Goal: Information Seeking & Learning: Learn about a topic

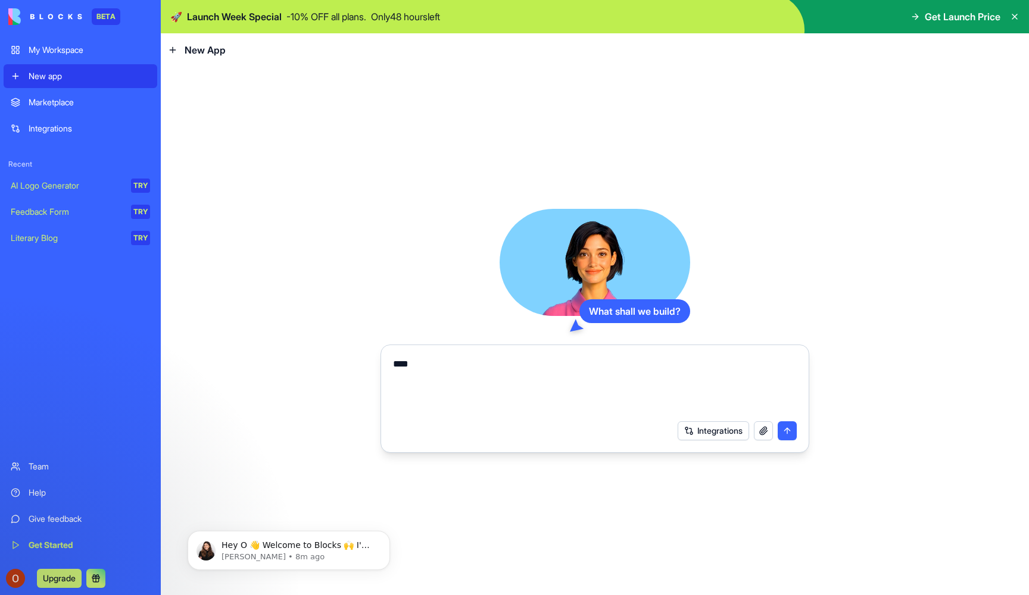
type textarea "*****"
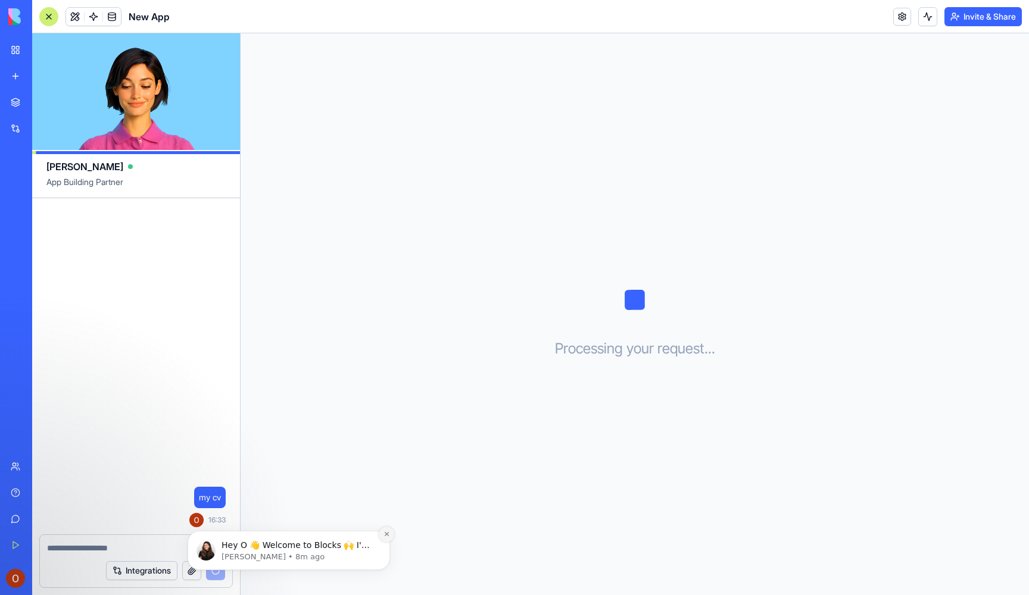
click at [386, 539] on button "Dismiss notification" at bounding box center [386, 534] width 15 height 15
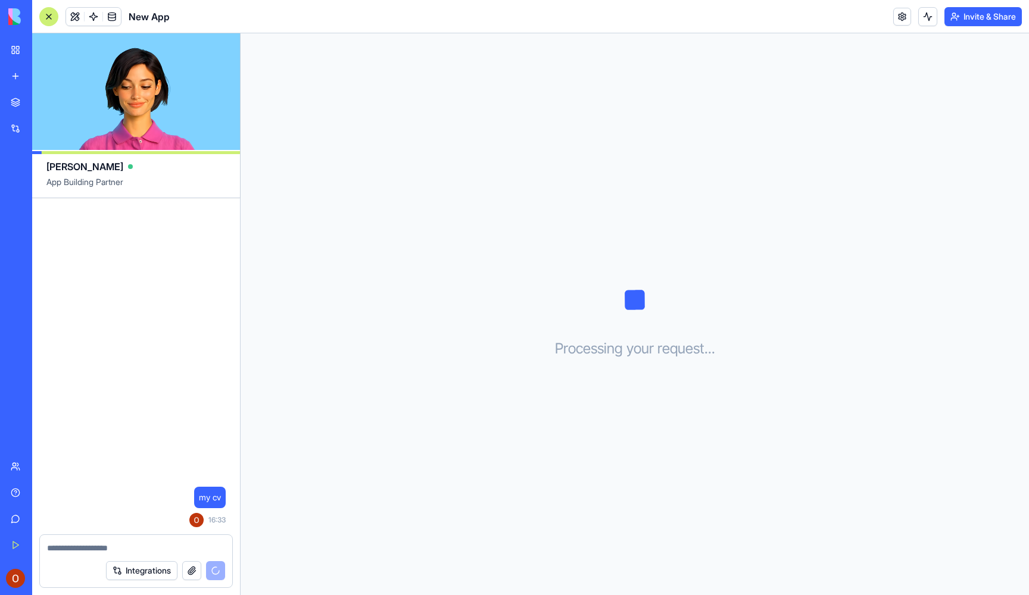
click at [197, 573] on button "button" at bounding box center [191, 570] width 19 height 19
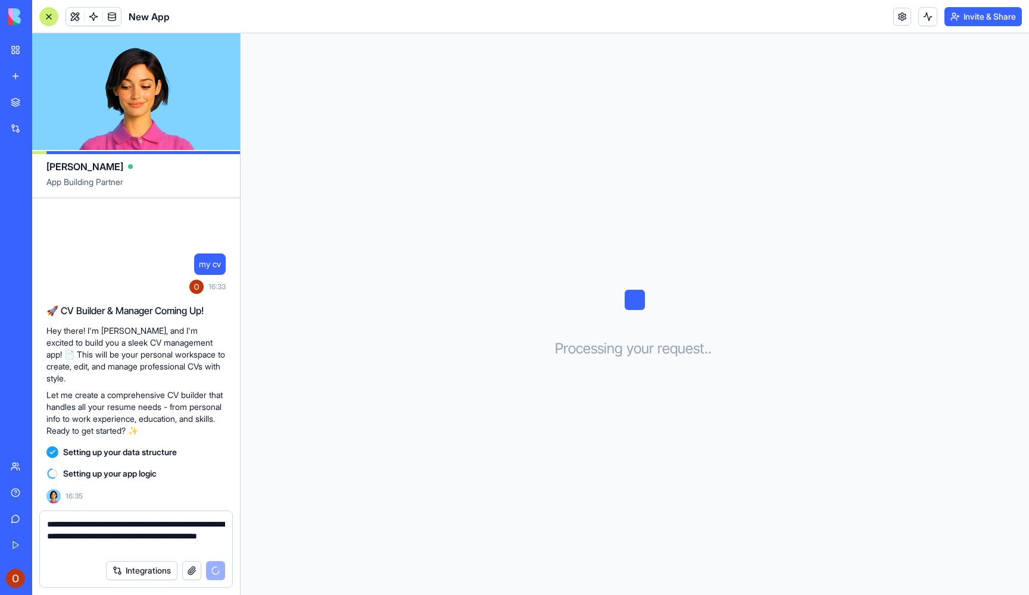
paste textarea "**********"
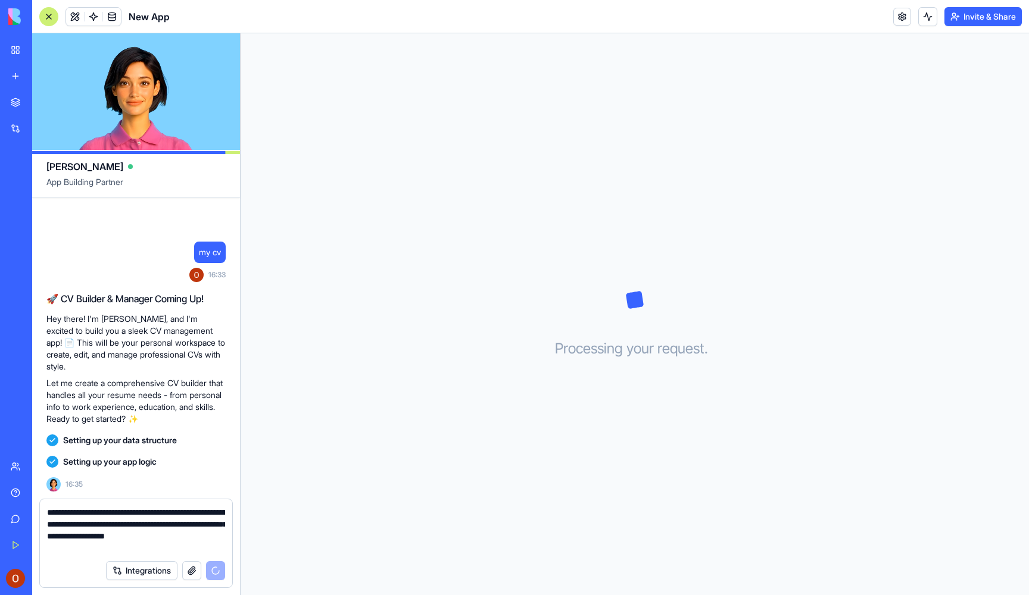
click at [108, 511] on textarea "**********" at bounding box center [136, 531] width 178 height 48
click at [107, 511] on textarea "**********" at bounding box center [136, 531] width 178 height 48
type textarea "**********"
click at [79, 444] on span "Setting up your data structure" at bounding box center [120, 441] width 114 height 12
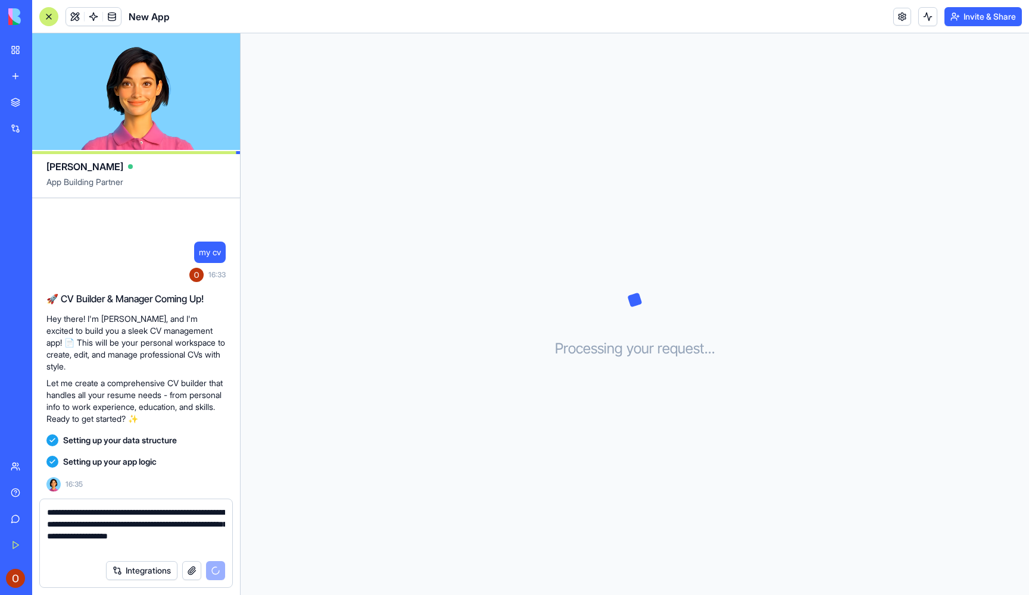
click at [189, 551] on textarea "**********" at bounding box center [136, 531] width 178 height 48
drag, startPoint x: 189, startPoint y: 551, endPoint x: 46, endPoint y: 483, distance: 158.4
click at [46, 483] on div "**********" at bounding box center [136, 314] width 208 height 562
click at [194, 256] on div "my cv" at bounding box center [210, 252] width 32 height 21
click at [210, 254] on span "my cv" at bounding box center [210, 252] width 22 height 12
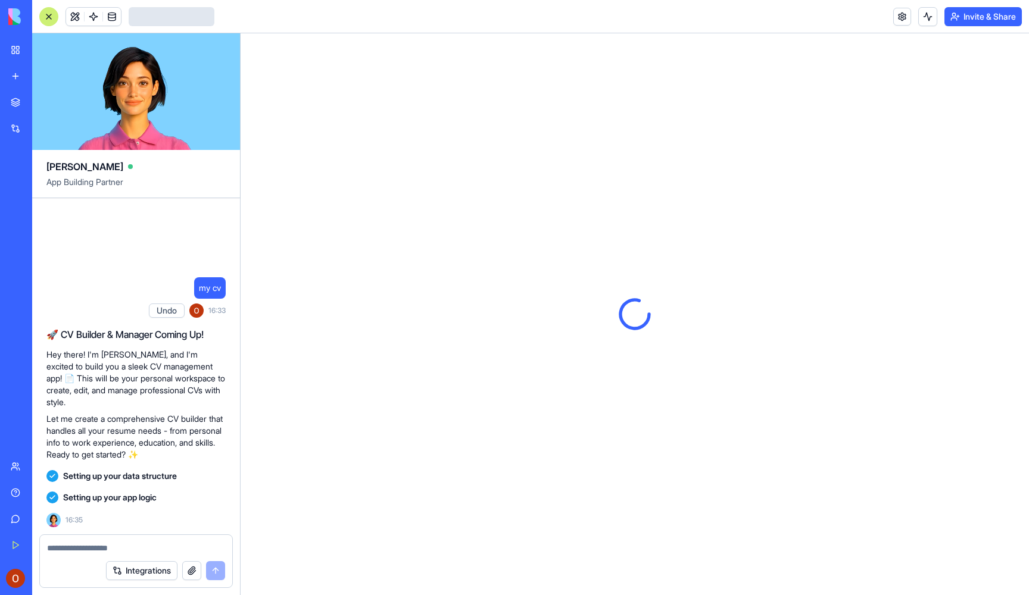
click at [184, 548] on textarea at bounding box center [136, 548] width 178 height 12
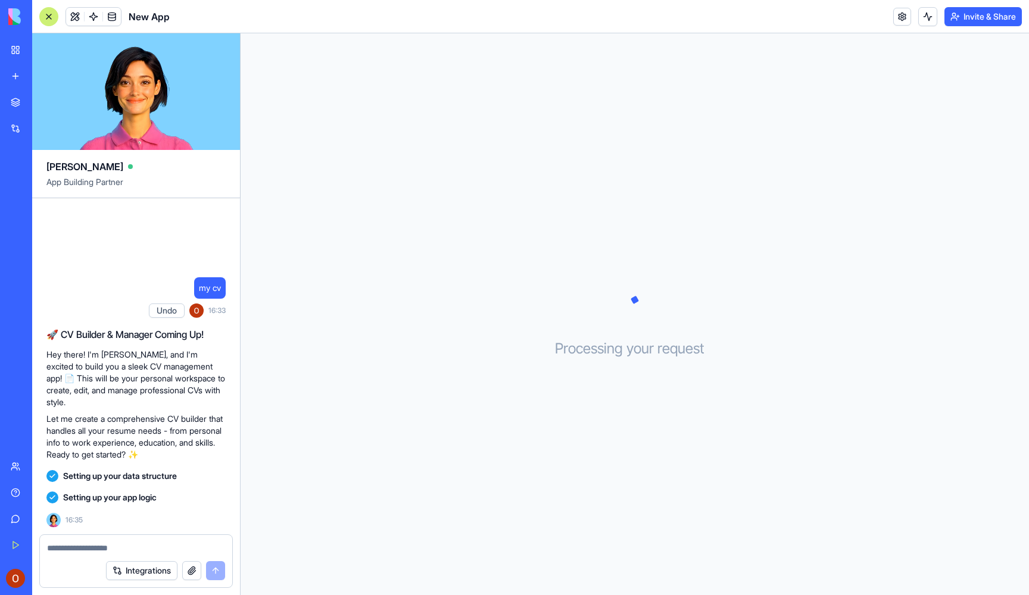
type textarea "**********"
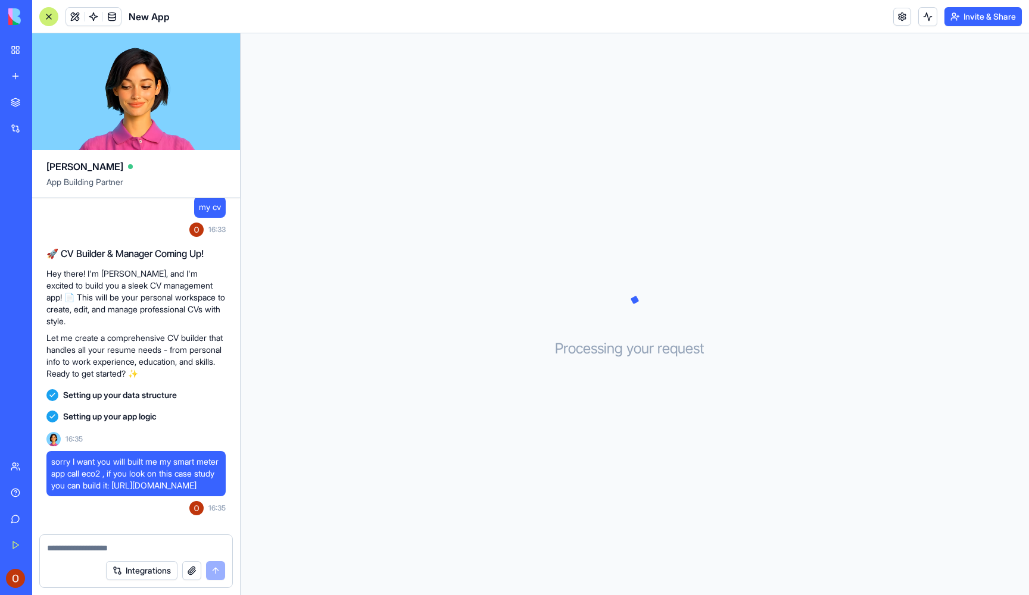
scroll to position [66, 0]
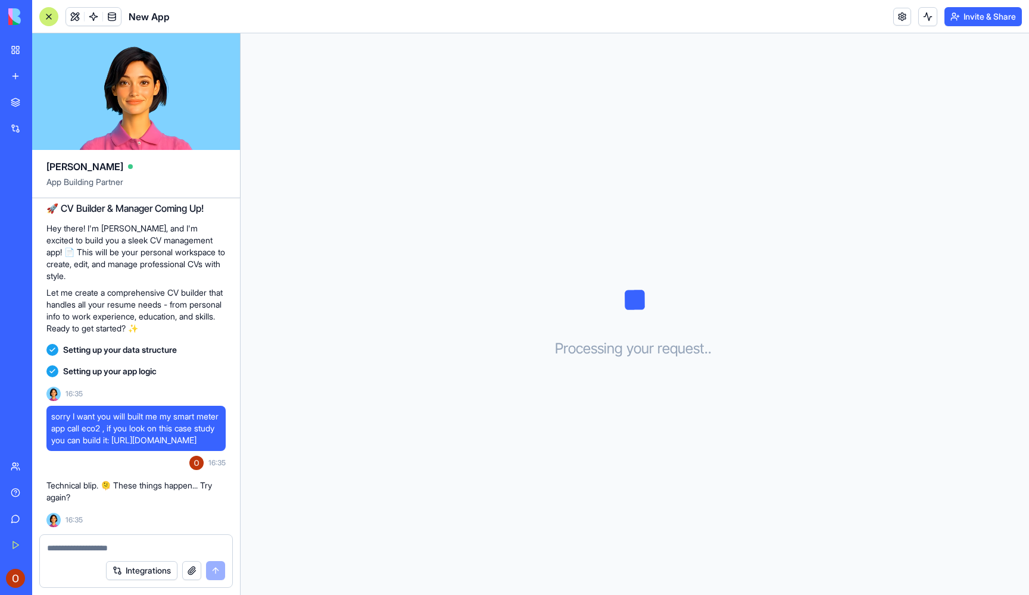
type textarea "**********"
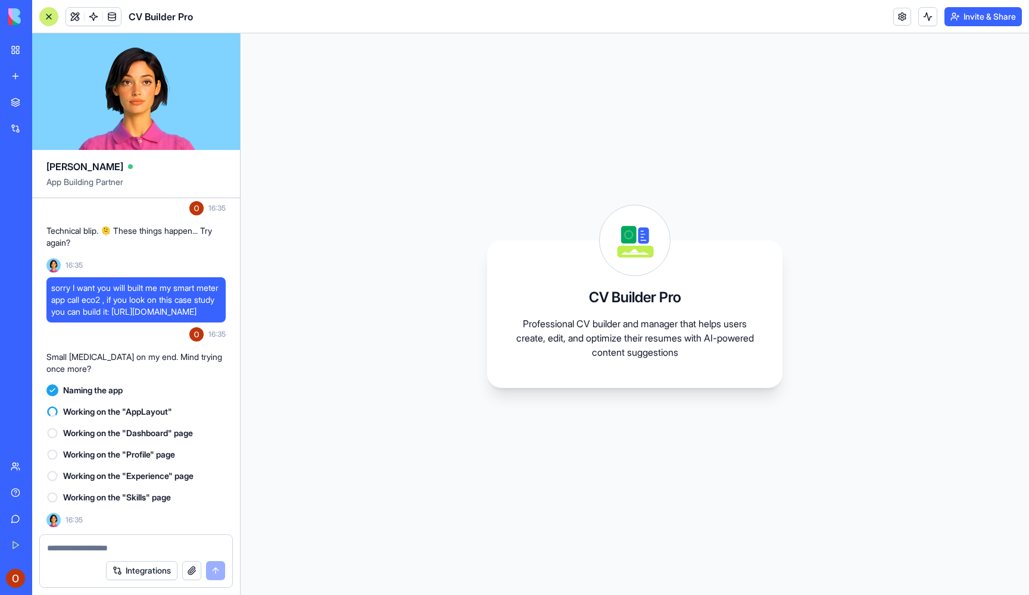
scroll to position [0, 0]
click at [19, 74] on link "New app" at bounding box center [28, 76] width 48 height 24
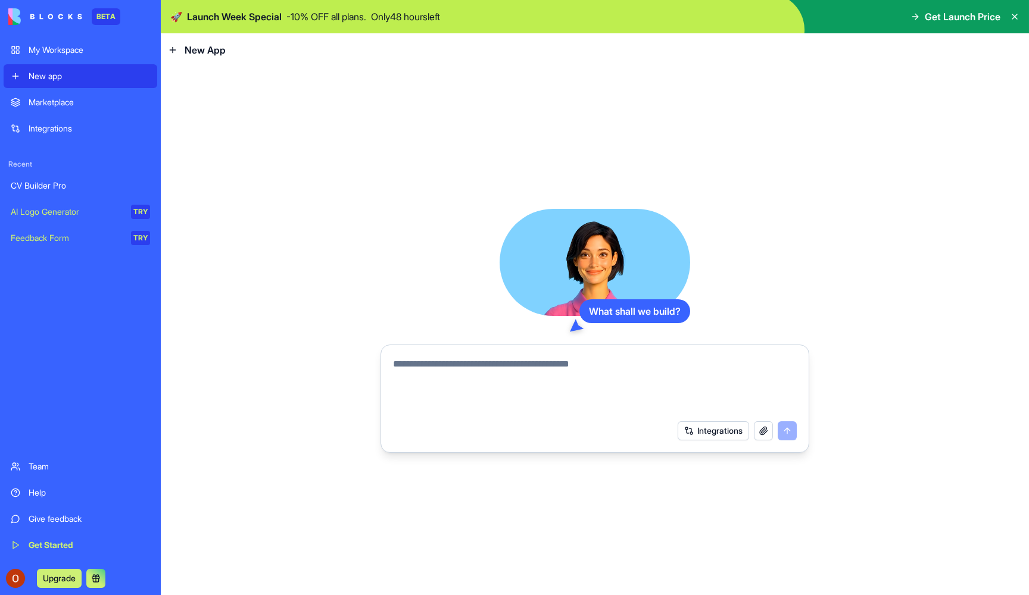
click at [557, 403] on textarea at bounding box center [595, 385] width 404 height 57
click at [551, 384] on textarea at bounding box center [595, 385] width 404 height 57
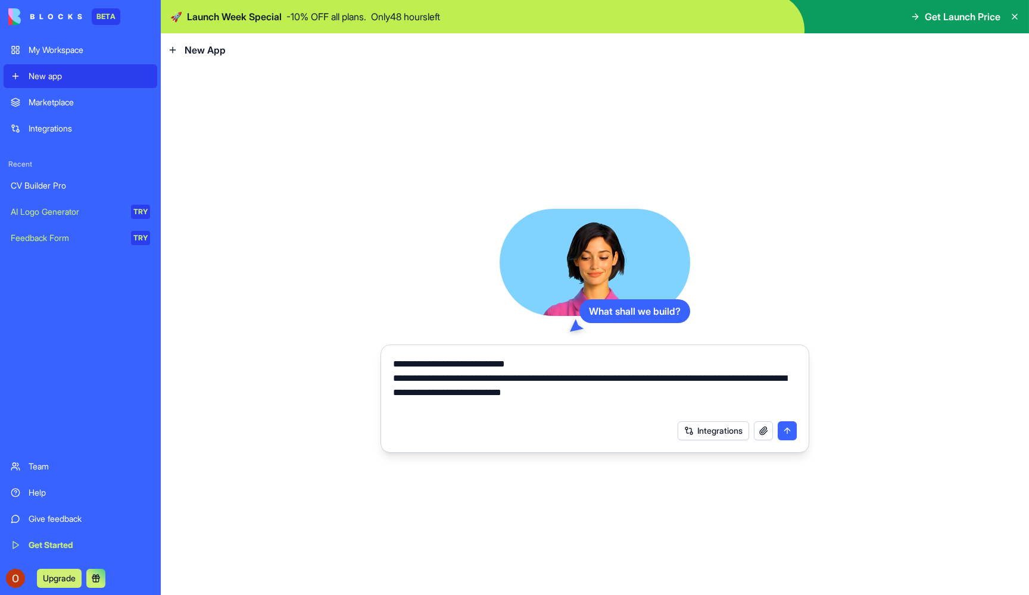
drag, startPoint x: 417, startPoint y: 380, endPoint x: 329, endPoint y: 380, distance: 88.1
click at [329, 380] on div "**********" at bounding box center [595, 331] width 868 height 529
type textarea "**********"
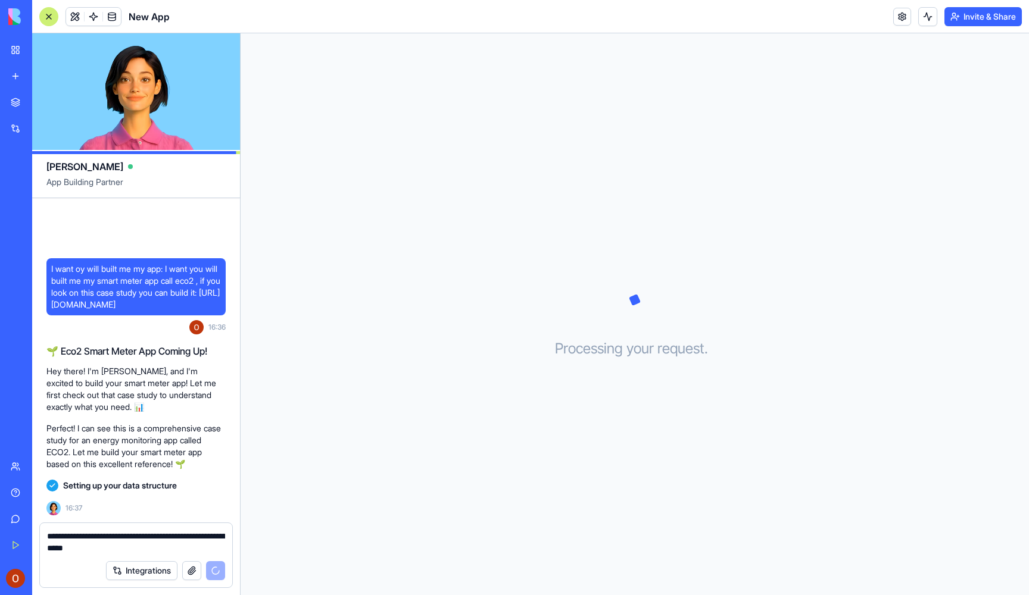
paste textarea "**********"
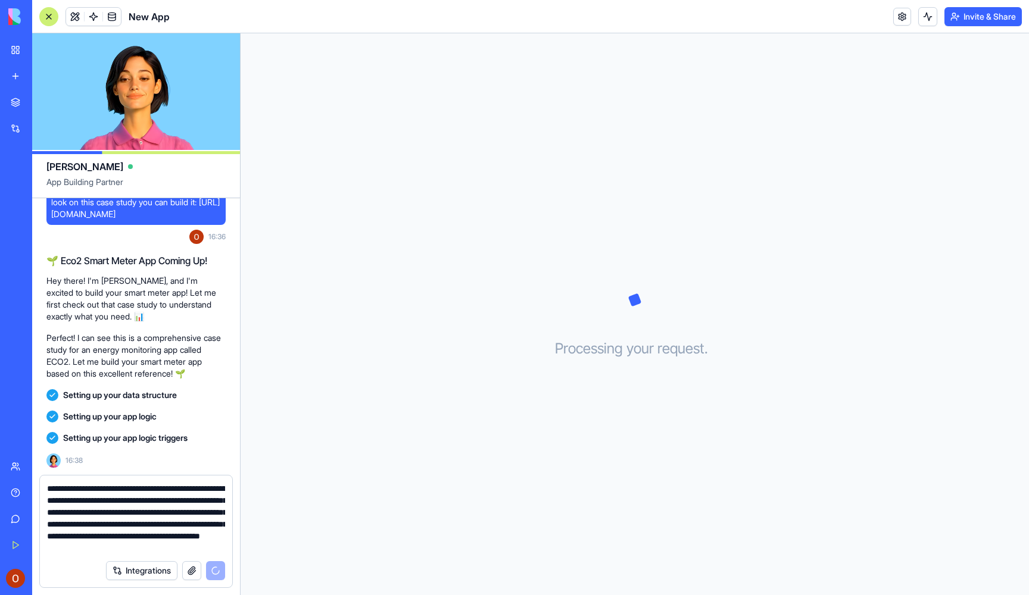
click at [170, 553] on textarea "**********" at bounding box center [136, 518] width 178 height 71
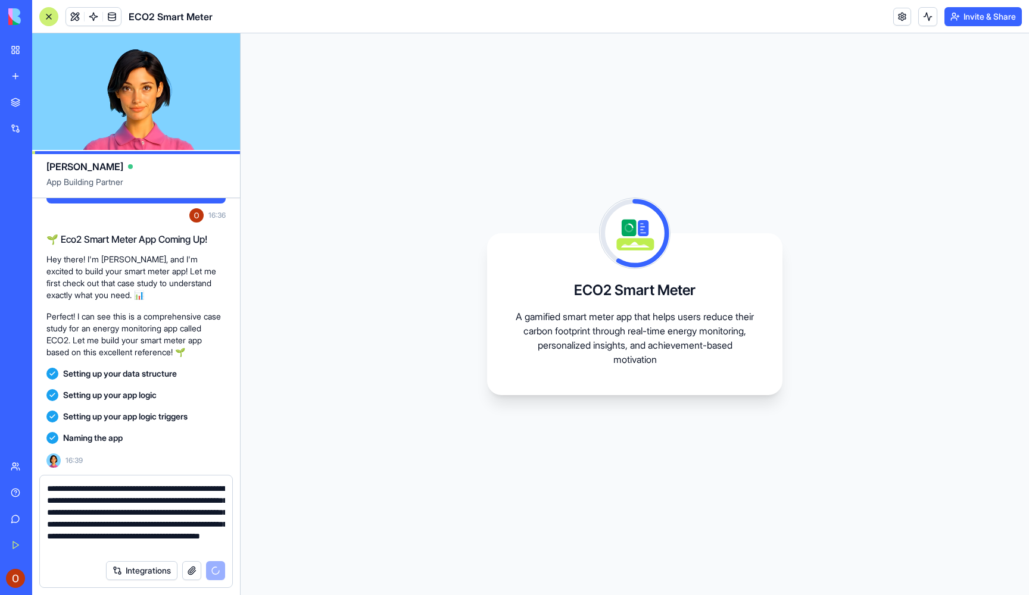
scroll to position [145, 0]
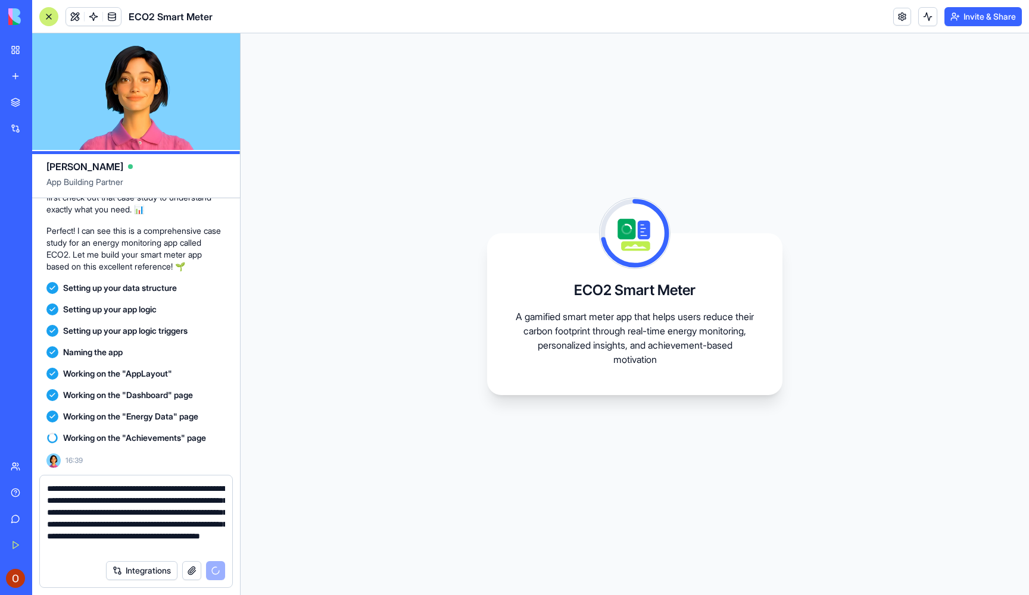
type textarea "**********"
click at [189, 556] on div "Integrations" at bounding box center [136, 570] width 192 height 33
click at [177, 541] on textarea "**********" at bounding box center [136, 518] width 178 height 71
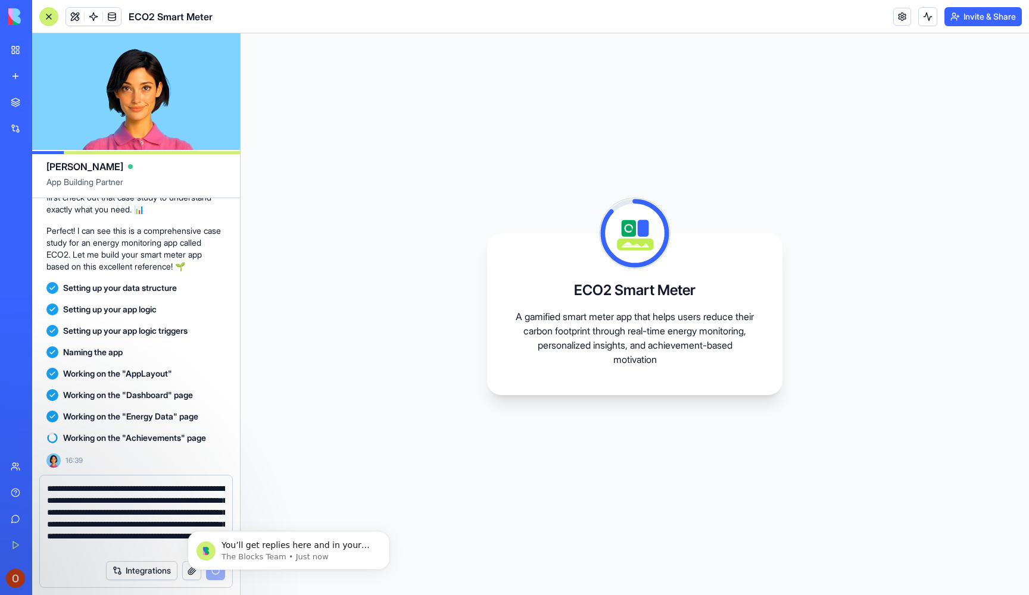
scroll to position [0, 0]
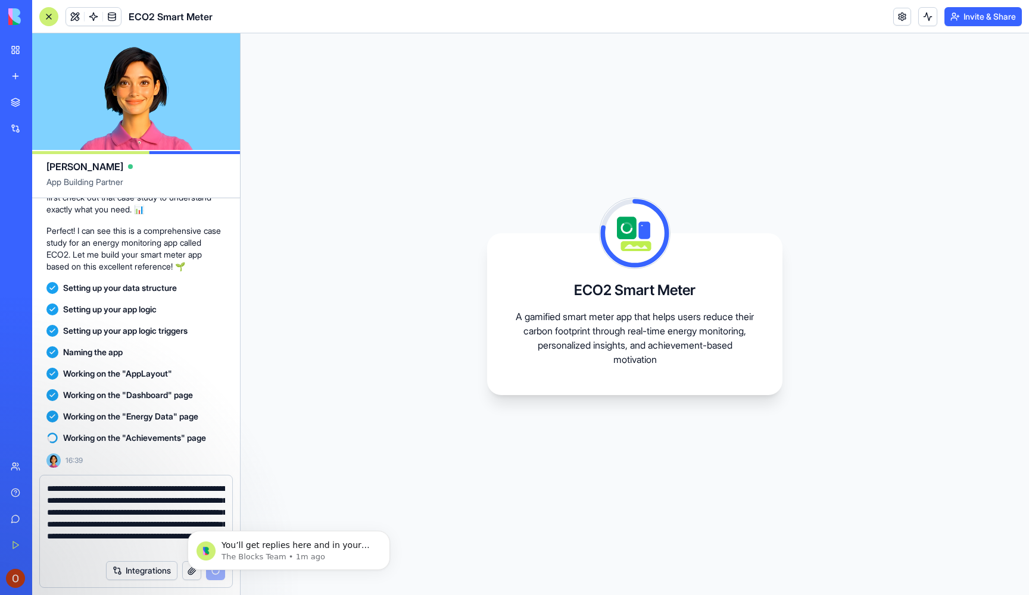
click at [208, 520] on body "You’ll get replies here and in your email: ✉️ [EMAIL_ADDRESS][DOMAIN_NAME] Our …" at bounding box center [288, 548] width 229 height 74
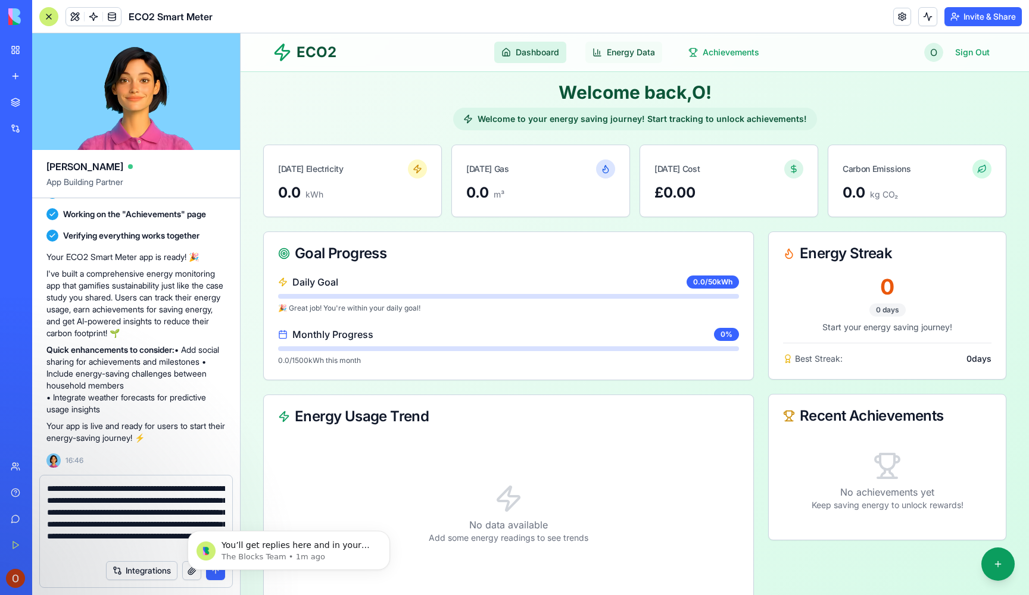
click at [627, 53] on span "Energy Data" at bounding box center [631, 52] width 48 height 12
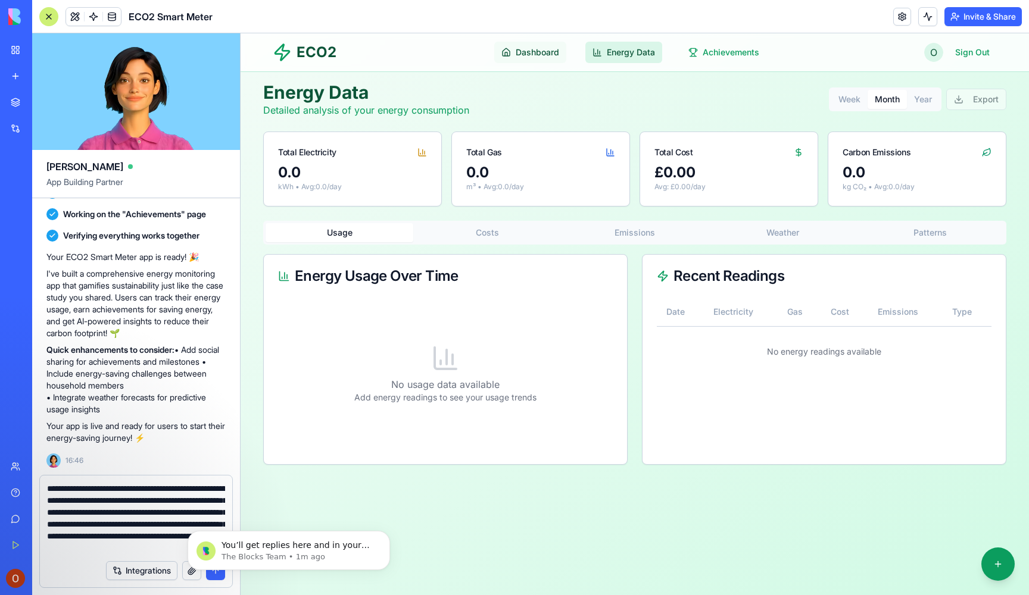
click at [542, 56] on span "Dashboard" at bounding box center [537, 52] width 43 height 12
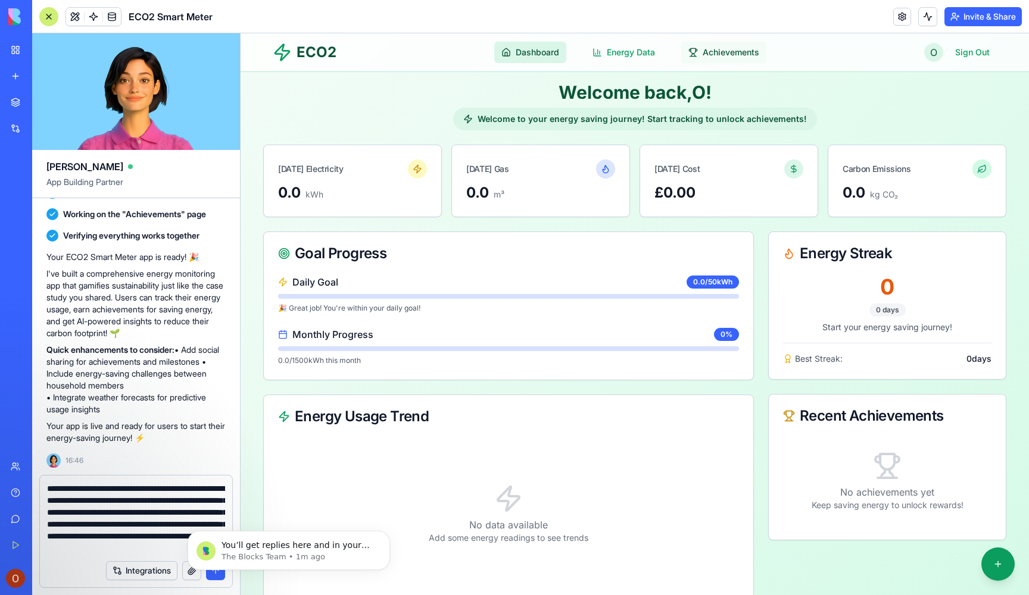
click at [731, 59] on link "Achievements" at bounding box center [723, 52] width 85 height 21
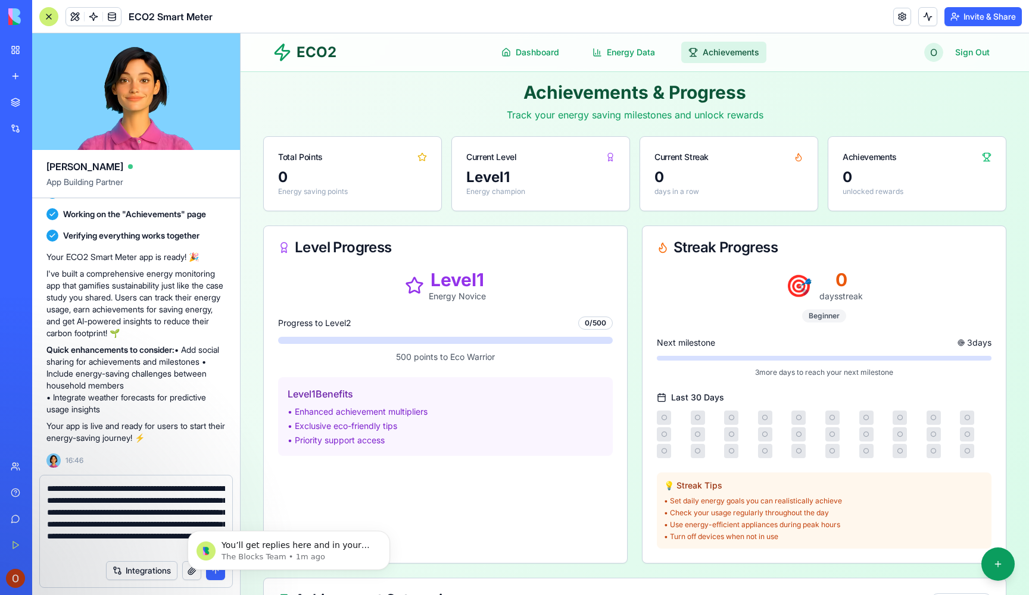
click at [217, 577] on body "You’ll get replies here and in your email: ✉️ [EMAIL_ADDRESS][DOMAIN_NAME] Our …" at bounding box center [288, 548] width 229 height 74
click at [388, 535] on icon "Dismiss notification" at bounding box center [386, 534] width 7 height 7
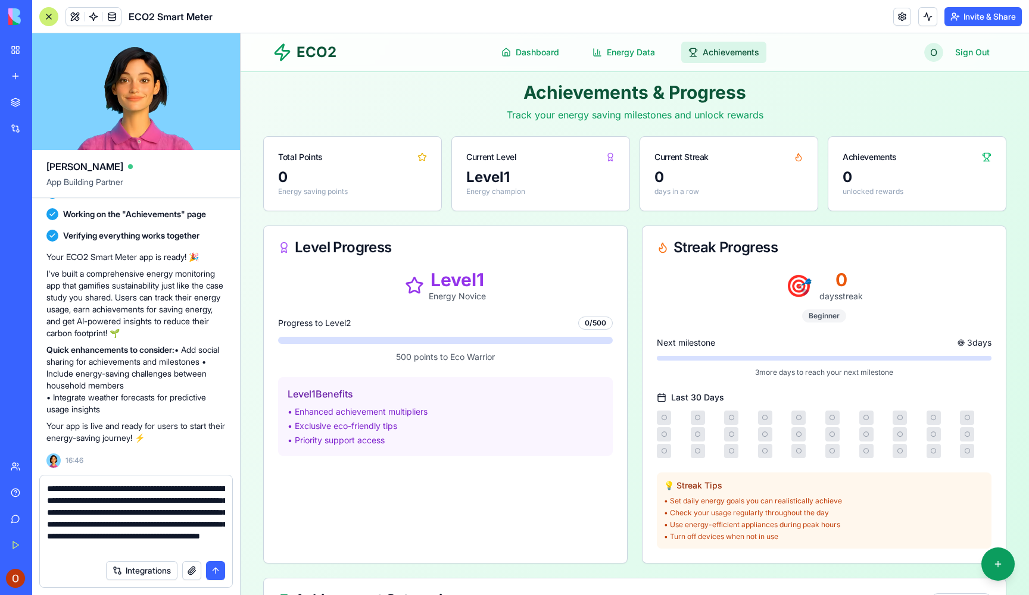
click at [220, 570] on button "submit" at bounding box center [215, 570] width 19 height 19
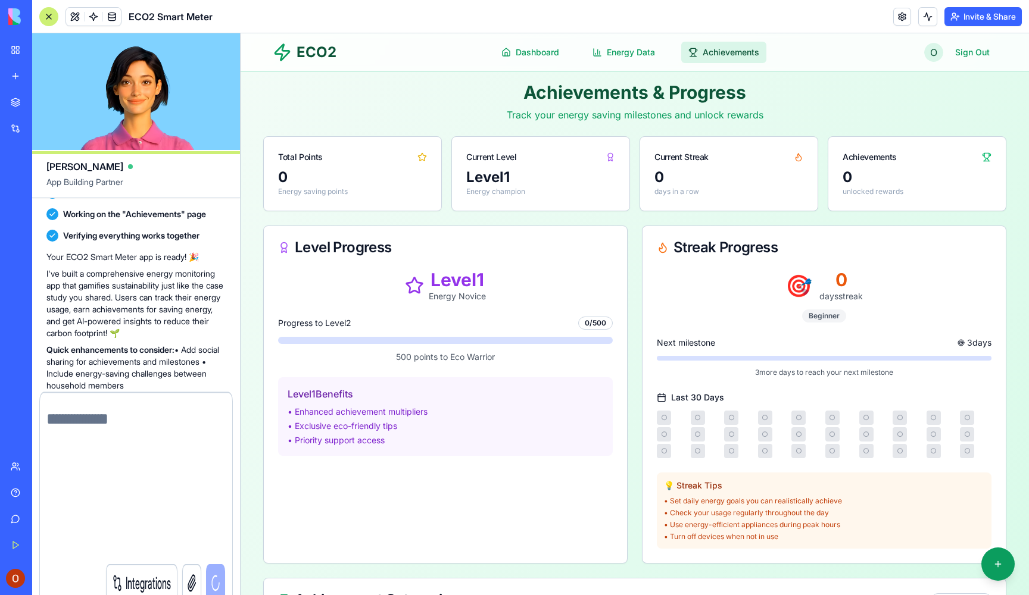
scroll to position [461, 0]
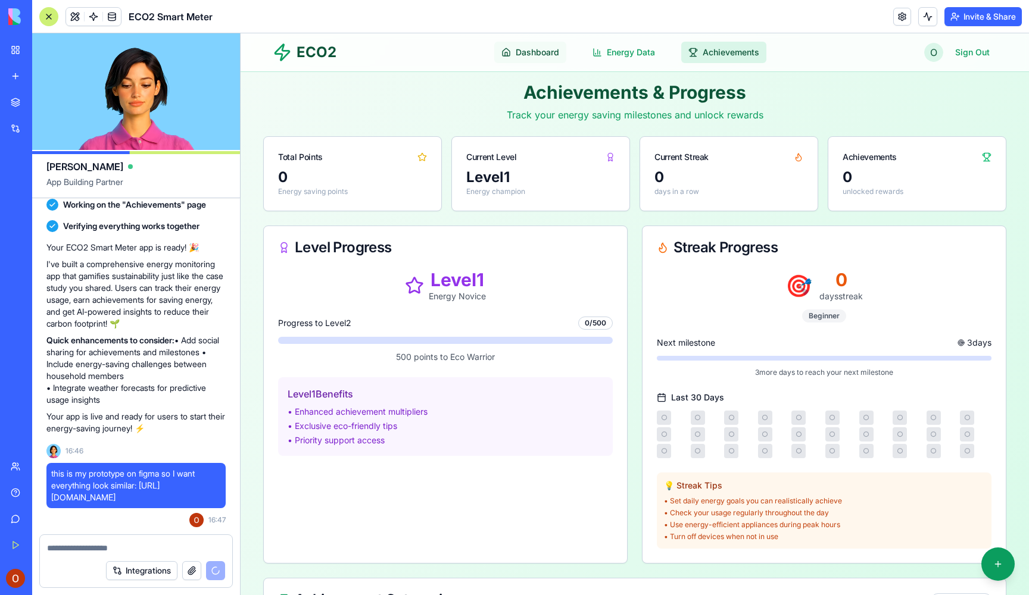
click at [548, 45] on link "Dashboard" at bounding box center [530, 52] width 72 height 21
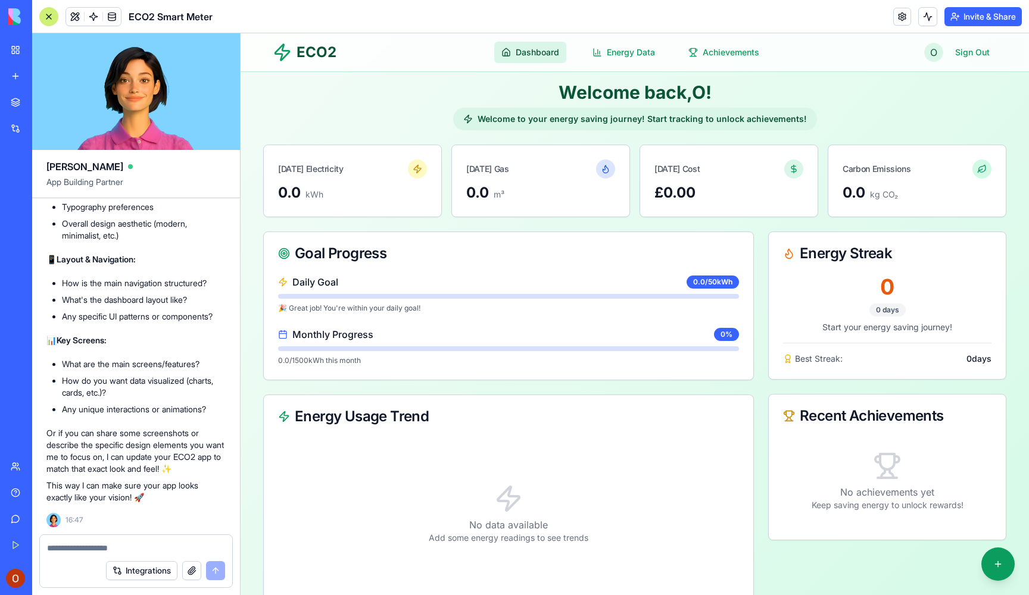
click at [193, 574] on button "button" at bounding box center [191, 570] width 19 height 19
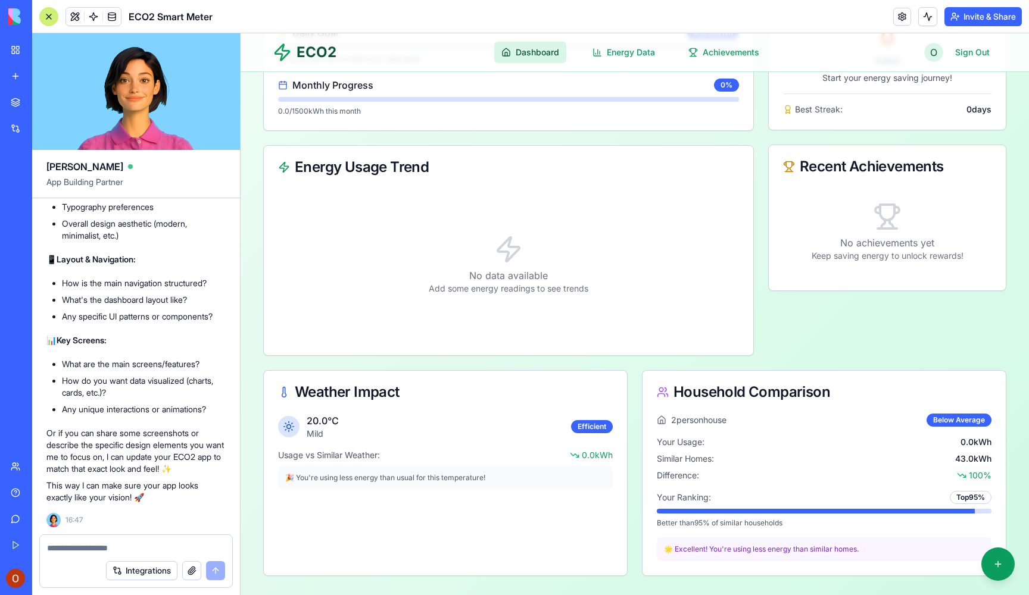
scroll to position [249, 0]
click at [189, 577] on button "button" at bounding box center [191, 570] width 19 height 19
click at [195, 574] on button "button" at bounding box center [191, 570] width 19 height 19
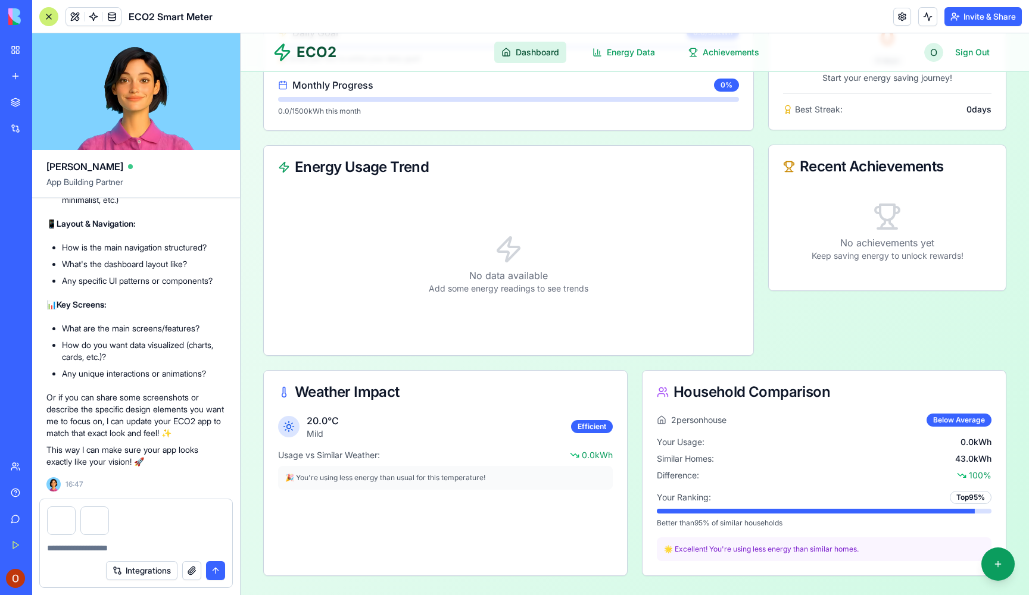
click at [213, 573] on button "submit" at bounding box center [215, 570] width 19 height 19
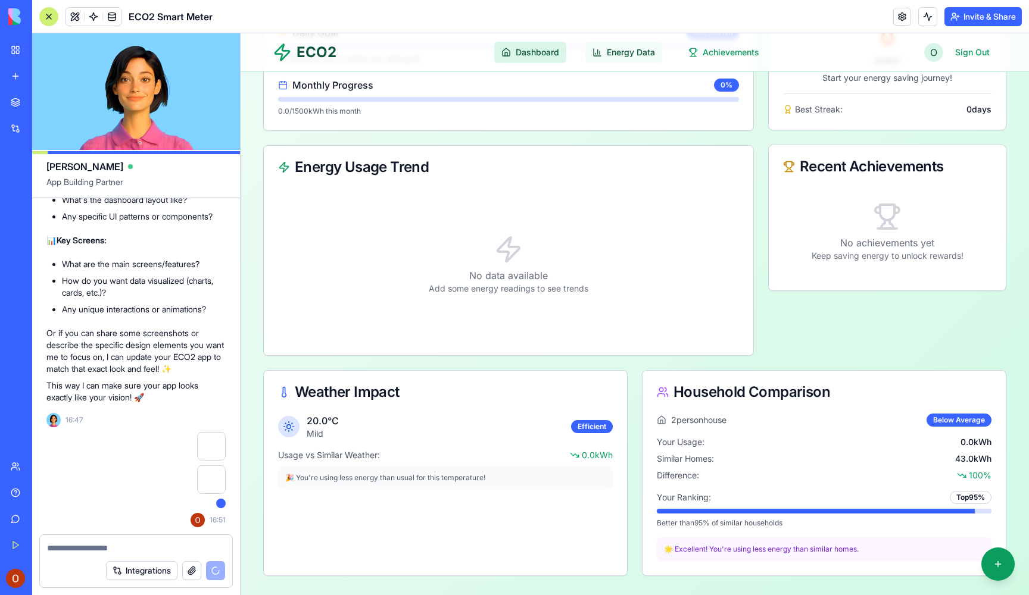
click at [608, 55] on span "Energy Data" at bounding box center [631, 52] width 48 height 12
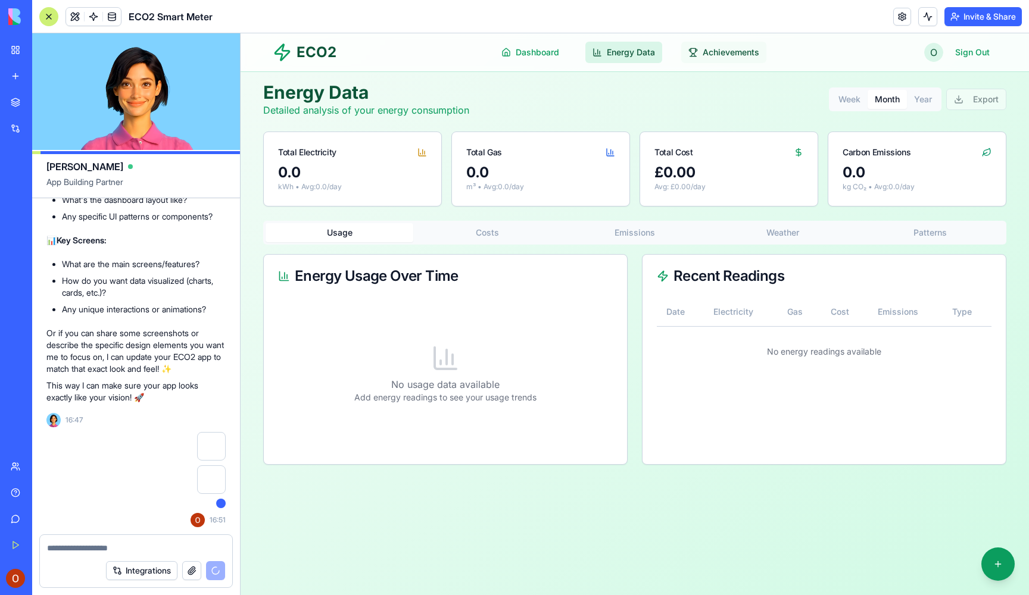
click at [722, 53] on span "Achievements" at bounding box center [730, 52] width 57 height 12
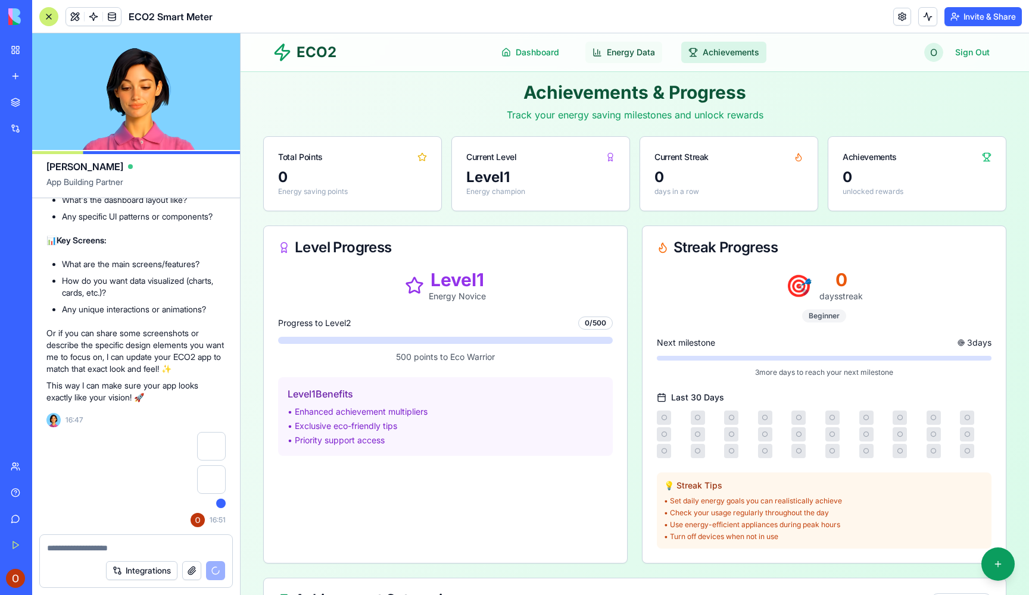
click at [635, 51] on span "Energy Data" at bounding box center [631, 52] width 48 height 12
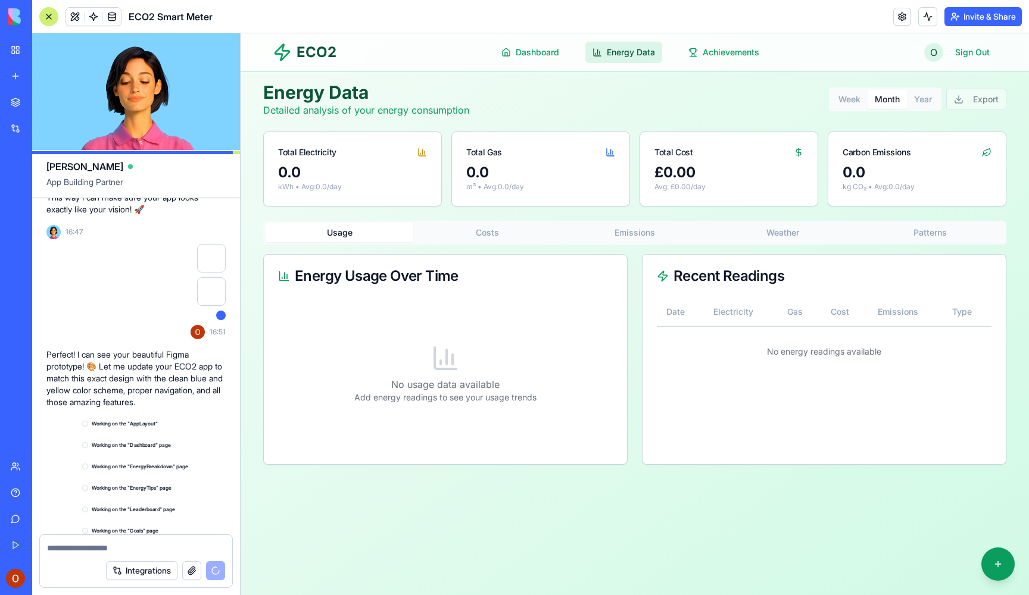
scroll to position [1307, 0]
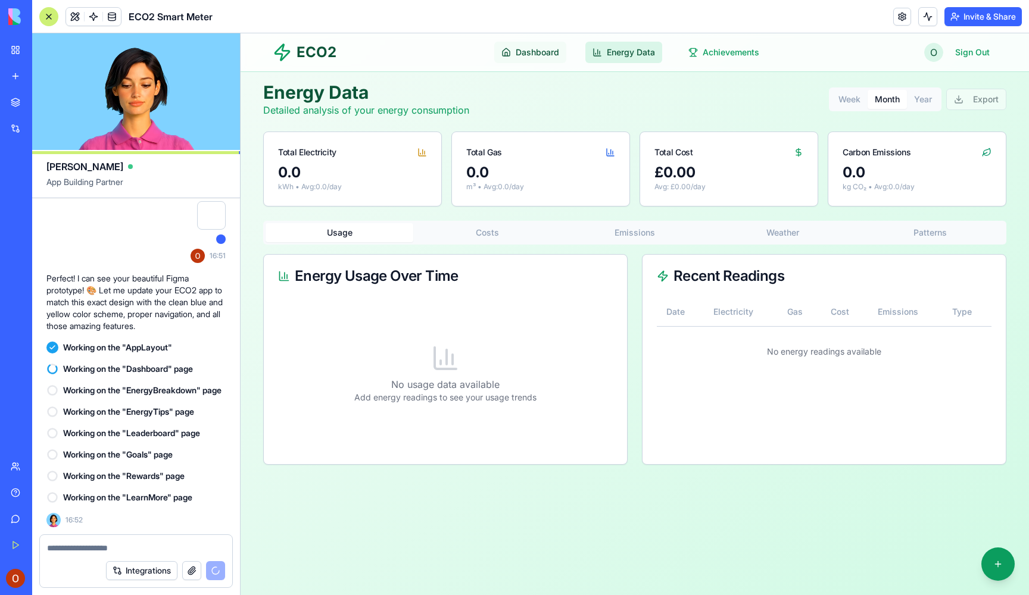
click at [547, 53] on span "Dashboard" at bounding box center [537, 52] width 43 height 12
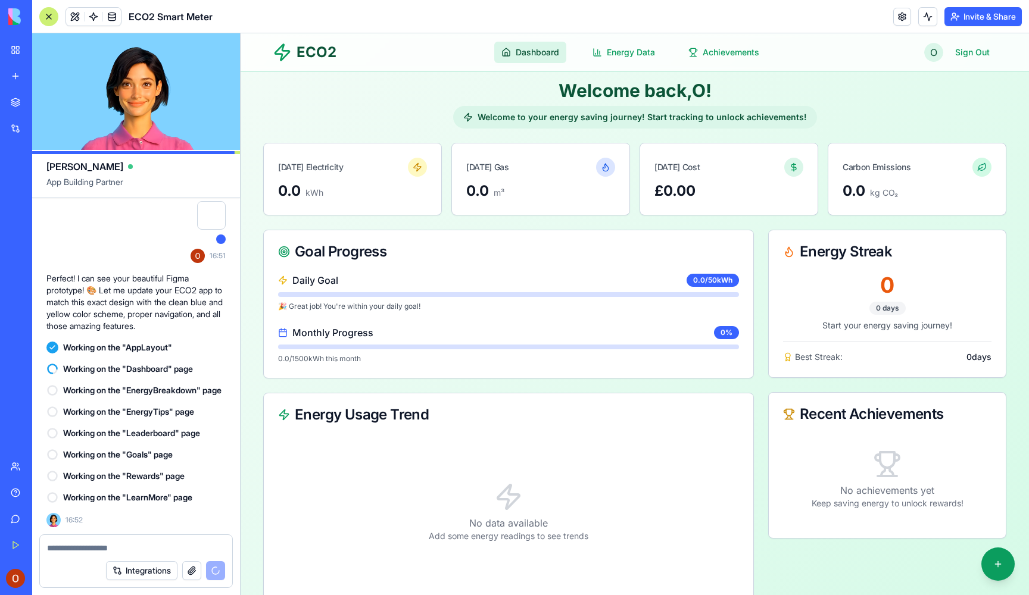
scroll to position [5, 0]
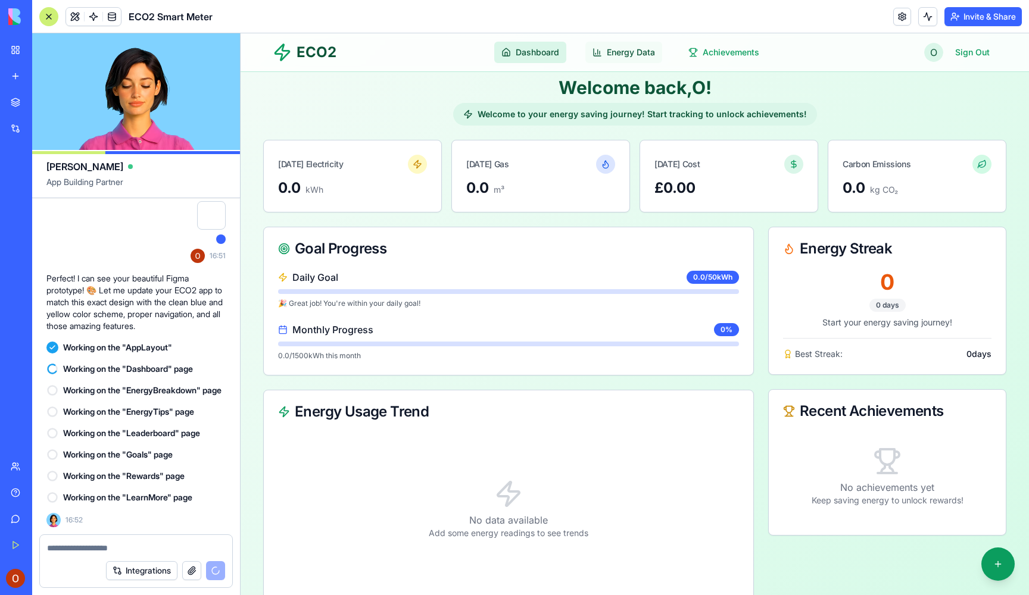
click at [632, 60] on link "Energy Data" at bounding box center [623, 52] width 77 height 21
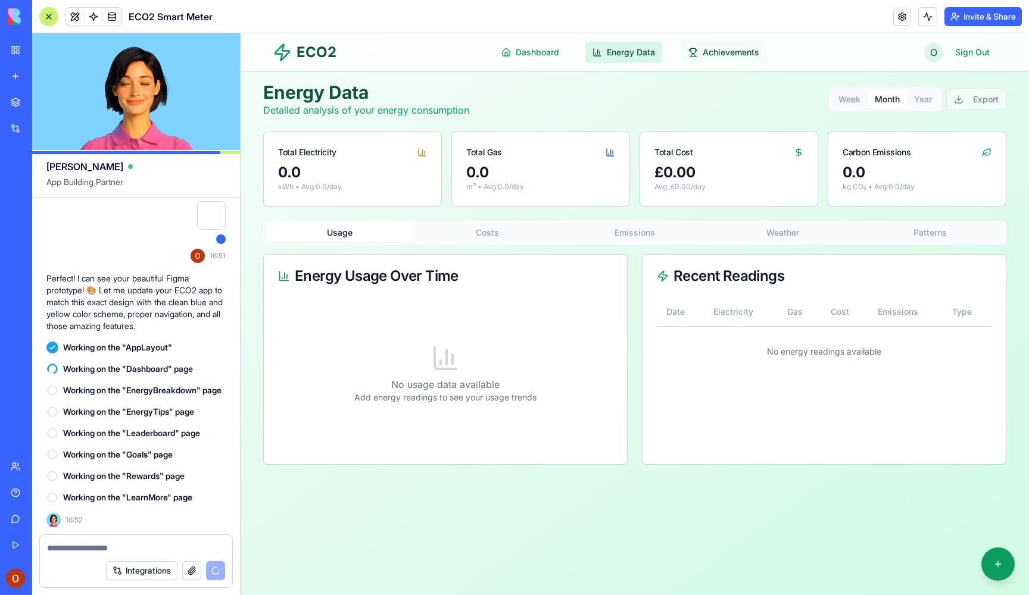
click at [711, 57] on span "Achievements" at bounding box center [730, 52] width 57 height 12
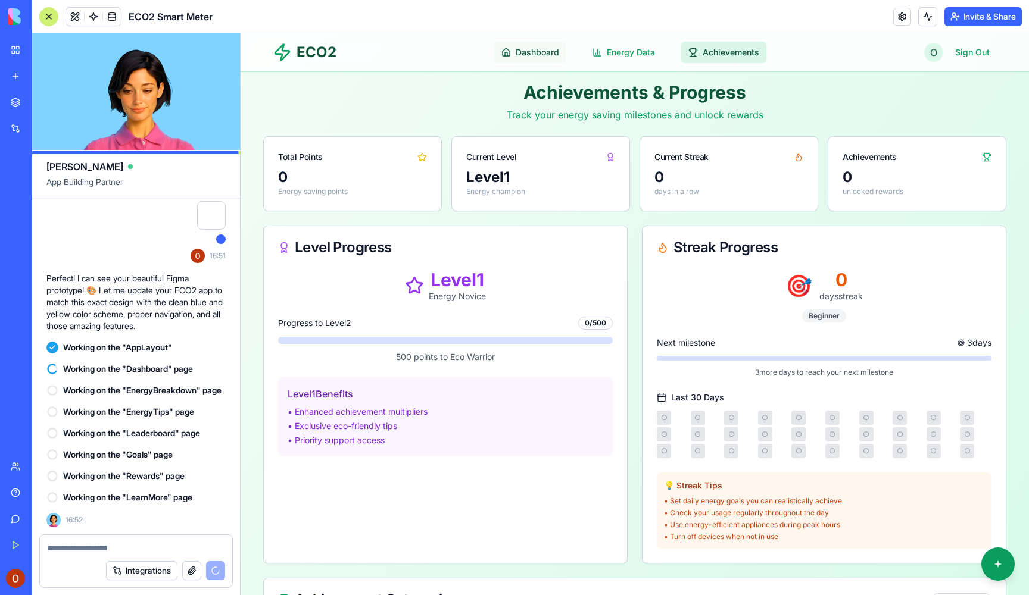
click at [546, 59] on link "Dashboard" at bounding box center [530, 52] width 72 height 21
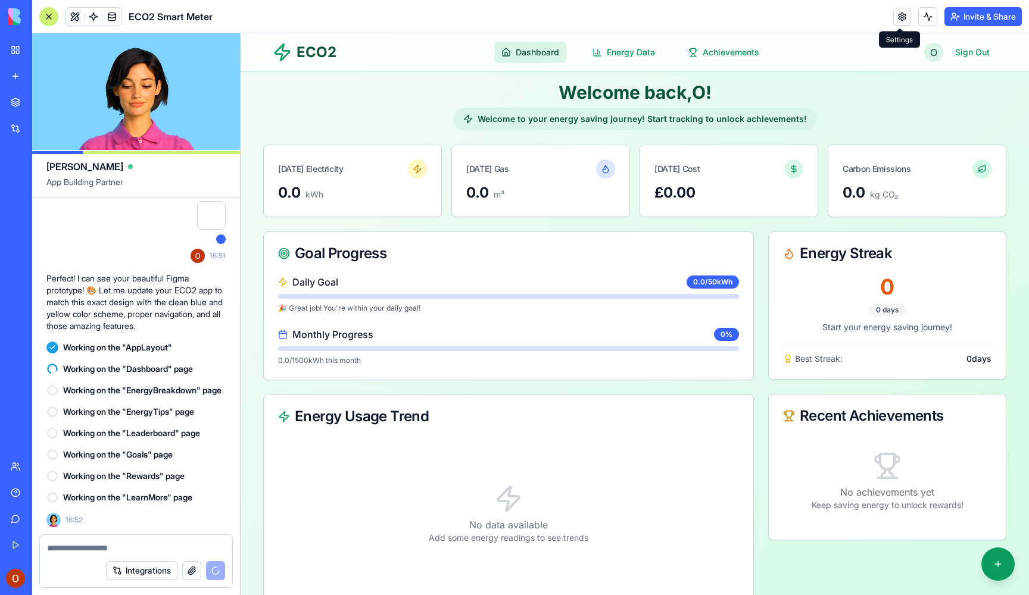
click at [904, 19] on link at bounding box center [902, 17] width 18 height 18
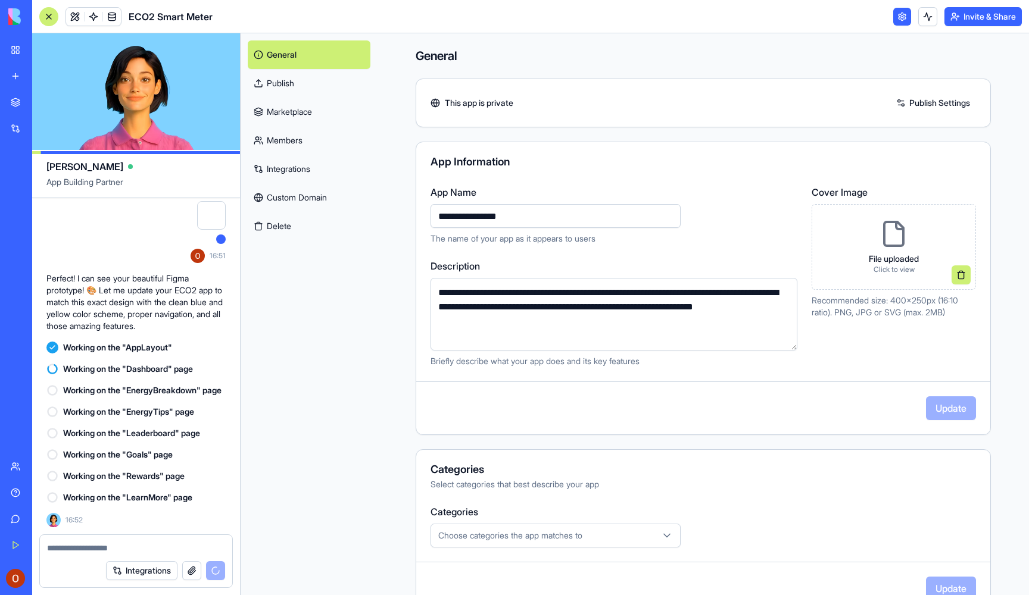
click at [904, 19] on link at bounding box center [902, 17] width 18 height 18
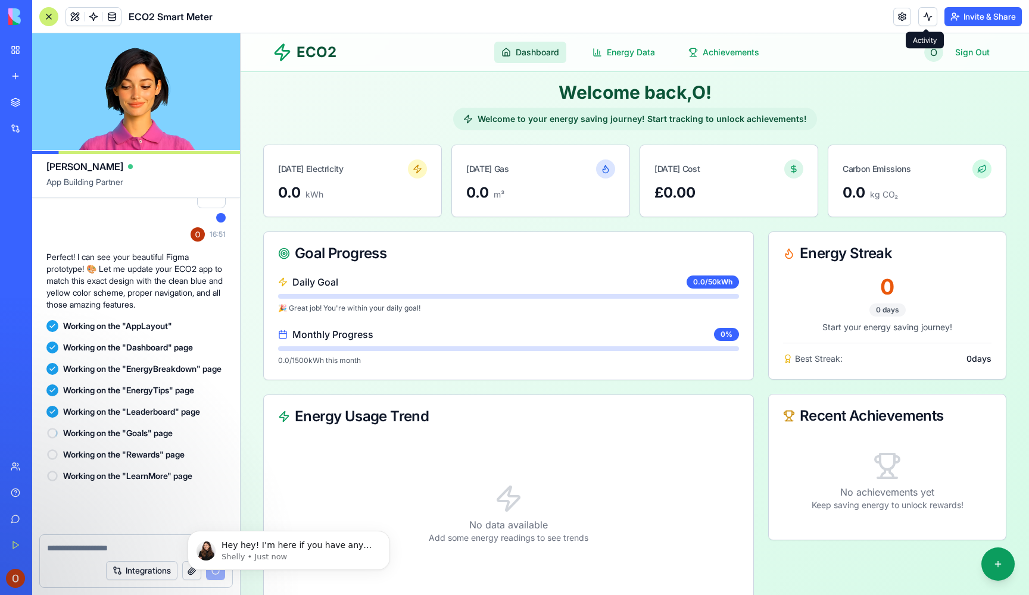
scroll to position [1328, 0]
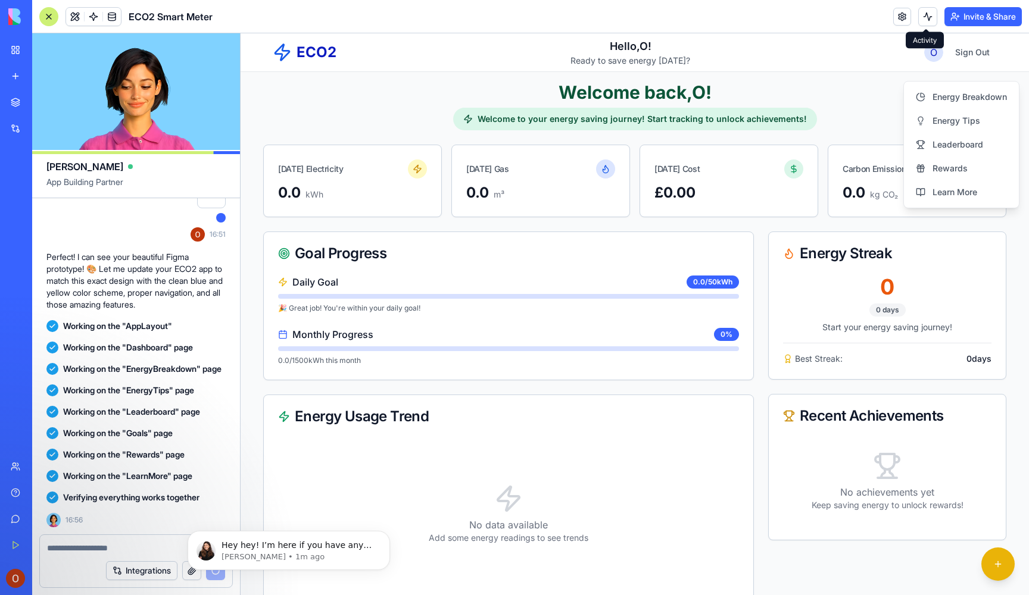
click at [851, 104] on div "Welcome back, O ! Welcome to your energy saving journey! Start tracking to unlo…" at bounding box center [634, 106] width 743 height 49
click at [951, 121] on span "Energy Tips" at bounding box center [956, 121] width 48 height 12
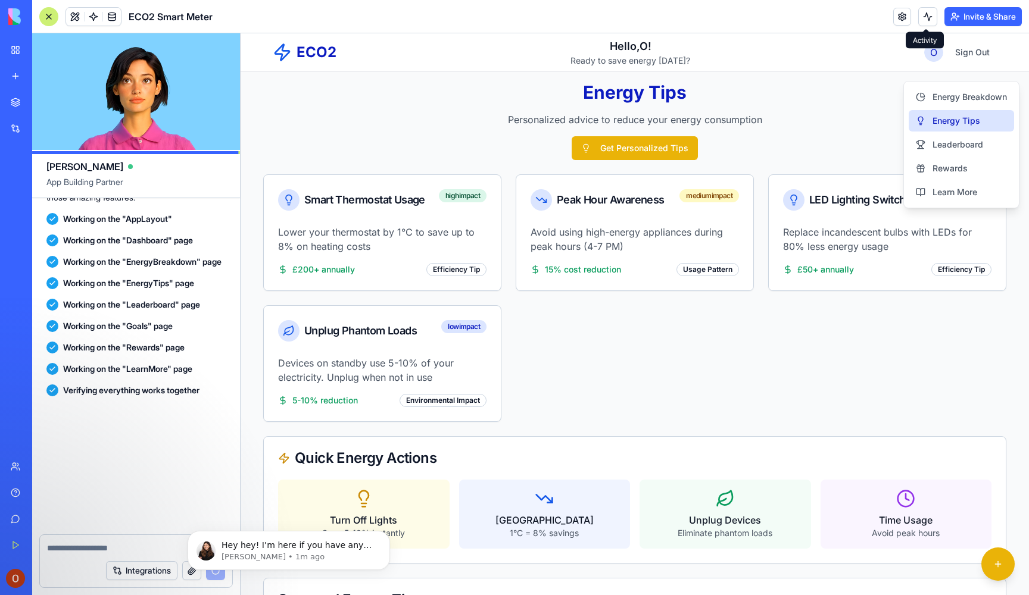
scroll to position [1907, 0]
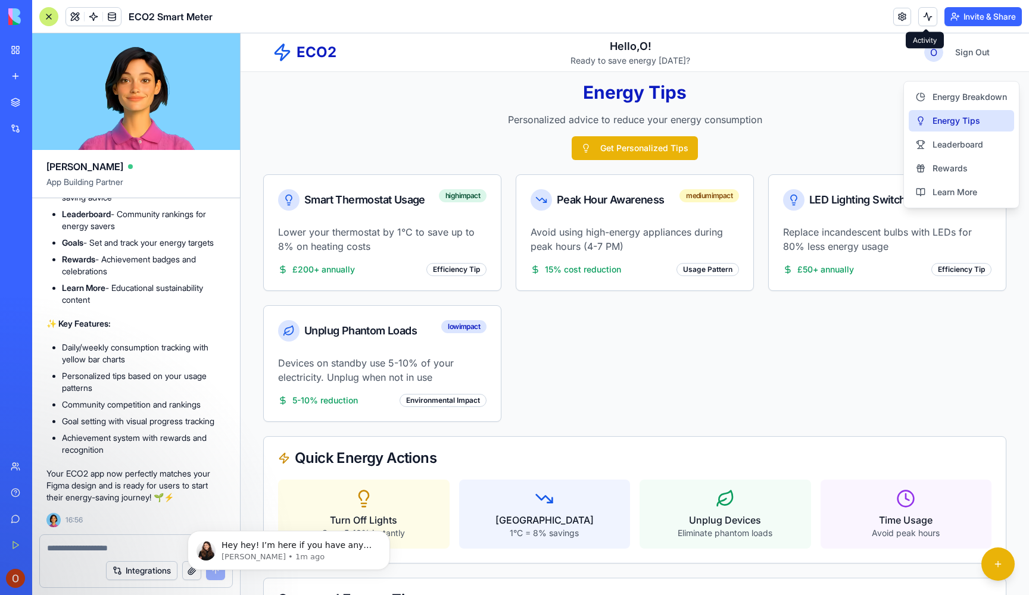
click at [758, 330] on div "Smart Thermostat Usage high impact Lower your thermostat by 1°C to save up to 8…" at bounding box center [634, 298] width 743 height 248
click at [954, 145] on span "Leaderboard" at bounding box center [957, 145] width 51 height 12
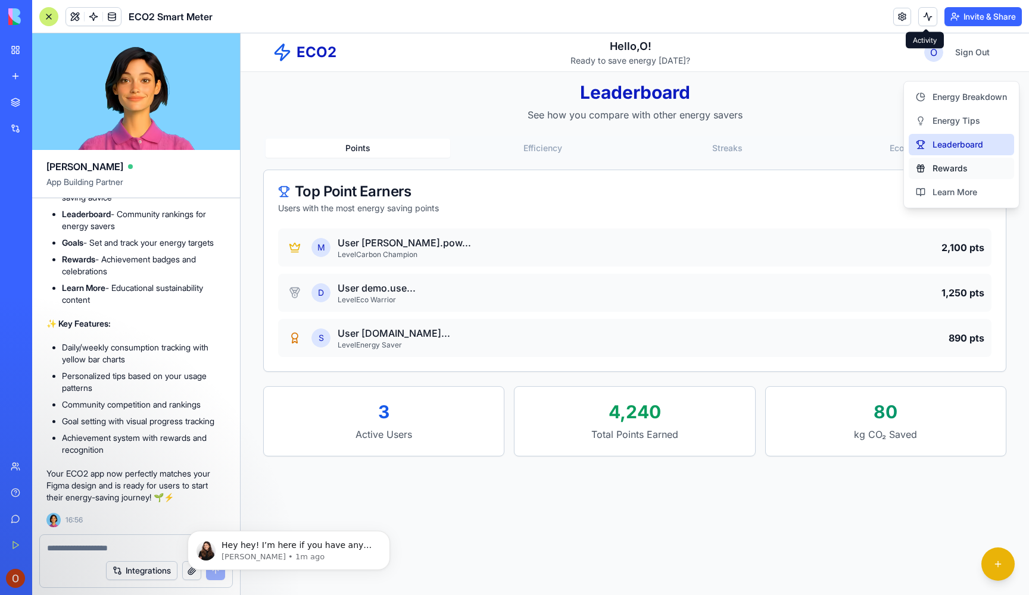
click at [955, 173] on span "Rewards" at bounding box center [949, 169] width 35 height 12
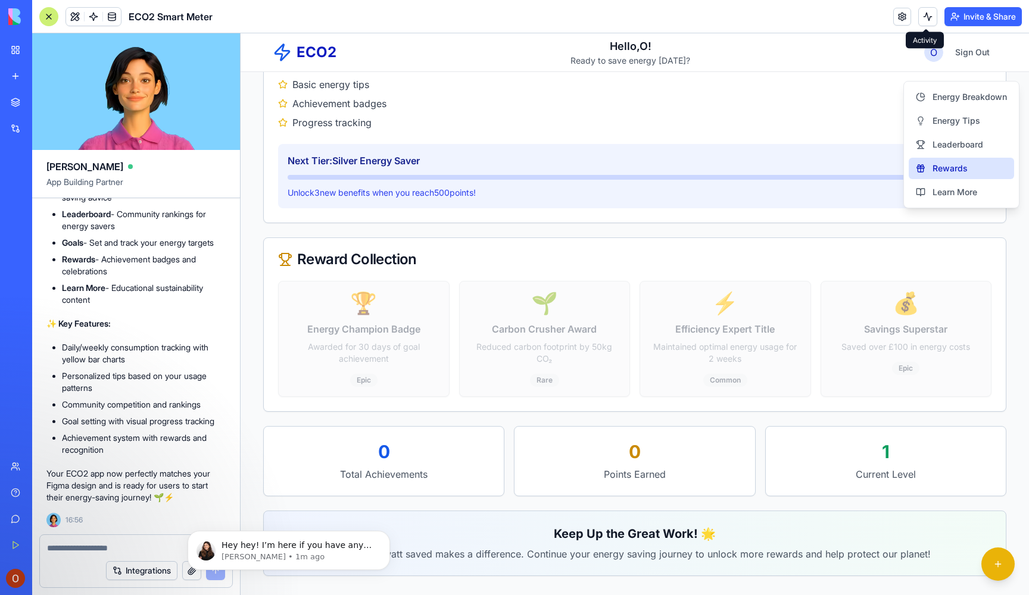
scroll to position [176, 0]
click at [947, 196] on span "Learn More" at bounding box center [954, 192] width 45 height 12
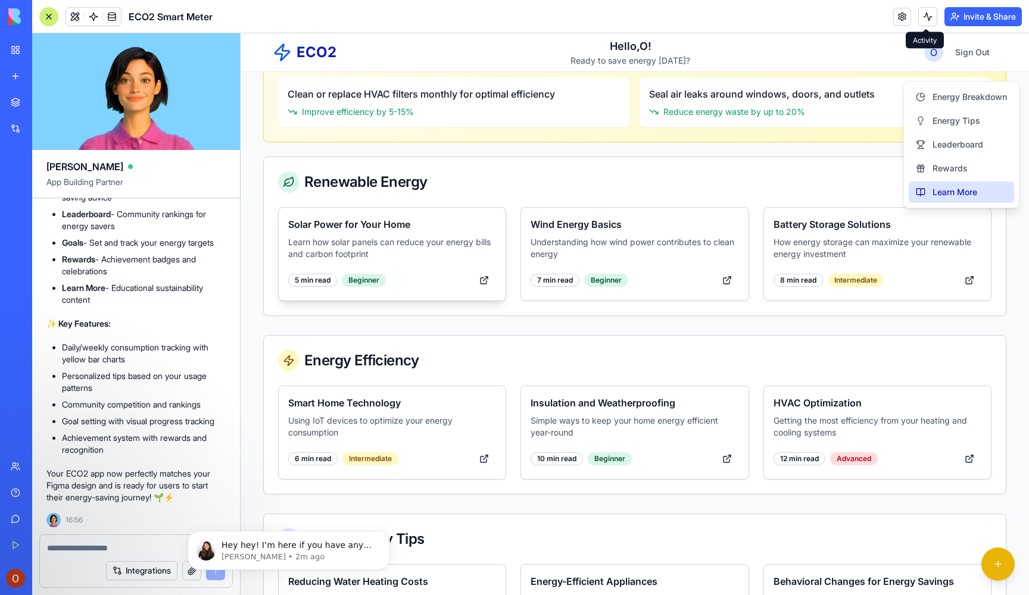
click at [420, 243] on p "Learn how solar panels can reduce your energy bills and carbon footprint" at bounding box center [392, 248] width 208 height 24
click at [591, 275] on div "Beginner" at bounding box center [606, 280] width 44 height 13
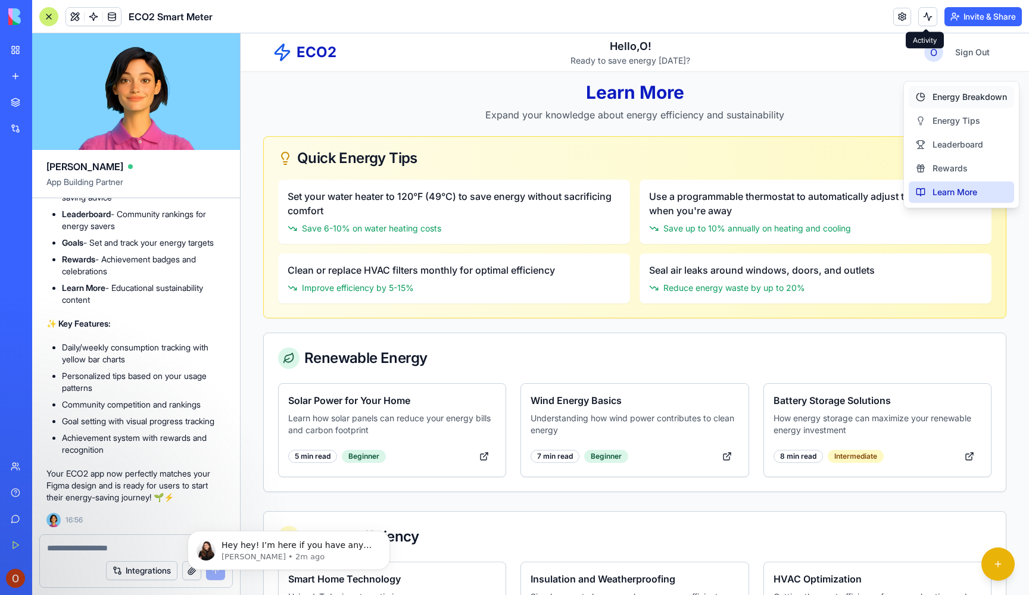
click at [962, 96] on span "Energy Breakdown" at bounding box center [969, 97] width 74 height 12
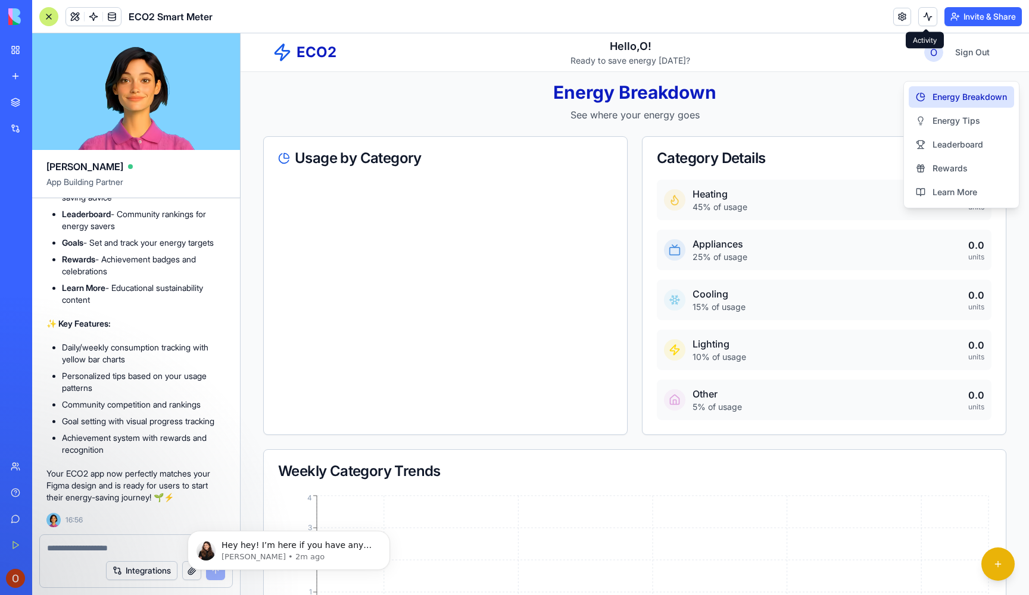
drag, startPoint x: 927, startPoint y: 98, endPoint x: 892, endPoint y: 105, distance: 35.3
click at [923, 99] on link "Energy Breakdown" at bounding box center [960, 96] width 105 height 21
click at [864, 115] on p "See where your energy goes" at bounding box center [634, 115] width 743 height 14
click at [948, 121] on span "Energy Tips" at bounding box center [956, 121] width 48 height 12
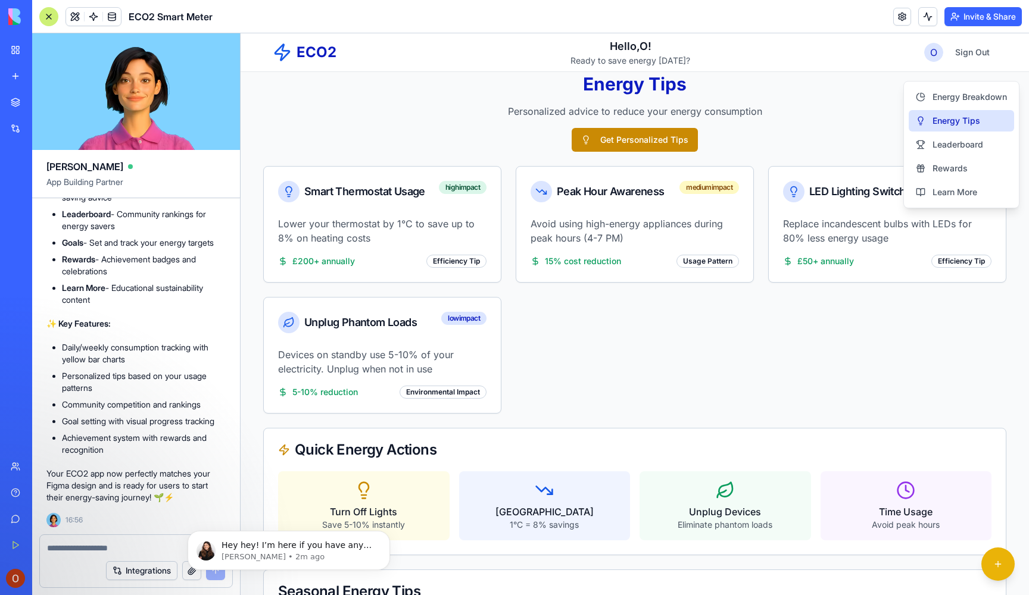
scroll to position [0, 1]
click at [605, 138] on button "Get Personalized Tips" at bounding box center [635, 140] width 126 height 24
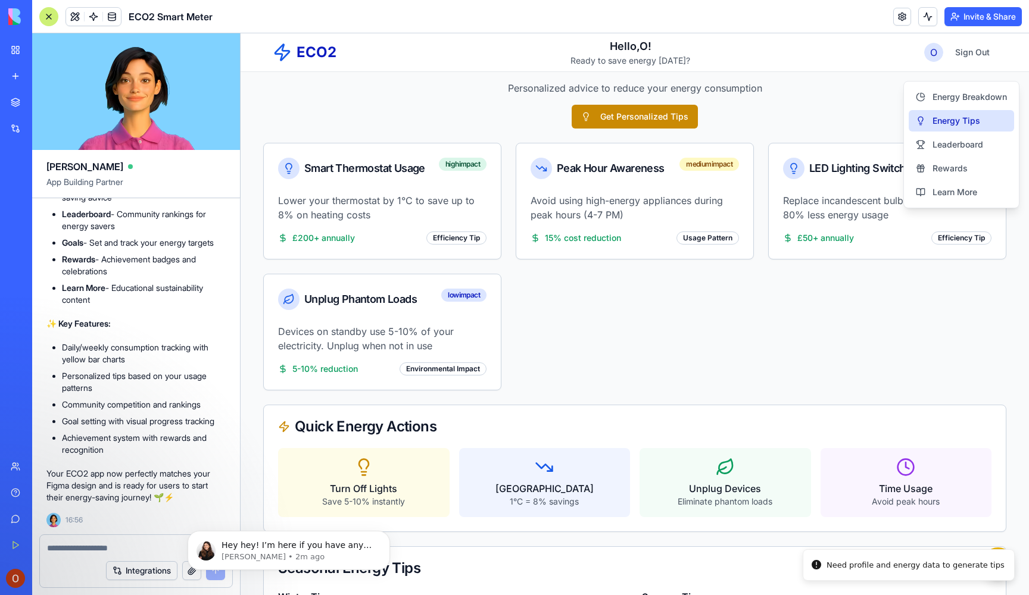
click at [649, 120] on button "Get Personalized Tips" at bounding box center [635, 117] width 126 height 24
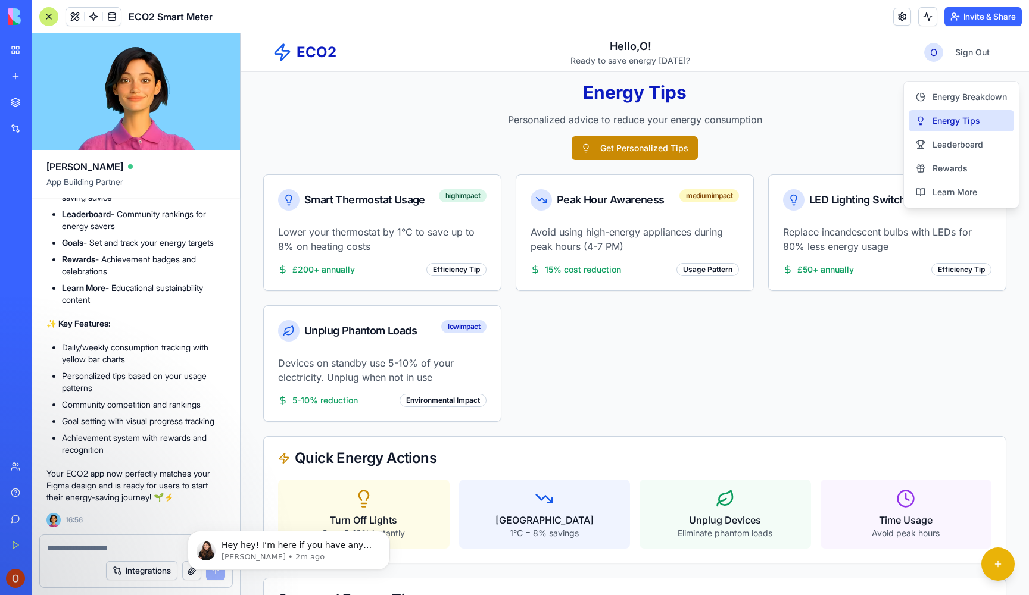
scroll to position [0, 0]
click at [970, 143] on span "Leaderboard" at bounding box center [957, 145] width 51 height 12
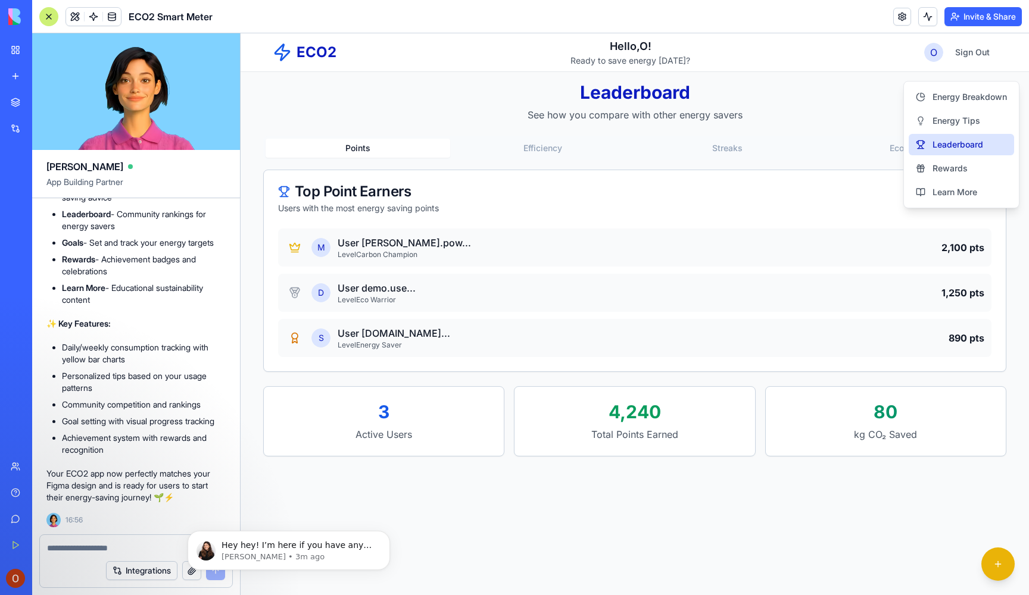
click at [541, 147] on button "Efficiency" at bounding box center [542, 148] width 185 height 19
click at [672, 148] on button "Streaks" at bounding box center [727, 148] width 185 height 19
click at [863, 152] on button "Eco Impact" at bounding box center [911, 148] width 185 height 19
click at [377, 154] on button "Points" at bounding box center [358, 148] width 185 height 19
click at [978, 167] on link "Rewards" at bounding box center [960, 168] width 105 height 21
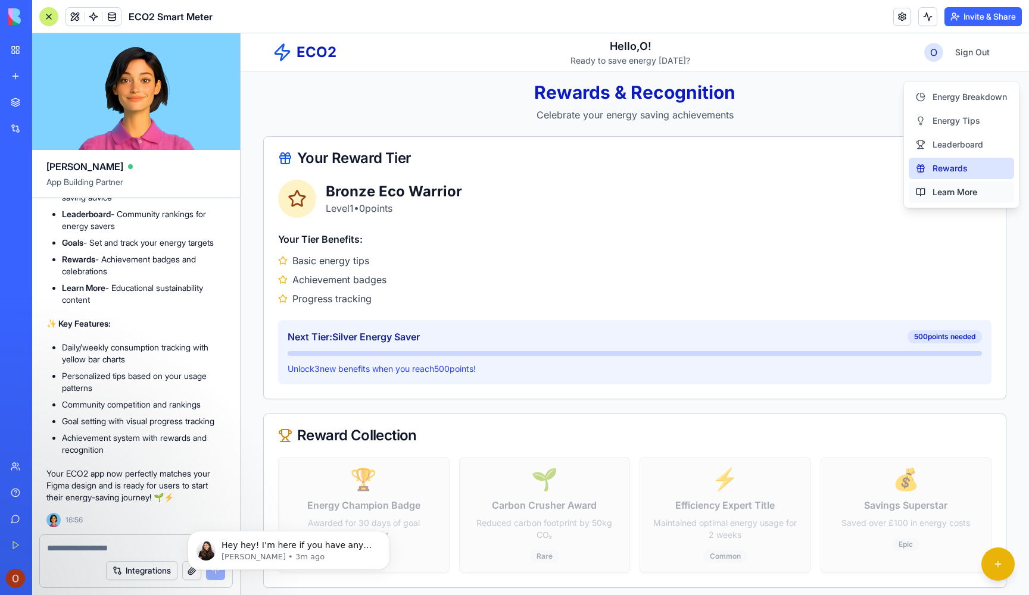
click at [978, 193] on link "Learn More" at bounding box center [960, 192] width 105 height 21
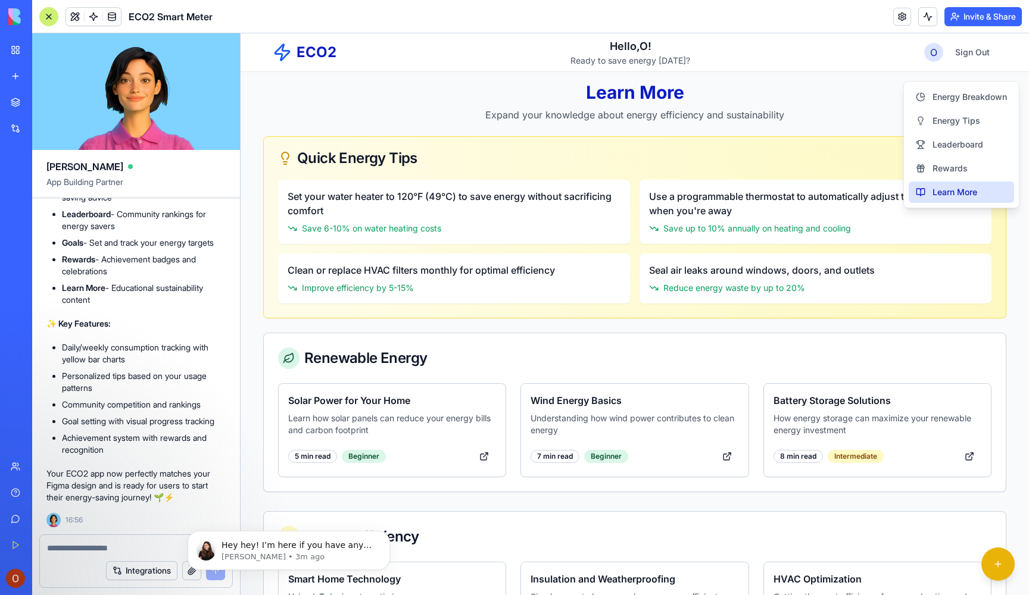
click at [107, 547] on textarea at bounding box center [136, 548] width 178 height 12
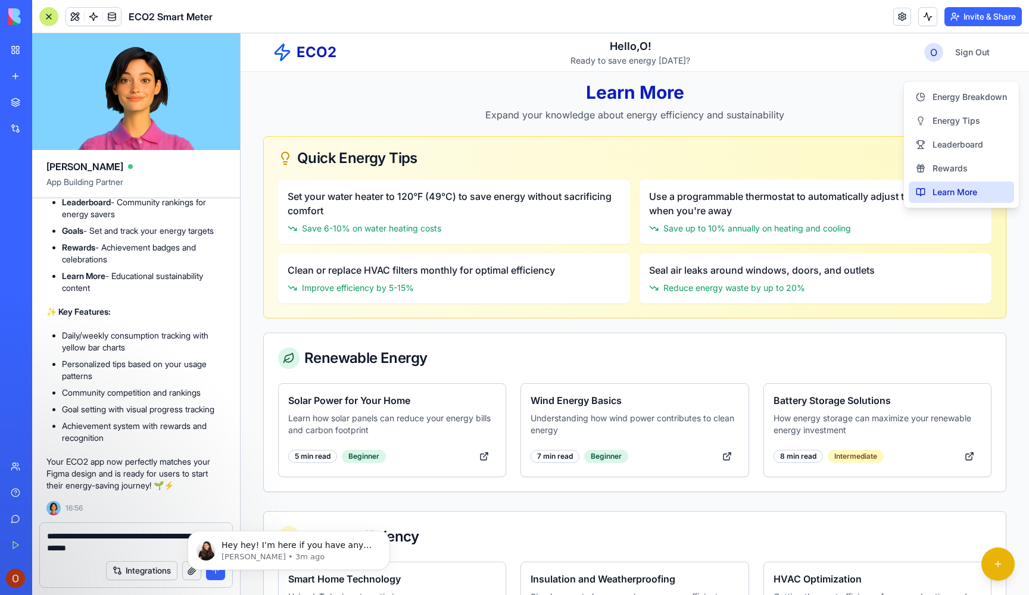
type textarea "**********"
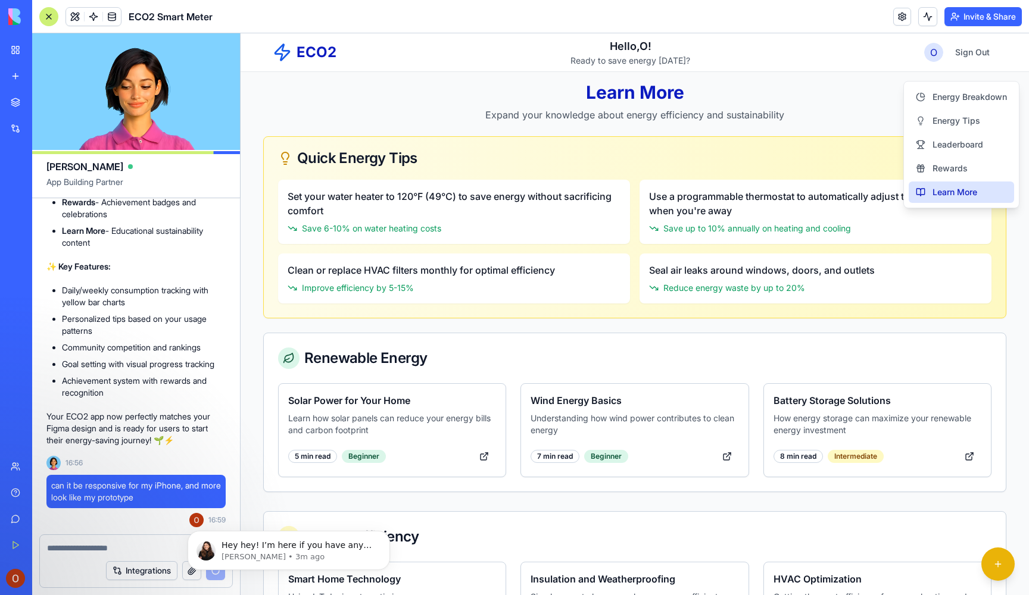
scroll to position [2021, 0]
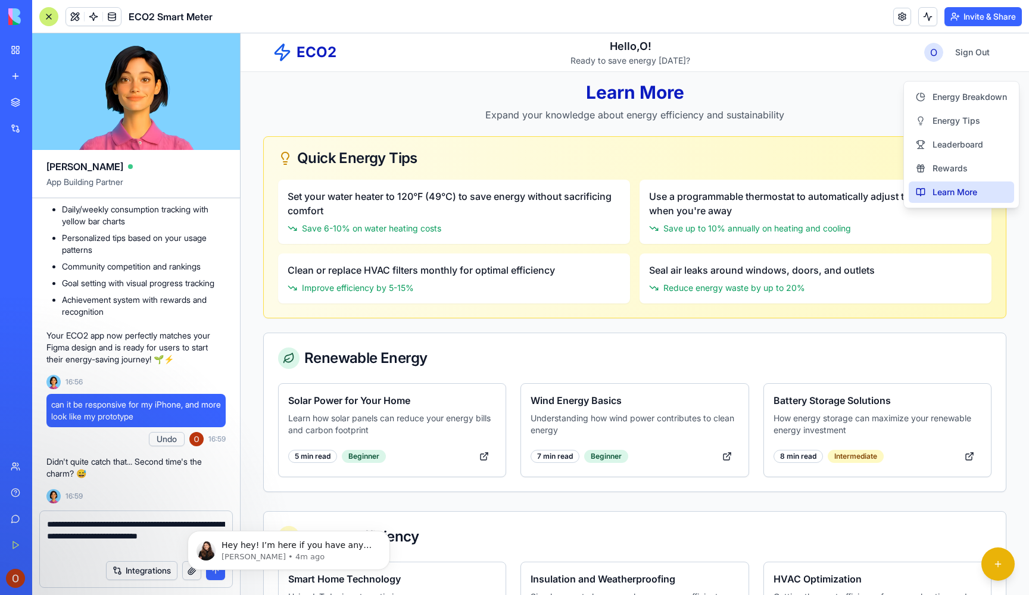
type textarea "**********"
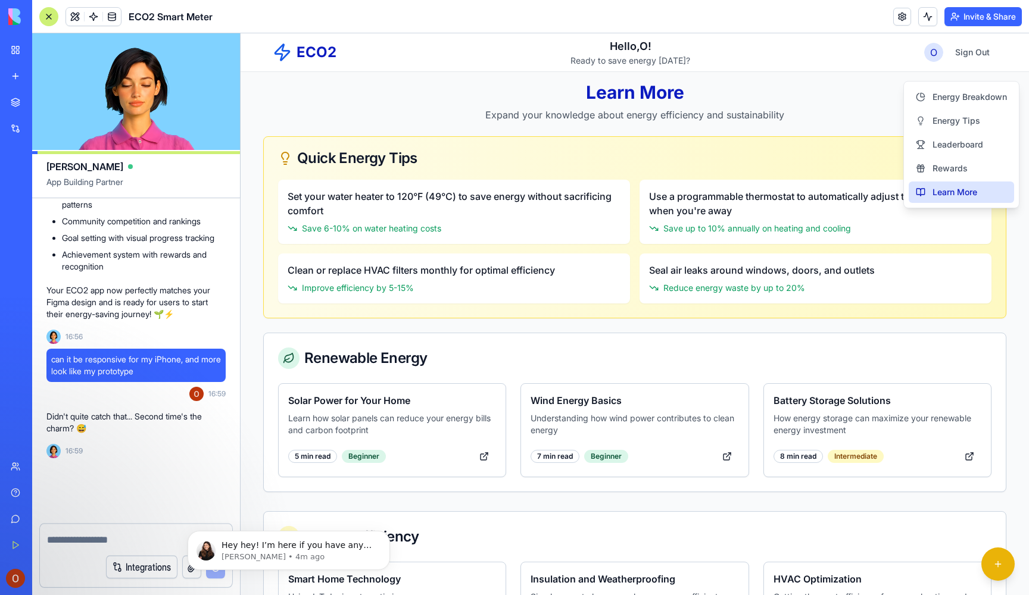
scroll to position [2090, 0]
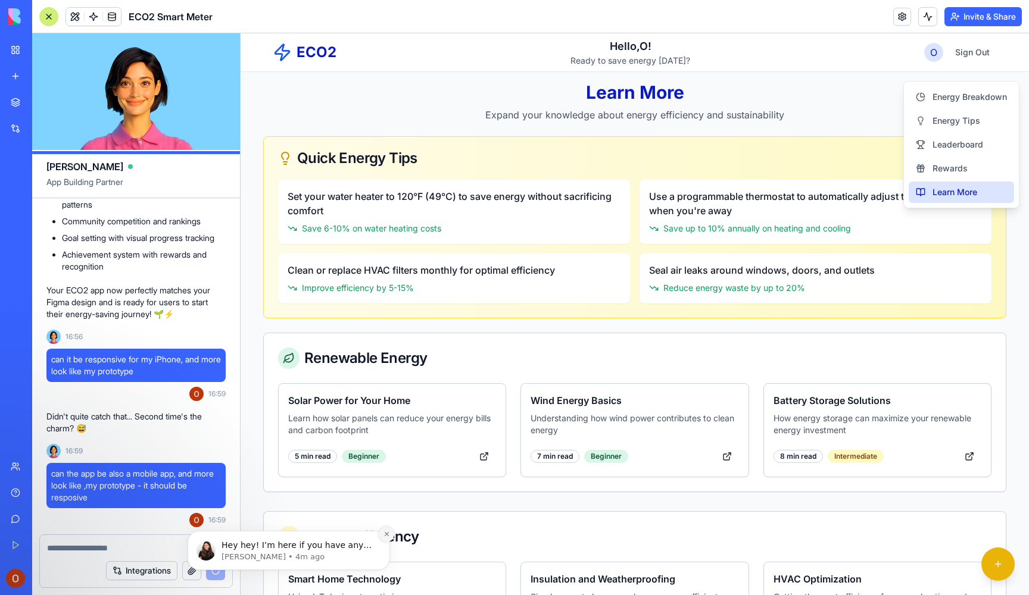
click at [388, 538] on icon "Dismiss notification" at bounding box center [386, 534] width 7 height 7
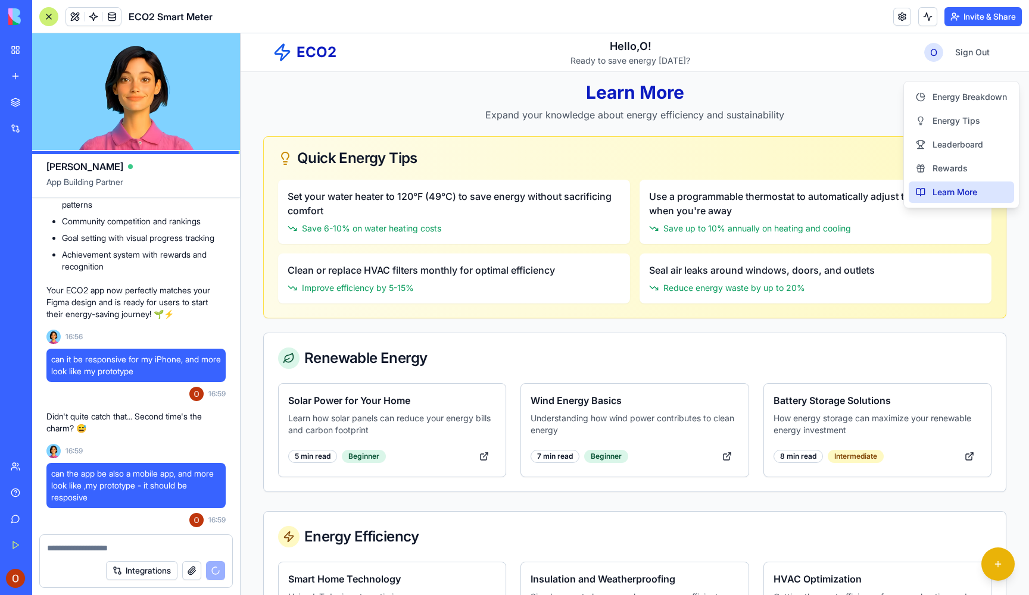
scroll to position [0, 0]
click at [972, 98] on span "Energy Breakdown" at bounding box center [969, 97] width 74 height 12
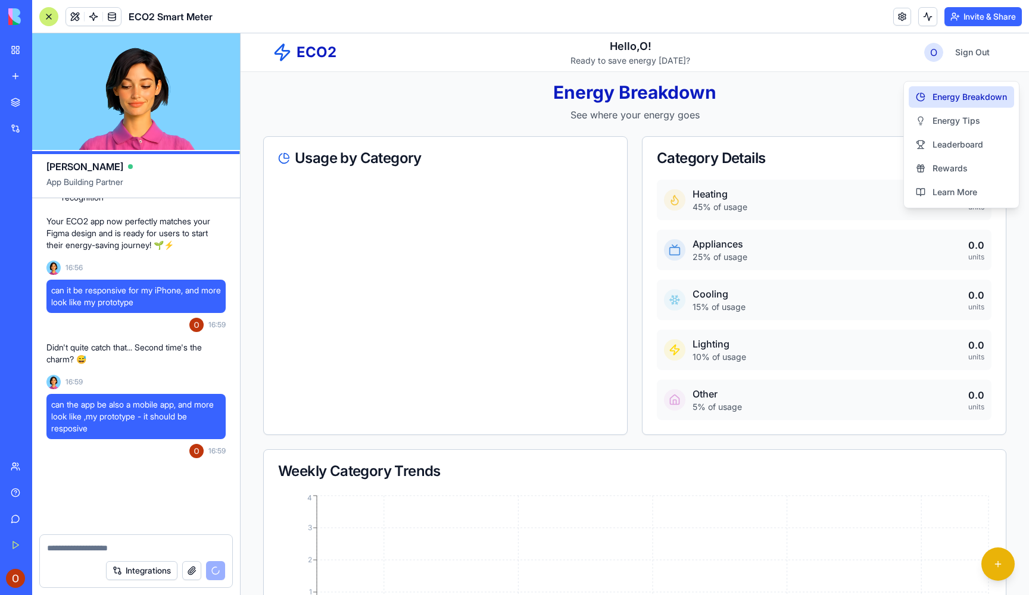
click at [823, 103] on div "Energy Breakdown See where your energy goes" at bounding box center [634, 102] width 743 height 40
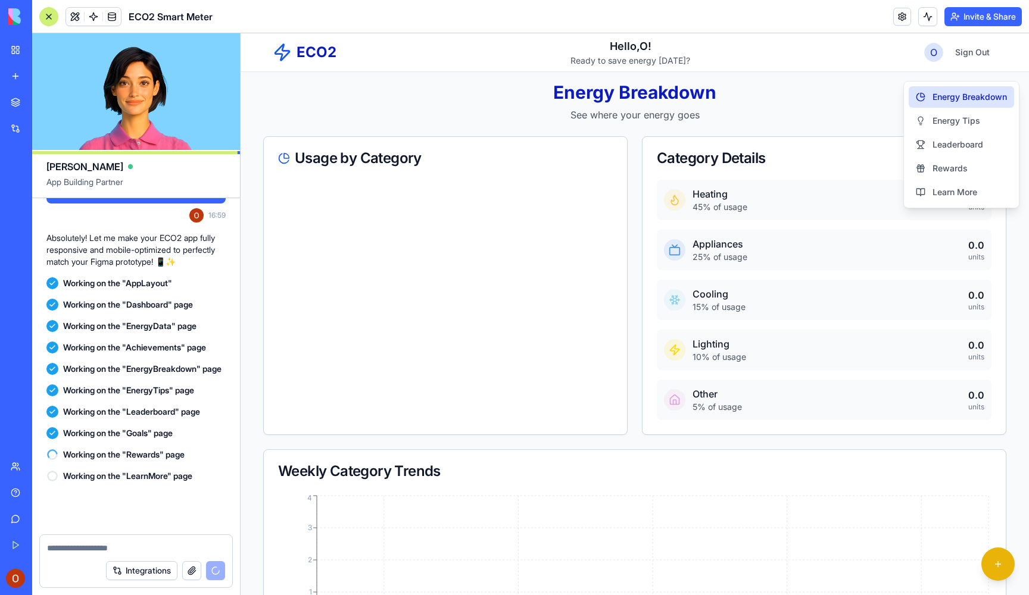
scroll to position [2407, 0]
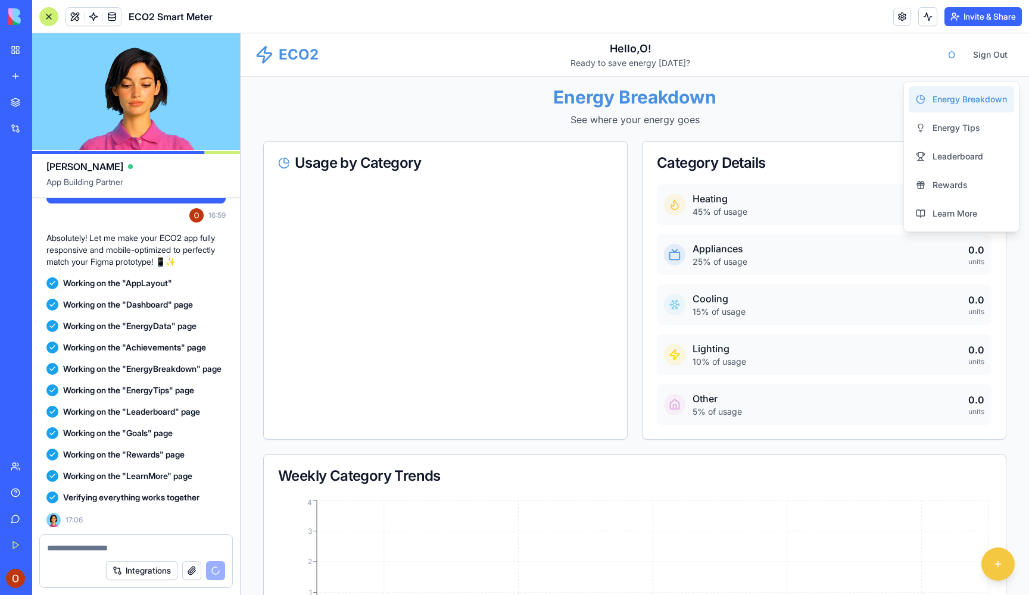
click at [595, 210] on icon at bounding box center [445, 280] width 335 height 191
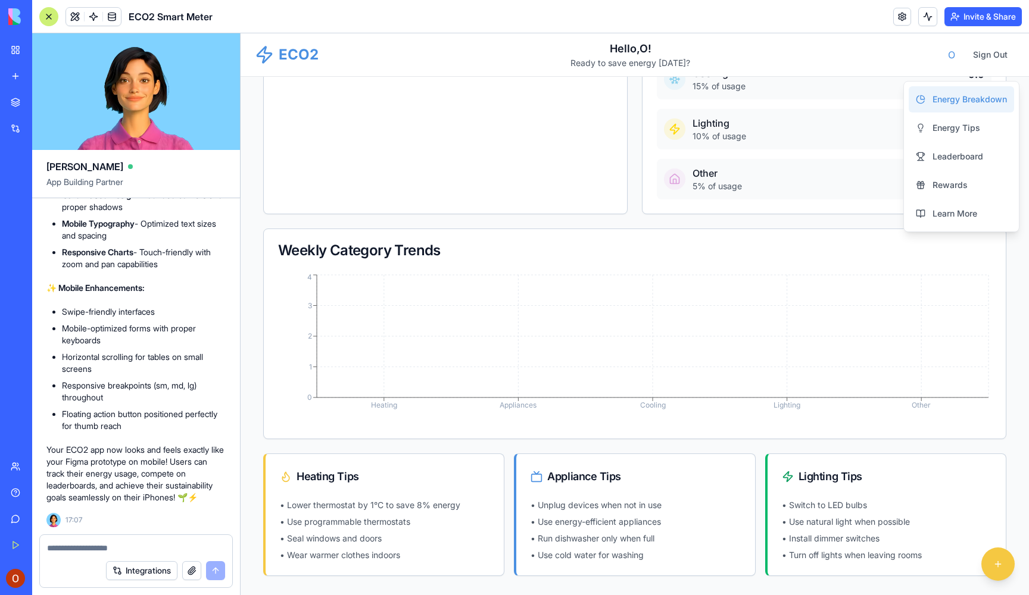
scroll to position [226, 0]
click at [937, 133] on span "Energy Tips" at bounding box center [956, 128] width 48 height 12
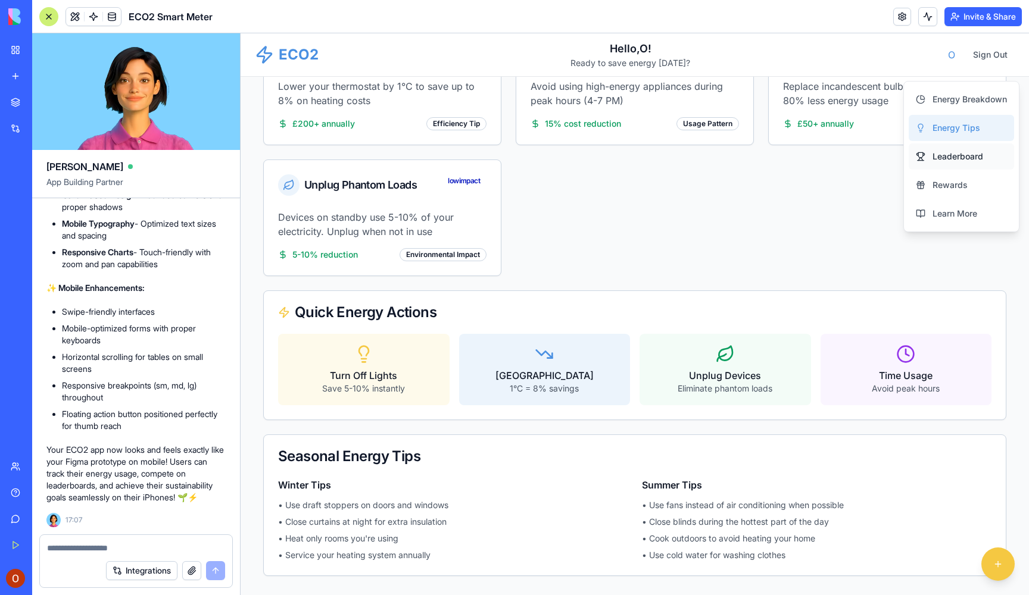
click at [938, 151] on span "Leaderboard" at bounding box center [957, 157] width 51 height 12
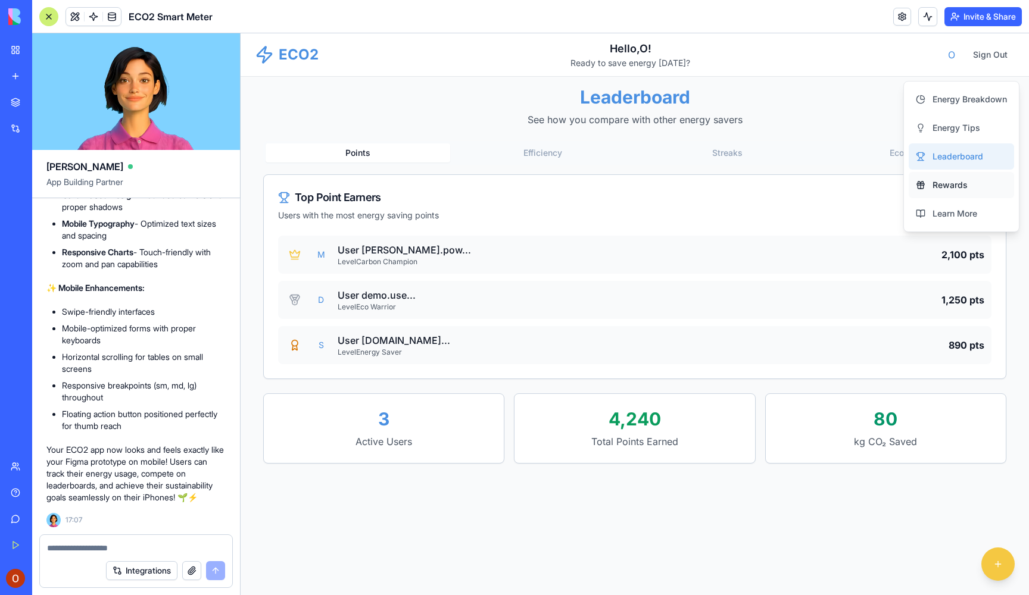
click at [941, 188] on span "Rewards" at bounding box center [949, 185] width 35 height 12
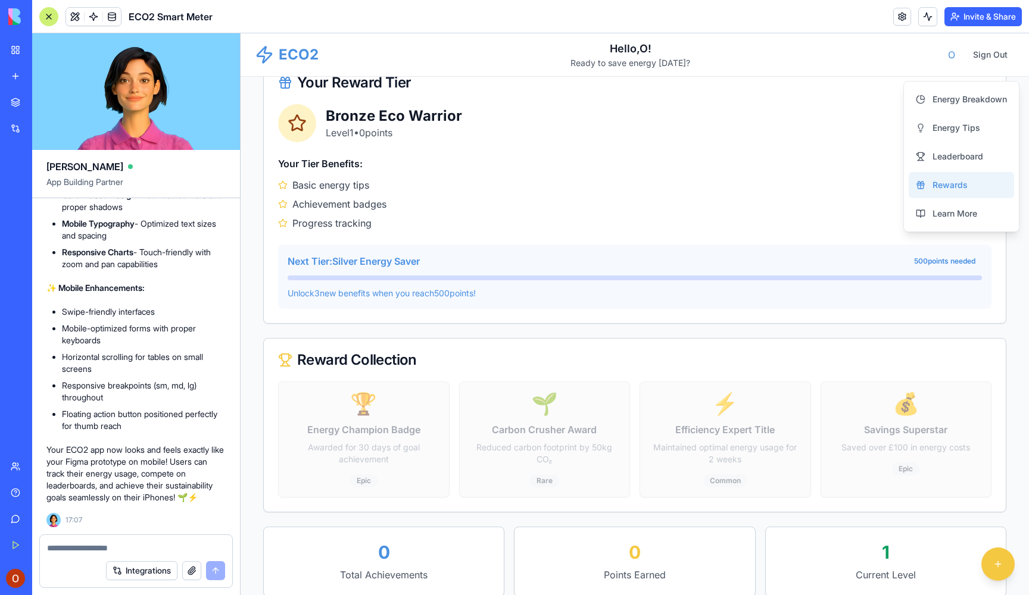
scroll to position [92, 0]
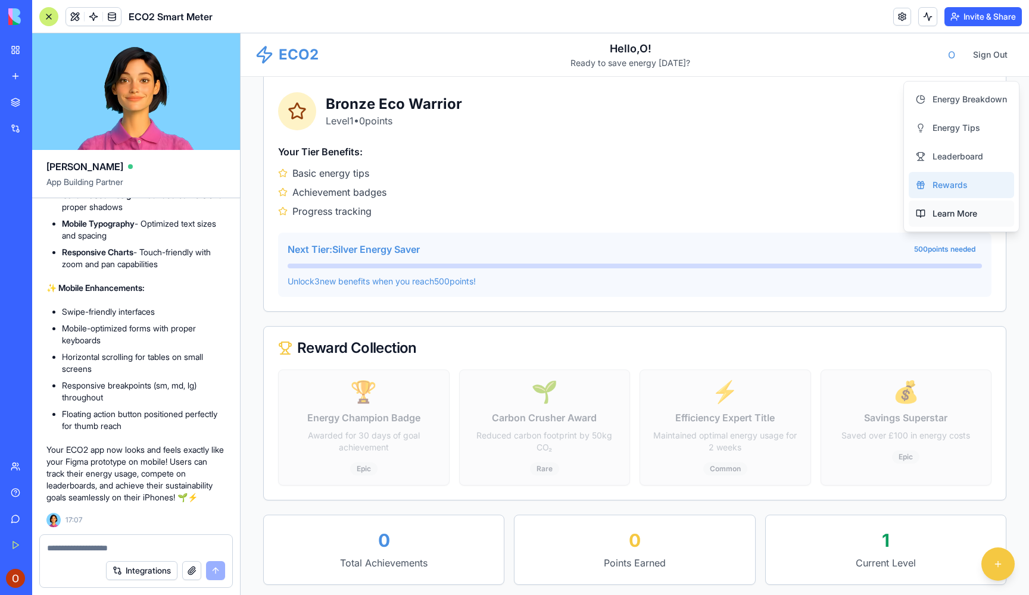
click at [966, 218] on span "Learn More" at bounding box center [954, 214] width 45 height 12
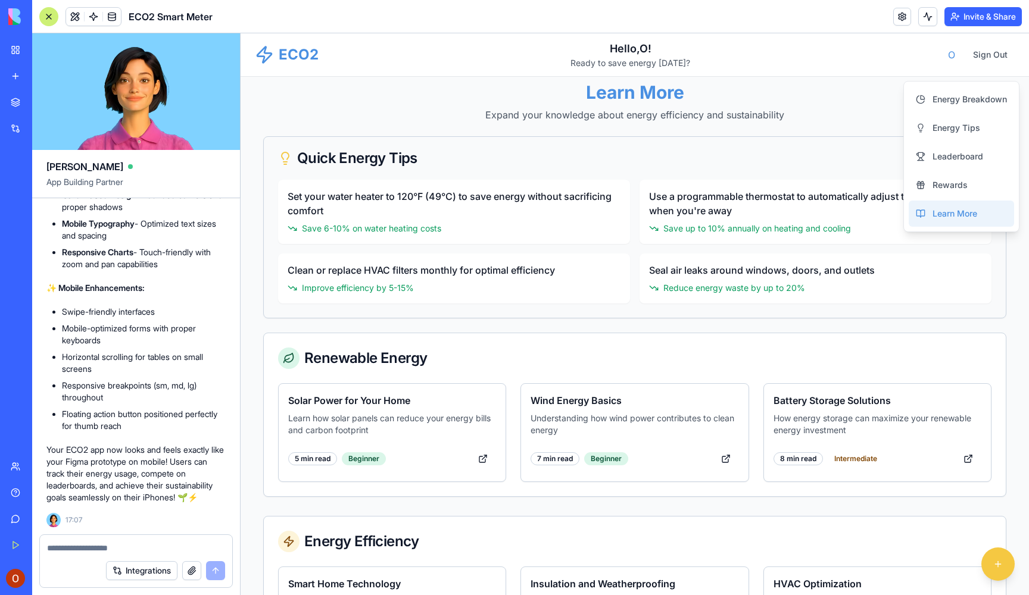
click at [762, 221] on div "Use a programmable thermostat to automatically adjust temperature when you're a…" at bounding box center [815, 212] width 352 height 64
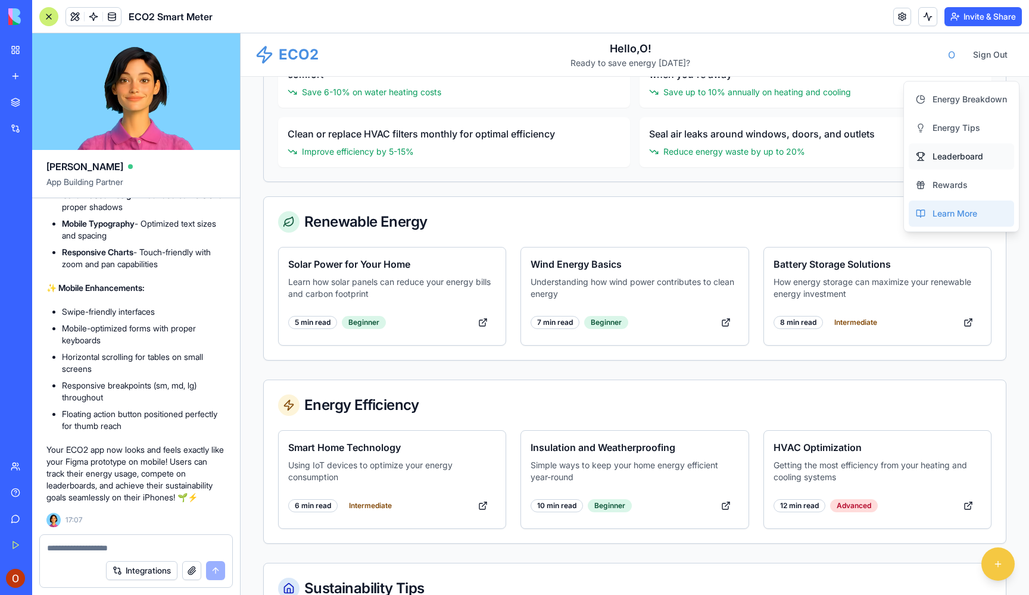
scroll to position [135, 0]
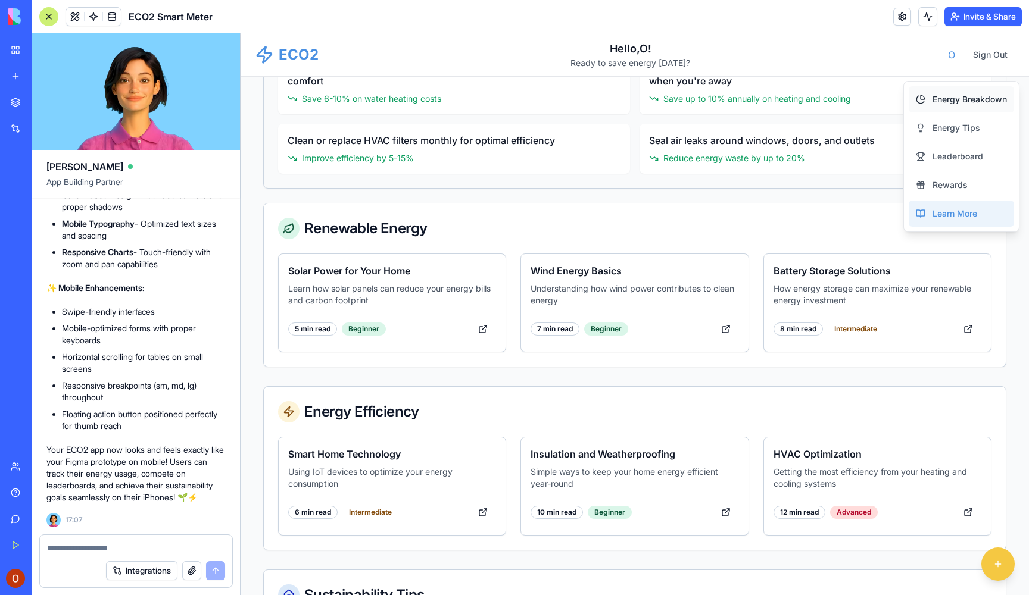
click at [973, 100] on span "Energy Breakdown" at bounding box center [969, 99] width 74 height 12
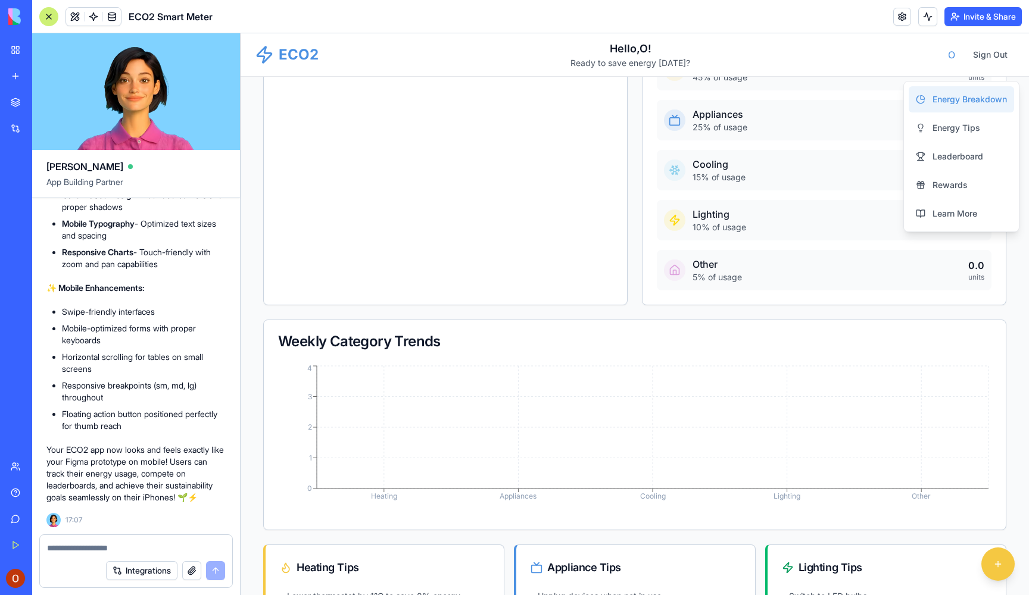
click at [951, 53] on span "O" at bounding box center [951, 54] width 19 height 19
click at [930, 11] on button at bounding box center [927, 16] width 19 height 19
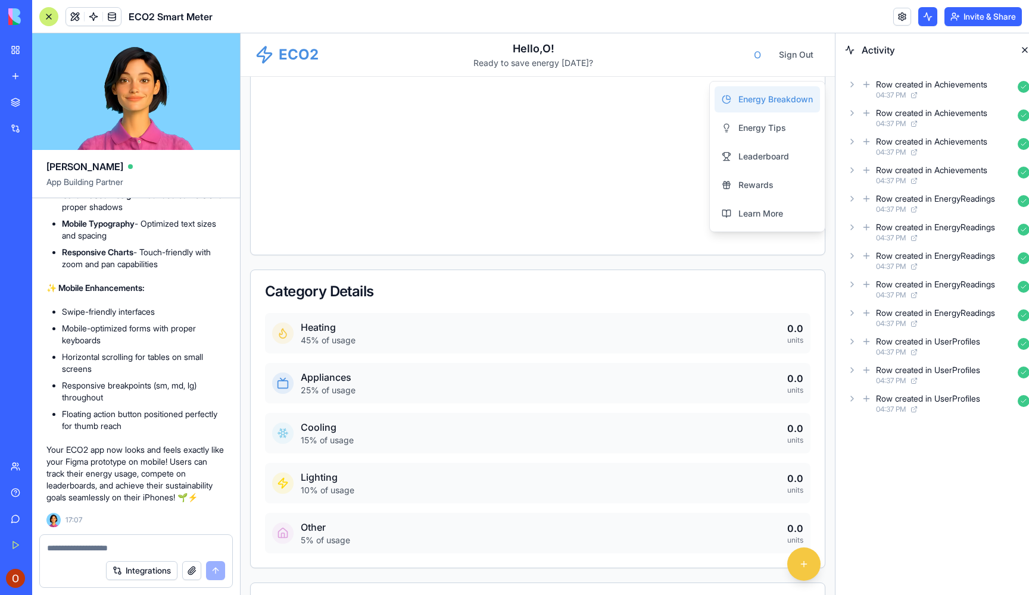
scroll to position [0, 1]
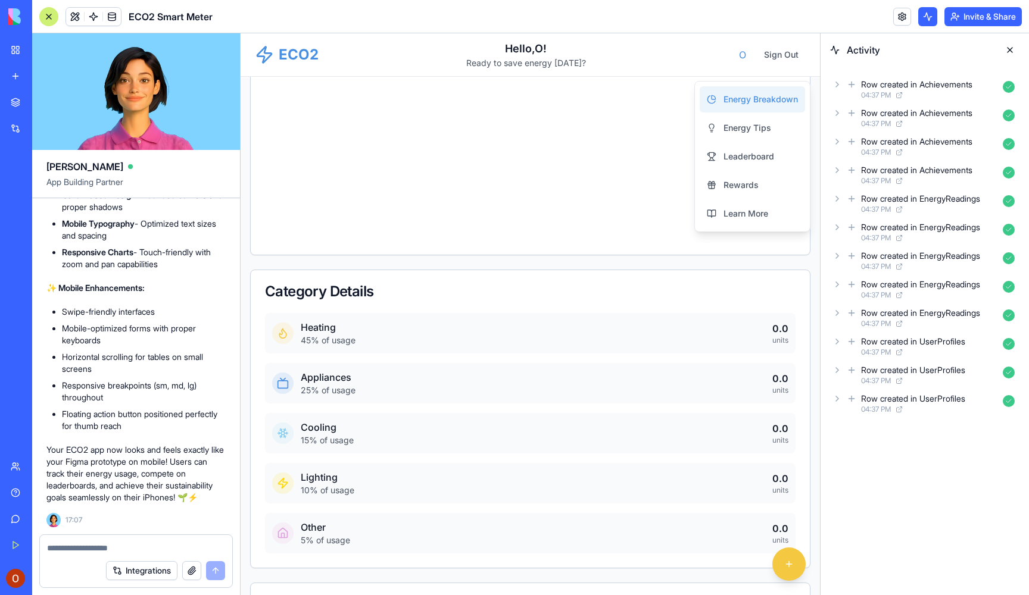
click at [930, 11] on button at bounding box center [927, 16] width 19 height 19
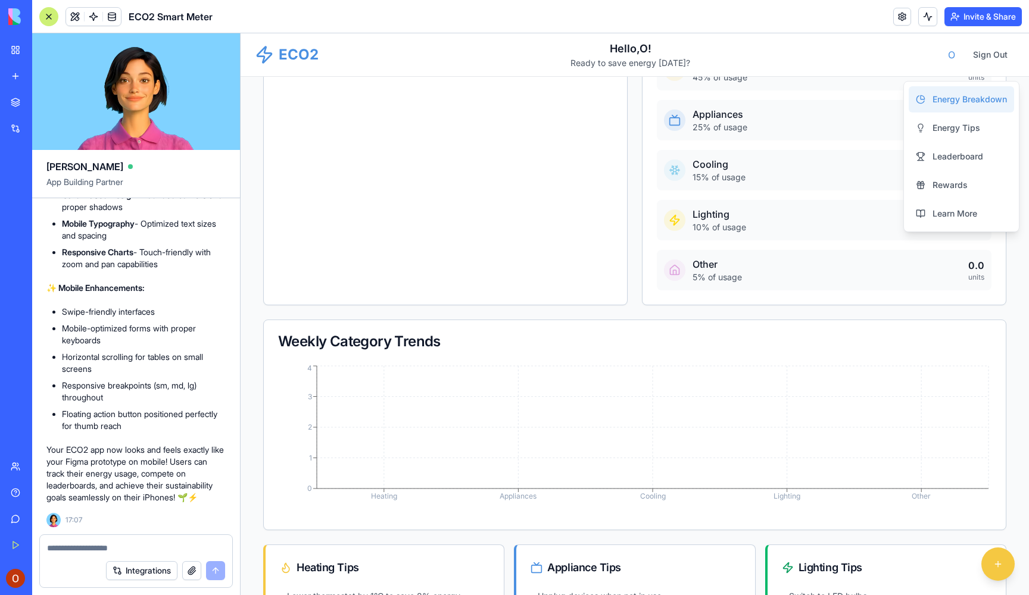
click at [955, 16] on button "Invite & Share" at bounding box center [982, 16] width 77 height 19
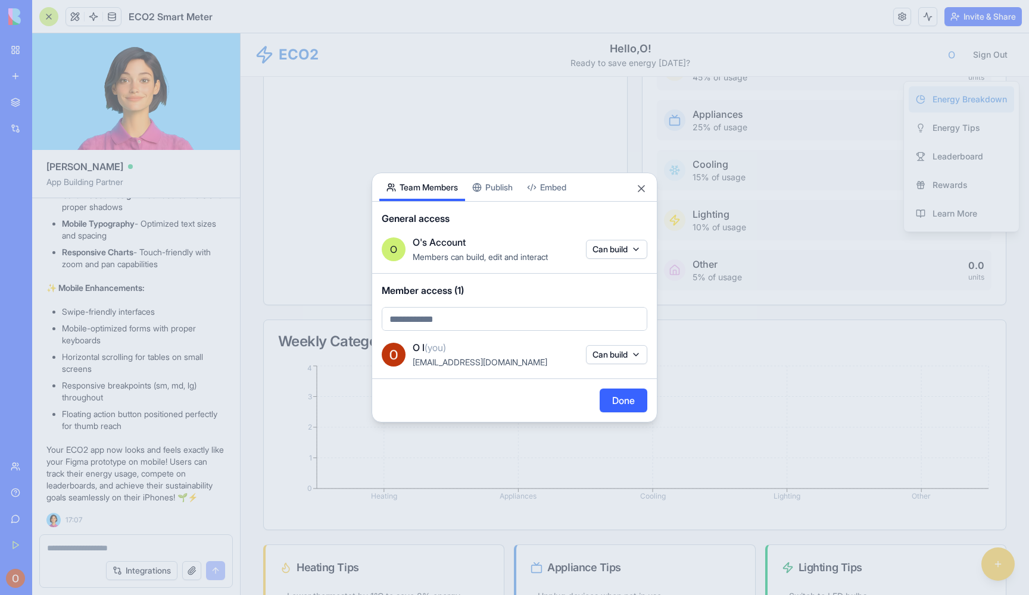
click at [492, 189] on div "Share App Team Members Publish Embed General access O O's Account Members can b…" at bounding box center [514, 298] width 286 height 250
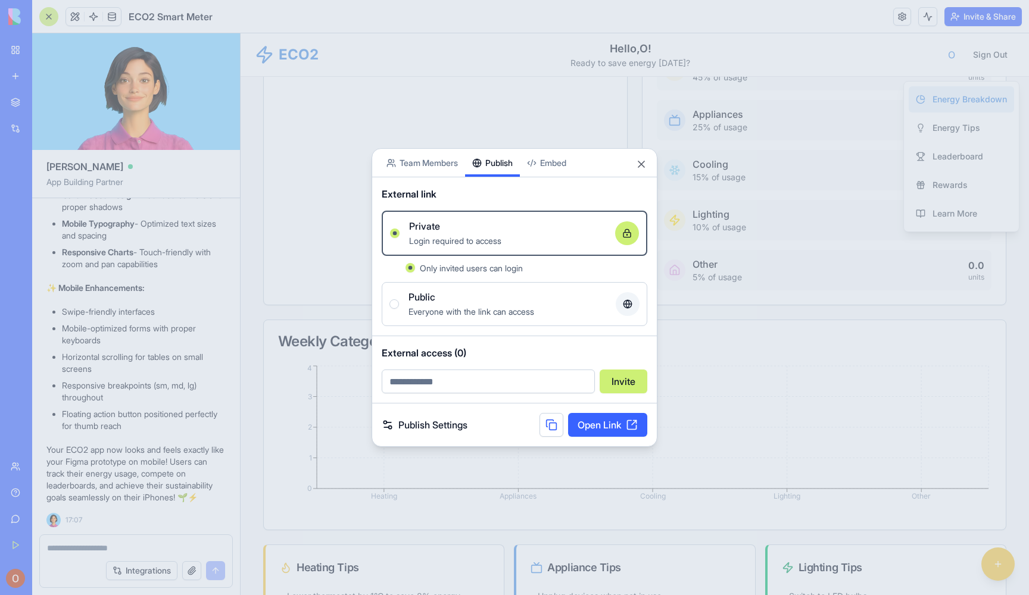
scroll to position [0, 0]
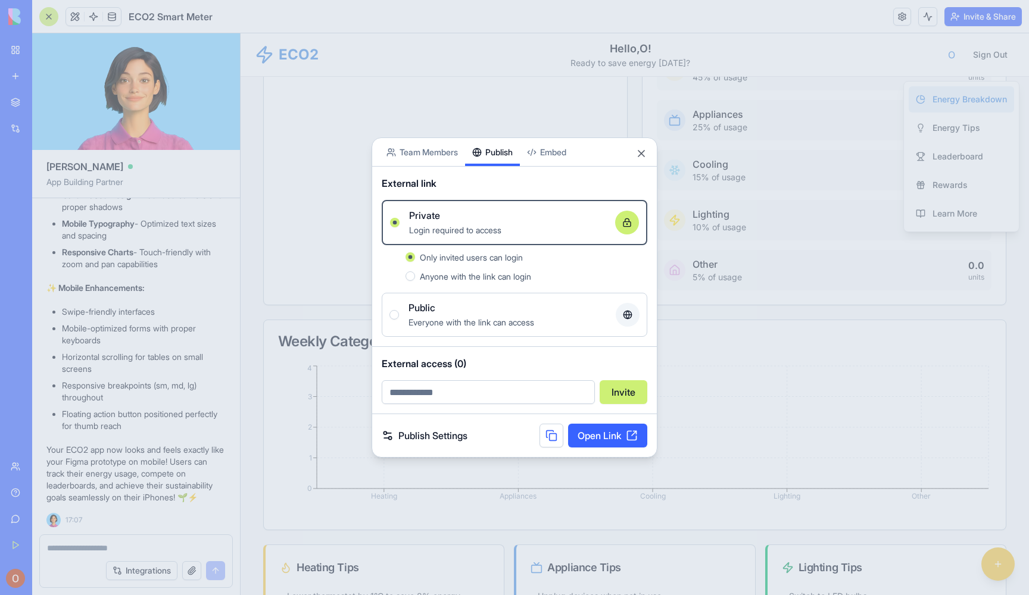
click at [562, 312] on div "Public" at bounding box center [507, 308] width 198 height 14
click at [399, 312] on button "Public Everyone with the link can access" at bounding box center [394, 315] width 10 height 10
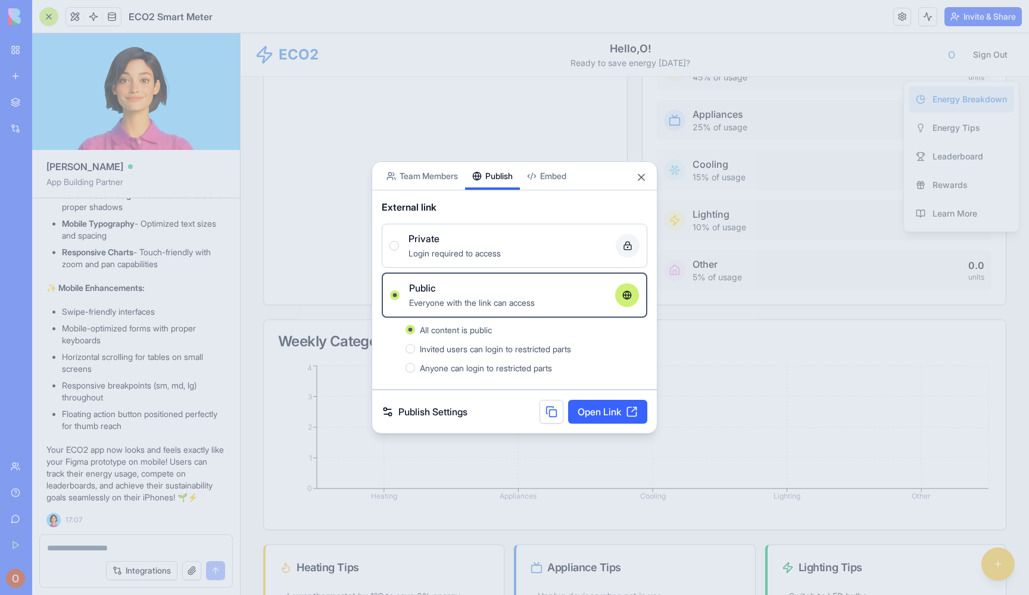
click at [608, 413] on link "Open Link" at bounding box center [607, 412] width 79 height 24
click at [638, 179] on button "Close" at bounding box center [641, 177] width 12 height 12
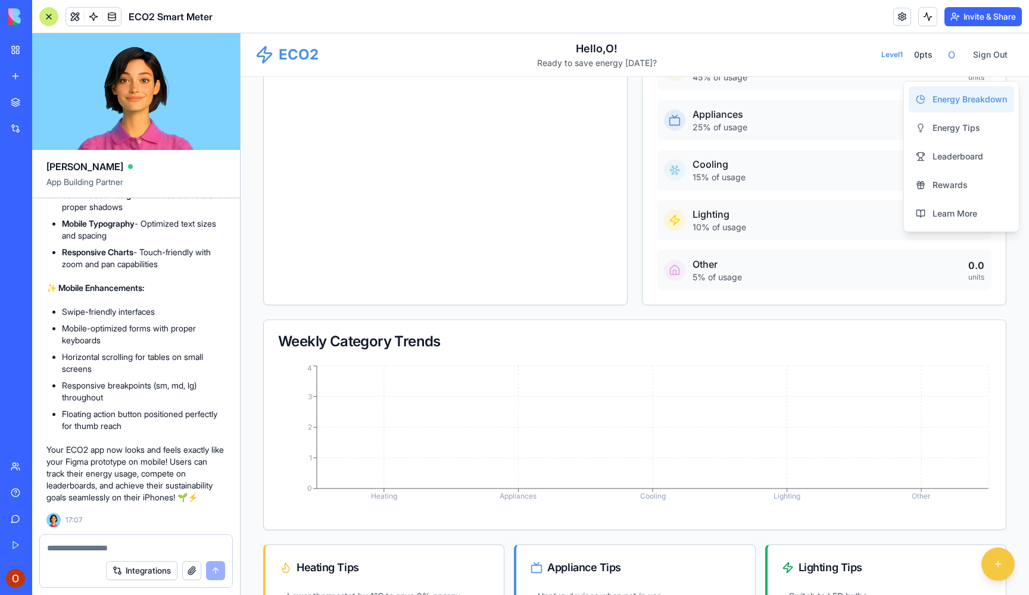
click at [190, 572] on button "button" at bounding box center [191, 570] width 19 height 19
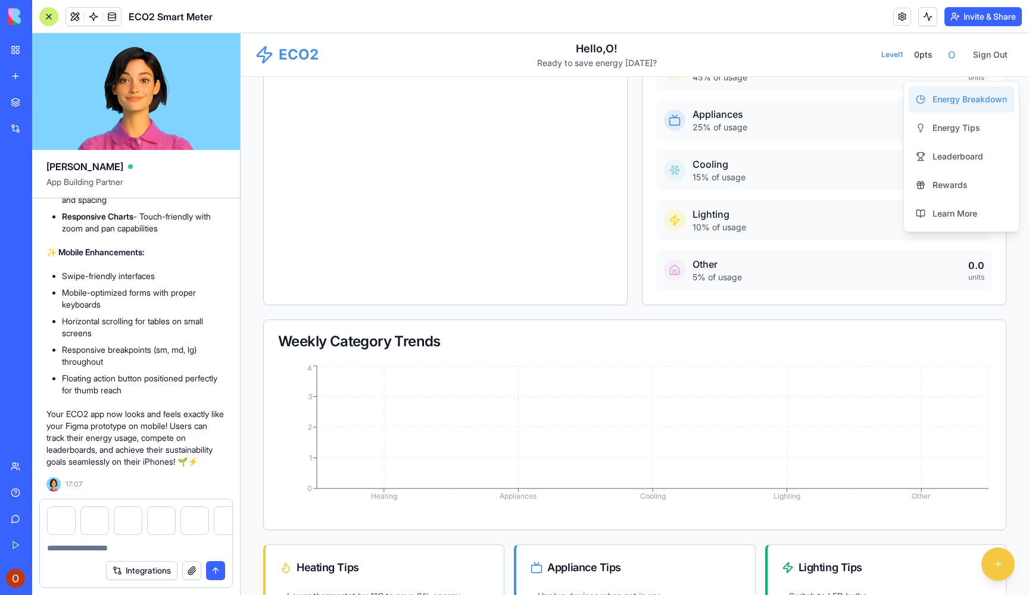
click at [163, 549] on textarea at bounding box center [136, 548] width 178 height 12
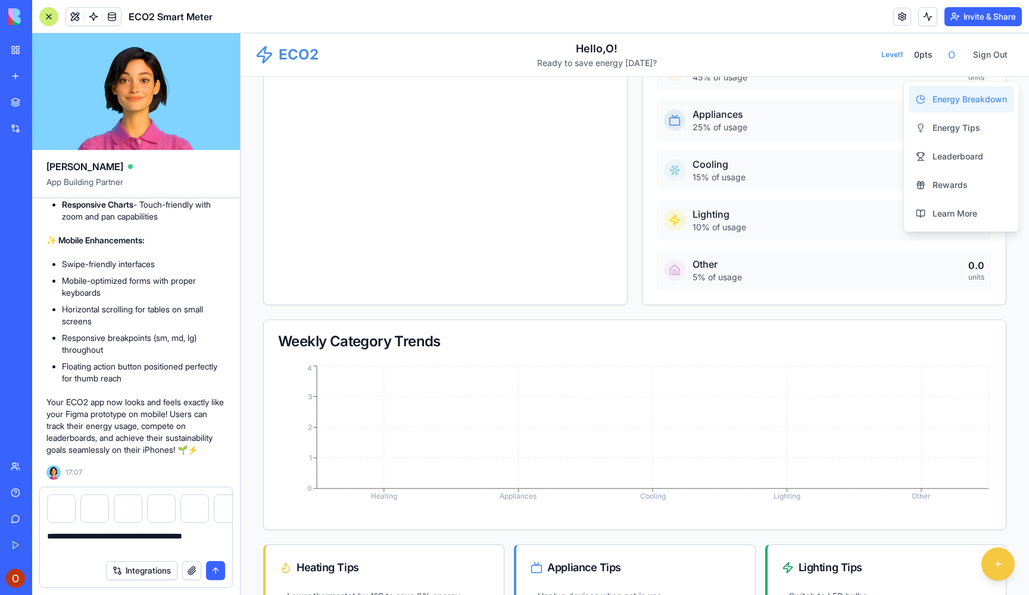
type textarea "**********"
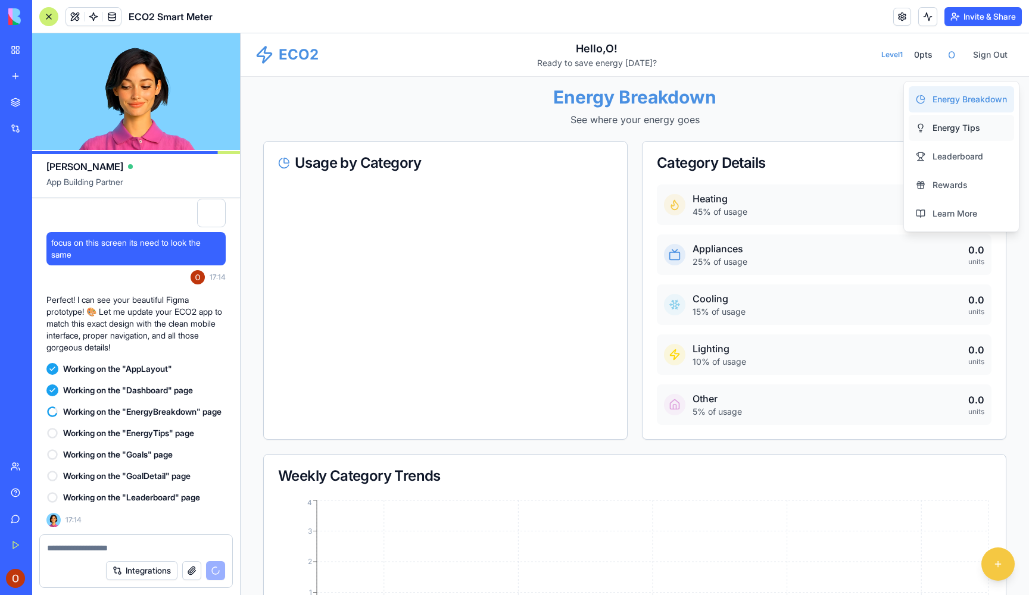
click at [990, 134] on link "Energy Tips" at bounding box center [960, 128] width 105 height 26
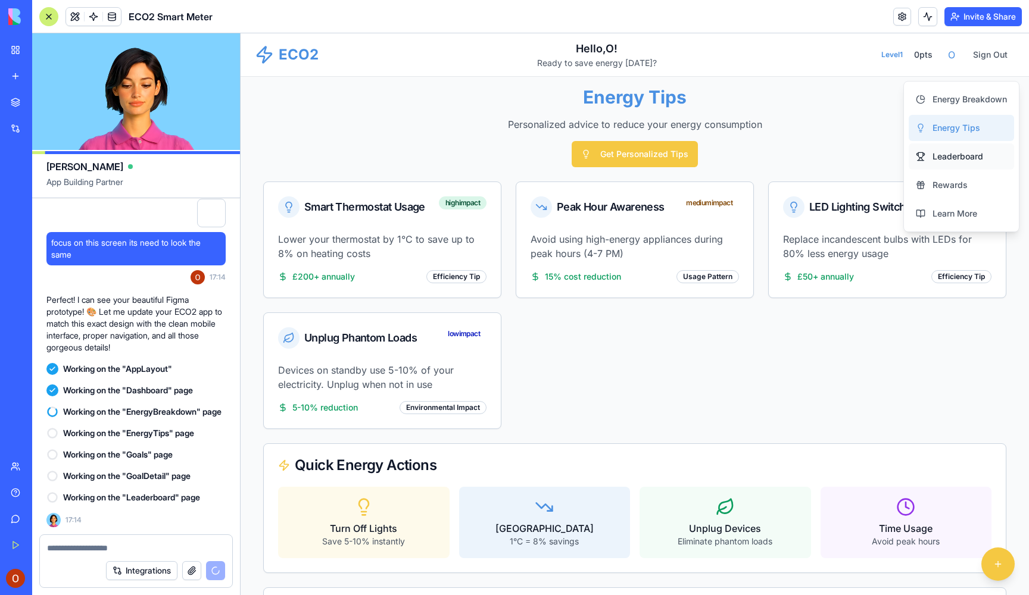
click at [959, 160] on span "Leaderboard" at bounding box center [957, 157] width 51 height 12
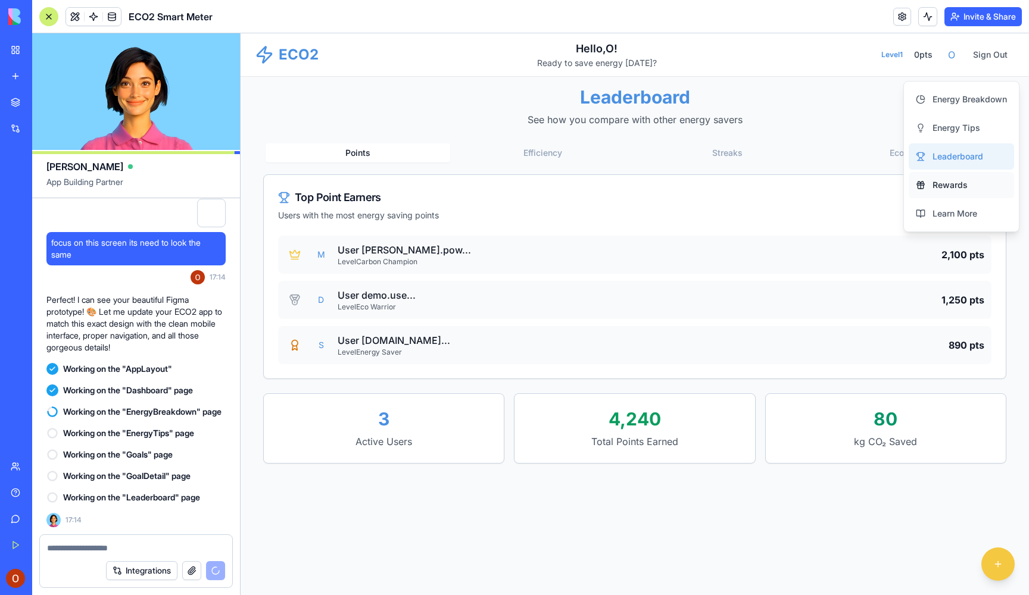
scroll to position [0, 1]
click at [967, 187] on link "Rewards" at bounding box center [960, 185] width 105 height 26
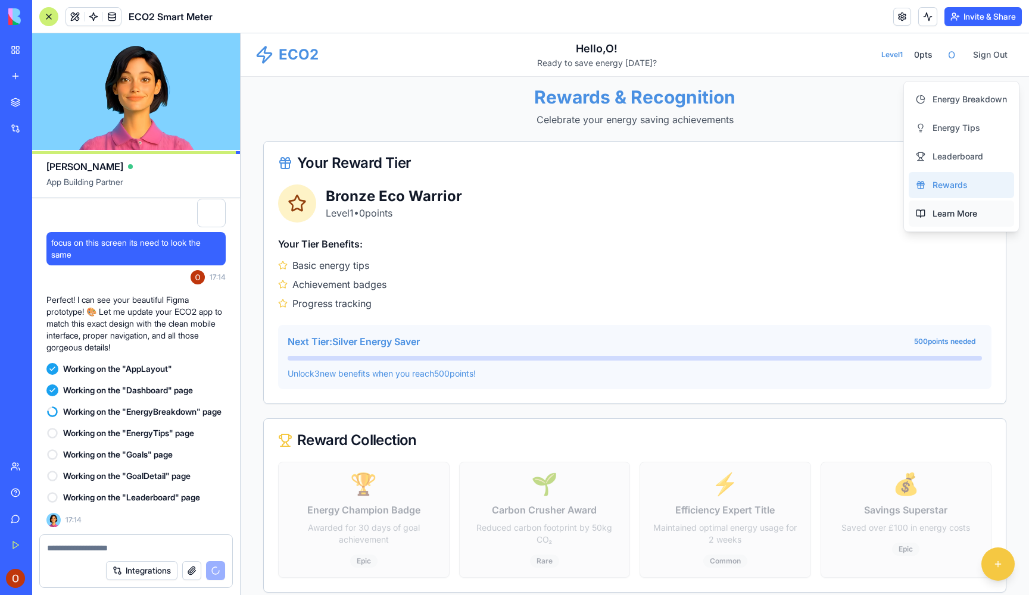
click at [954, 213] on span "Learn More" at bounding box center [954, 214] width 45 height 12
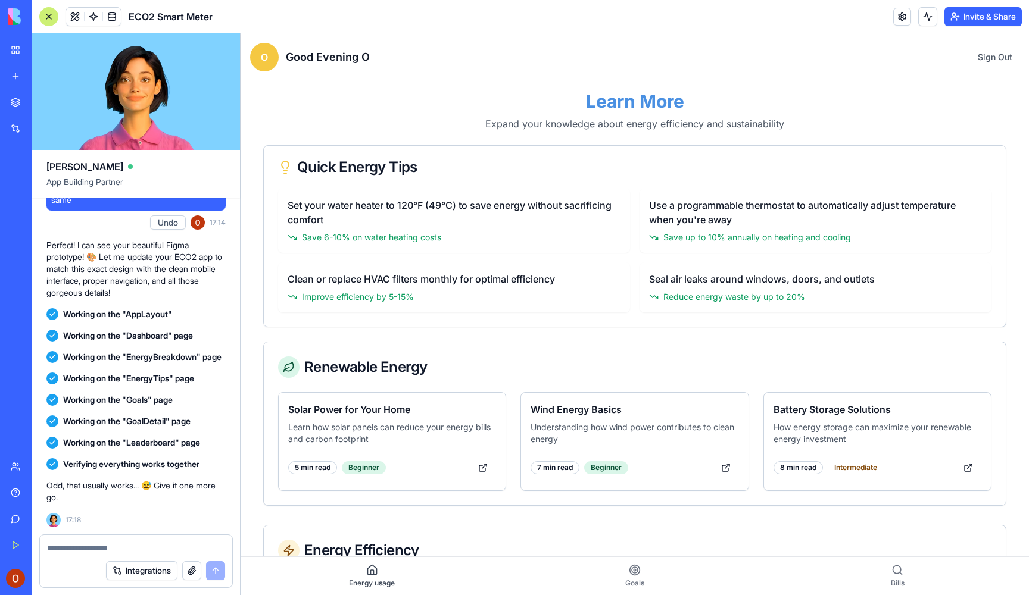
click at [401, 583] on link "Energy usage" at bounding box center [372, 576] width 263 height 38
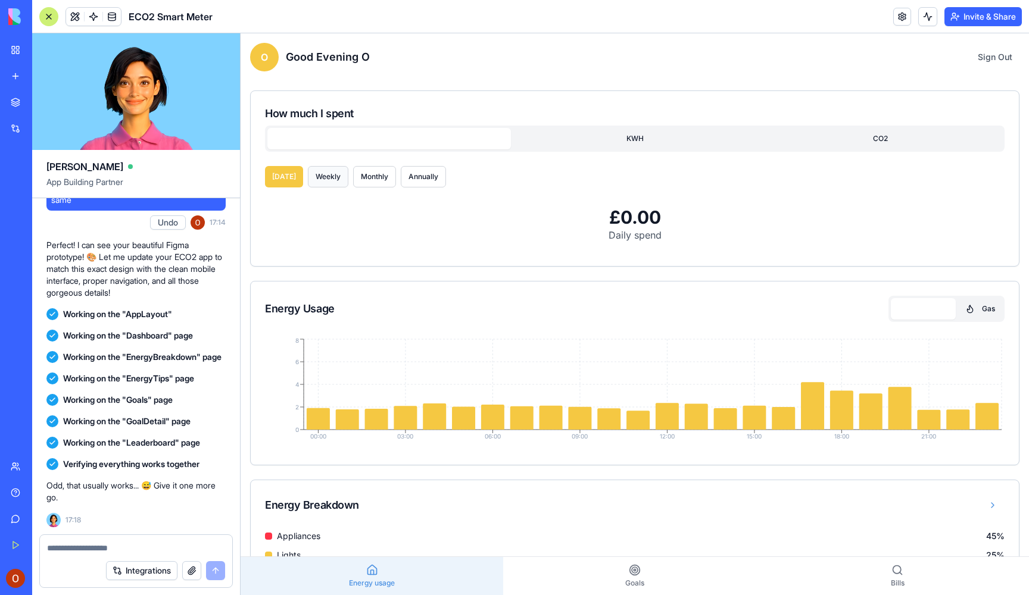
click at [330, 182] on button "Weekly" at bounding box center [328, 176] width 40 height 21
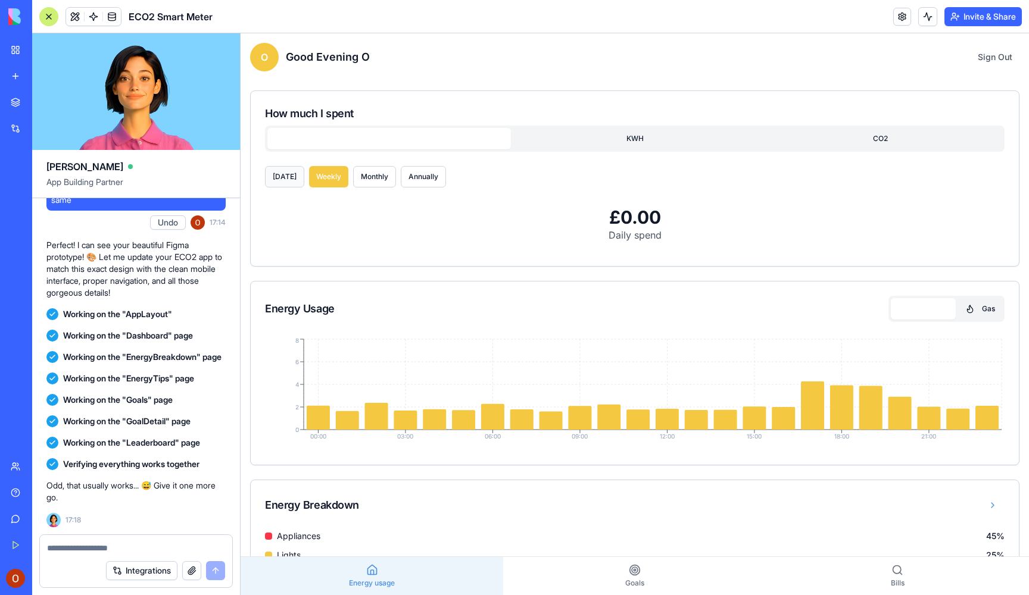
click at [277, 181] on button "[DATE]" at bounding box center [284, 176] width 39 height 21
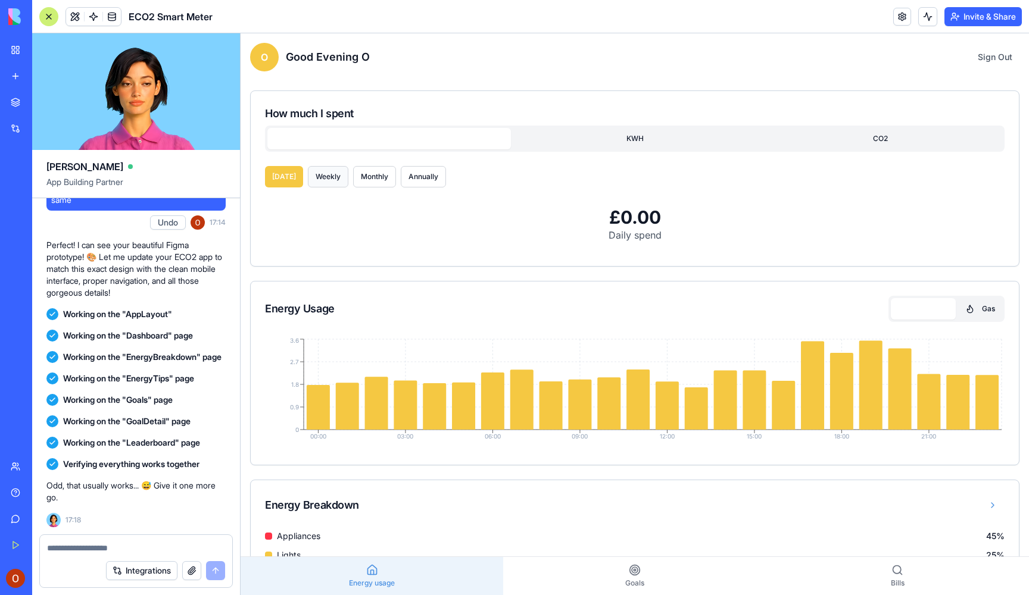
click at [324, 181] on button "Weekly" at bounding box center [328, 176] width 40 height 21
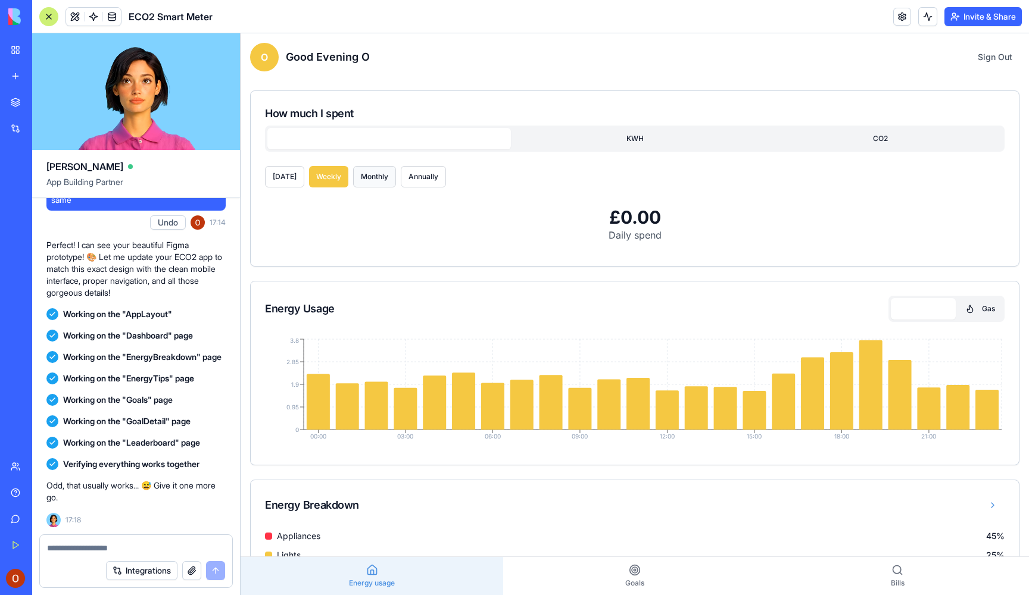
click at [366, 181] on button "Monthly" at bounding box center [374, 176] width 43 height 21
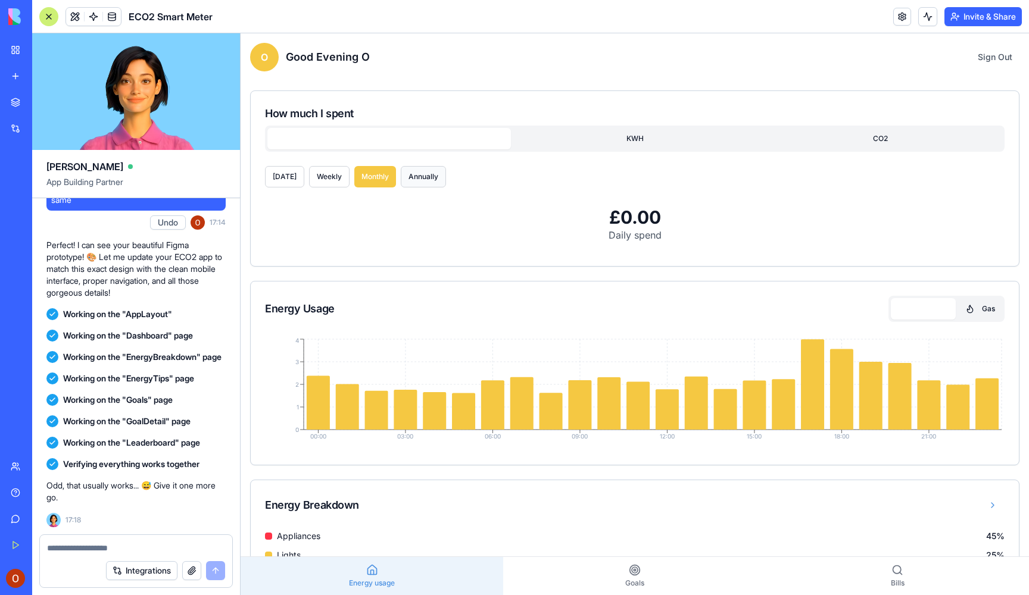
click at [408, 180] on button "Annually" at bounding box center [423, 176] width 45 height 21
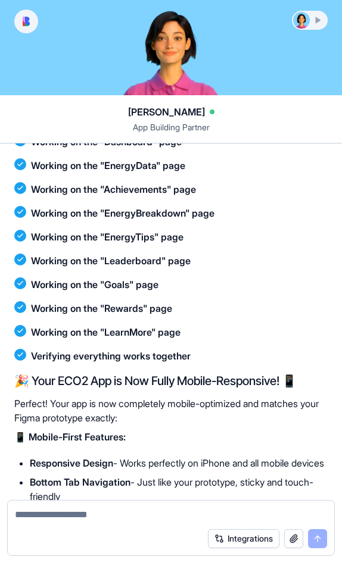
scroll to position [2209, 0]
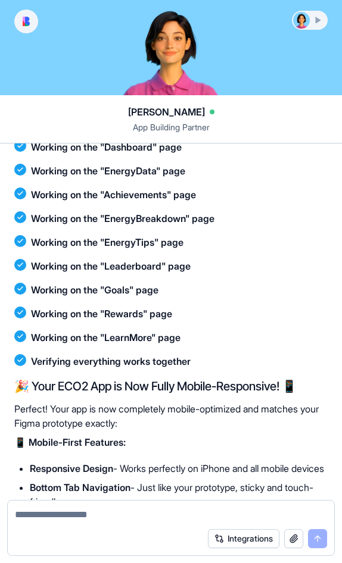
click at [314, 19] on div at bounding box center [309, 20] width 33 height 17
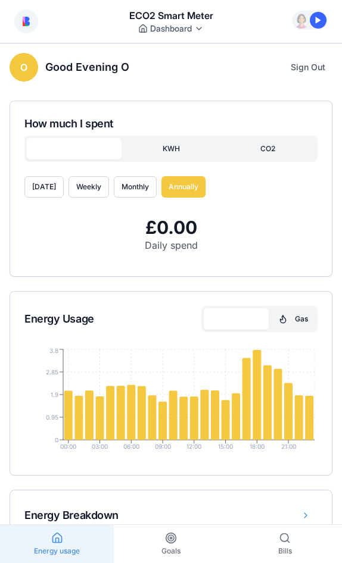
scroll to position [0, 0]
click at [172, 149] on button "KWH" at bounding box center [171, 148] width 95 height 21
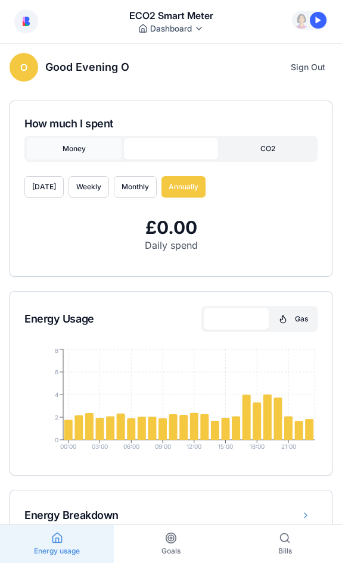
click at [74, 146] on button "Money" at bounding box center [74, 148] width 95 height 21
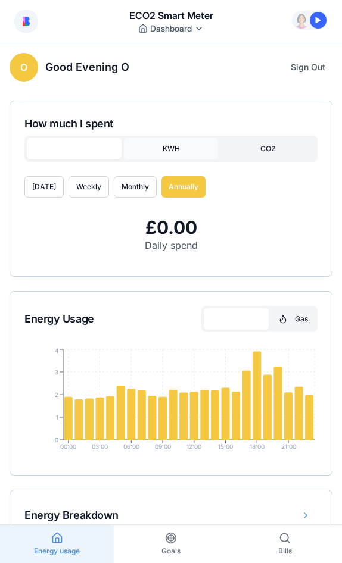
click at [160, 151] on button "KWH" at bounding box center [171, 148] width 95 height 21
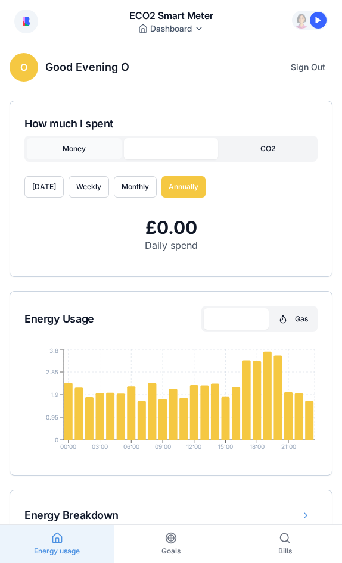
click at [79, 151] on button "Money" at bounding box center [74, 148] width 95 height 21
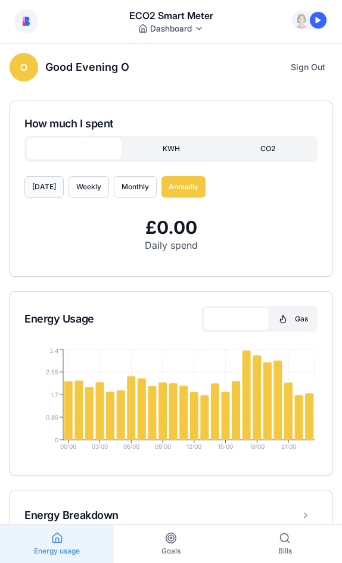
click at [46, 194] on button "[DATE]" at bounding box center [43, 186] width 39 height 21
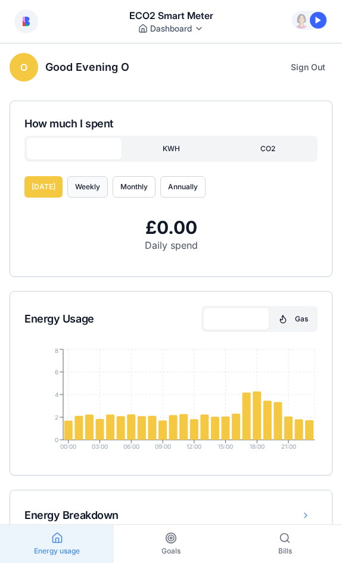
click at [93, 192] on button "Weekly" at bounding box center [87, 186] width 40 height 21
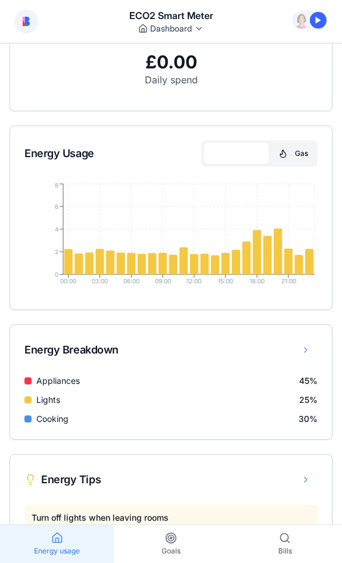
scroll to position [171, 0]
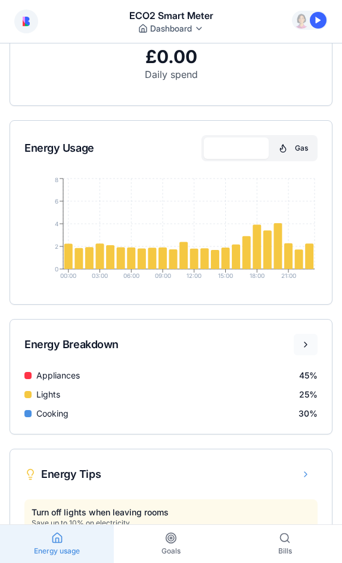
click at [314, 343] on button at bounding box center [305, 344] width 24 height 21
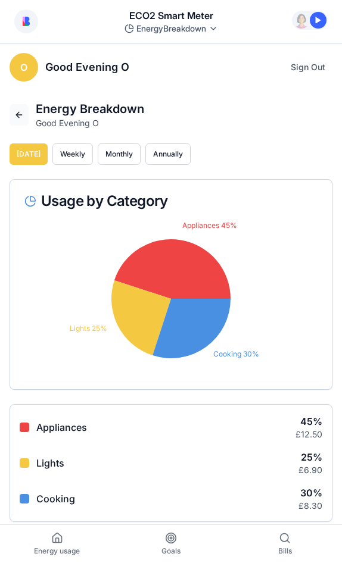
click at [21, 119] on button at bounding box center [19, 114] width 19 height 21
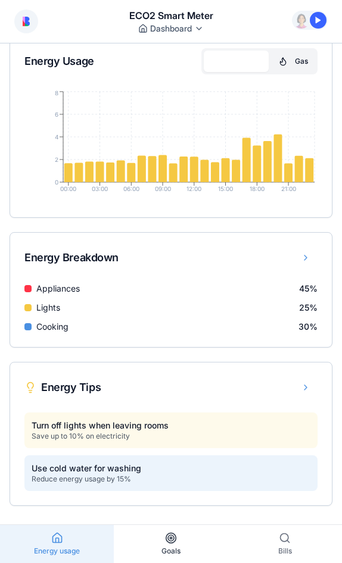
click at [172, 548] on span "Goals" at bounding box center [170, 552] width 19 height 10
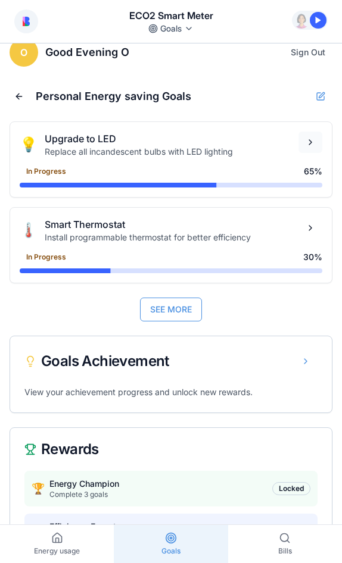
scroll to position [0, 1]
click at [308, 145] on button at bounding box center [310, 142] width 24 height 21
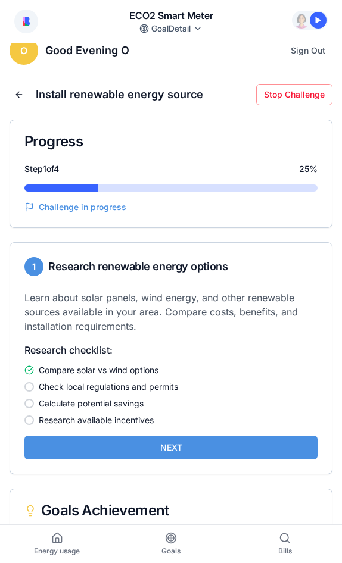
click at [32, 389] on div at bounding box center [29, 387] width 10 height 10
click at [29, 389] on div at bounding box center [29, 387] width 10 height 10
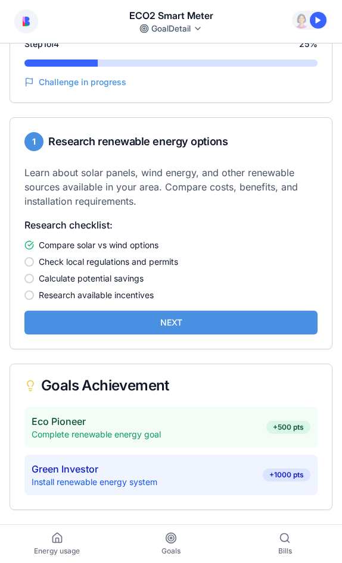
scroll to position [138, 0]
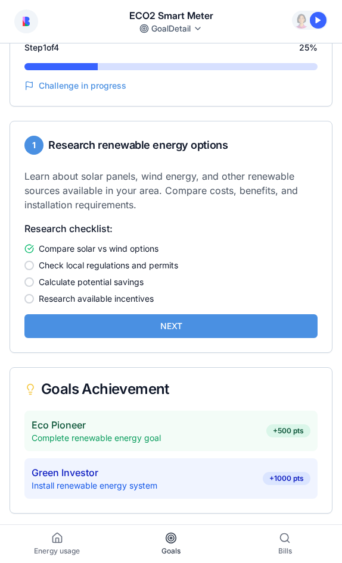
click at [165, 543] on icon at bounding box center [171, 538] width 12 height 12
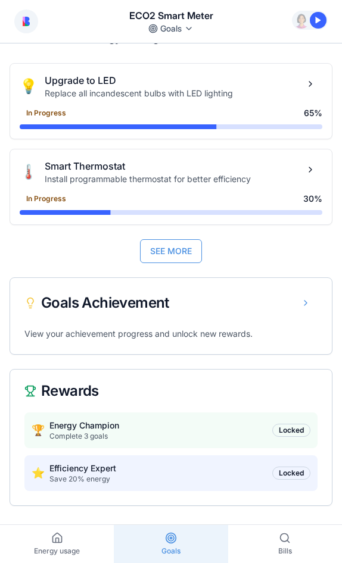
scroll to position [73, 0]
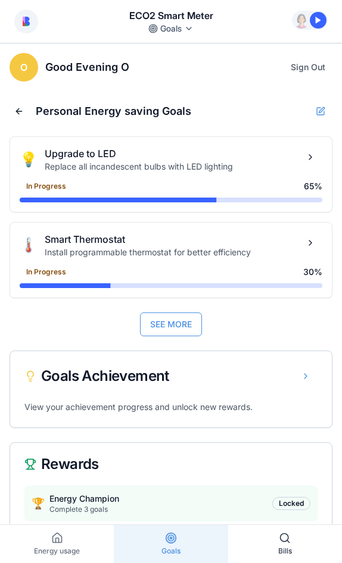
click at [291, 546] on link "Bills" at bounding box center [285, 544] width 114 height 38
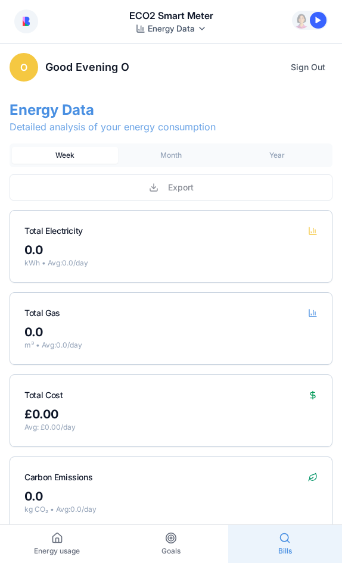
click at [78, 158] on button "Week" at bounding box center [65, 155] width 106 height 17
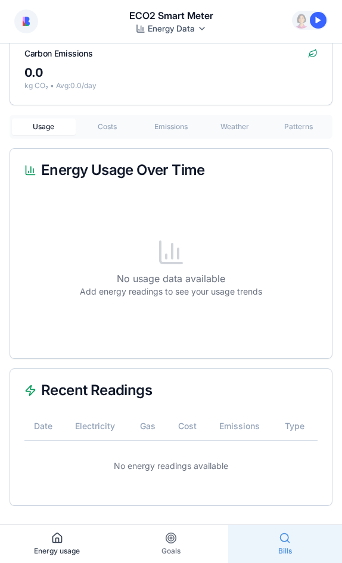
click at [65, 551] on span "Energy usage" at bounding box center [57, 552] width 46 height 10
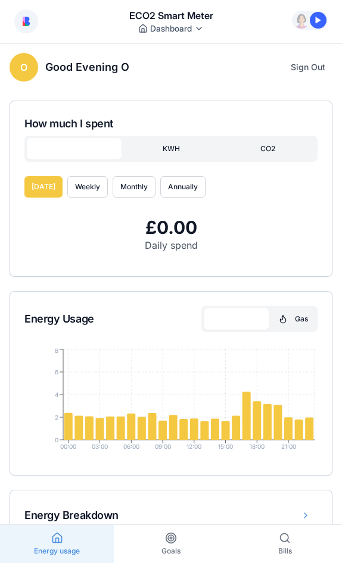
scroll to position [-1, 0]
click at [168, 184] on button "Annually" at bounding box center [182, 186] width 45 height 21
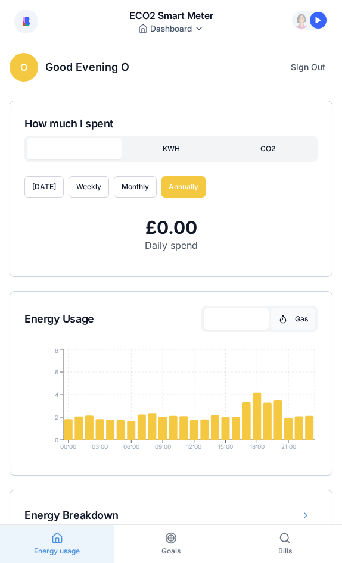
click at [291, 320] on button "Gas" at bounding box center [293, 318] width 44 height 21
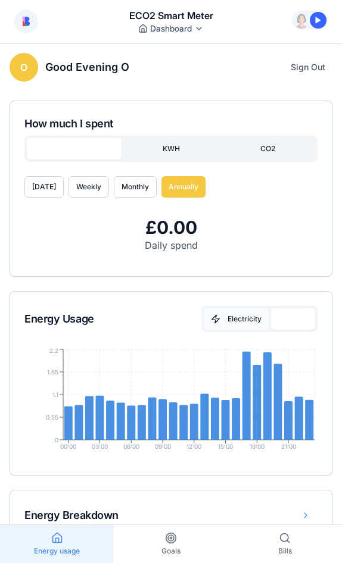
click at [237, 323] on span "Electricity" at bounding box center [244, 319] width 34 height 10
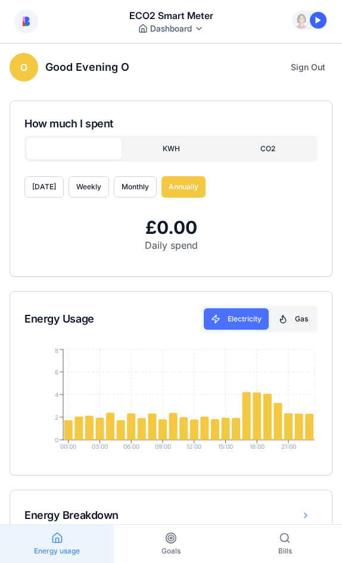
click at [237, 323] on span "Electricity" at bounding box center [244, 319] width 34 height 10
click at [311, 322] on button "Gas" at bounding box center [293, 318] width 44 height 21
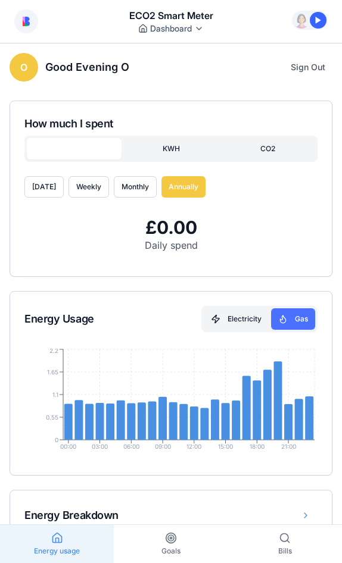
click at [303, 322] on span "Gas" at bounding box center [301, 319] width 13 height 10
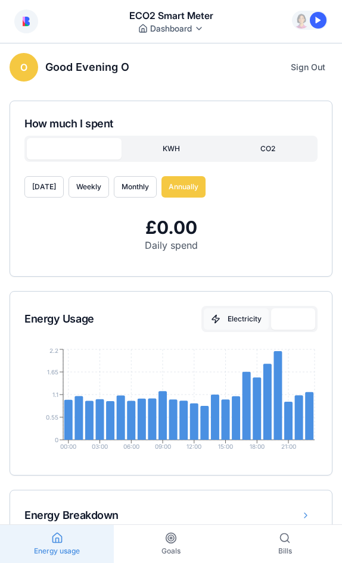
click at [258, 321] on span "Electricity" at bounding box center [244, 319] width 34 height 10
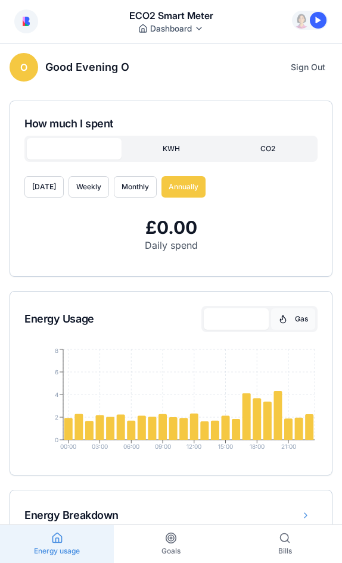
click at [288, 321] on button "Gas" at bounding box center [293, 318] width 44 height 21
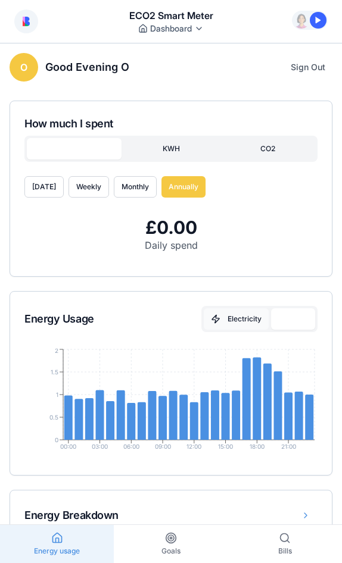
click at [236, 321] on span "Electricity" at bounding box center [244, 319] width 34 height 10
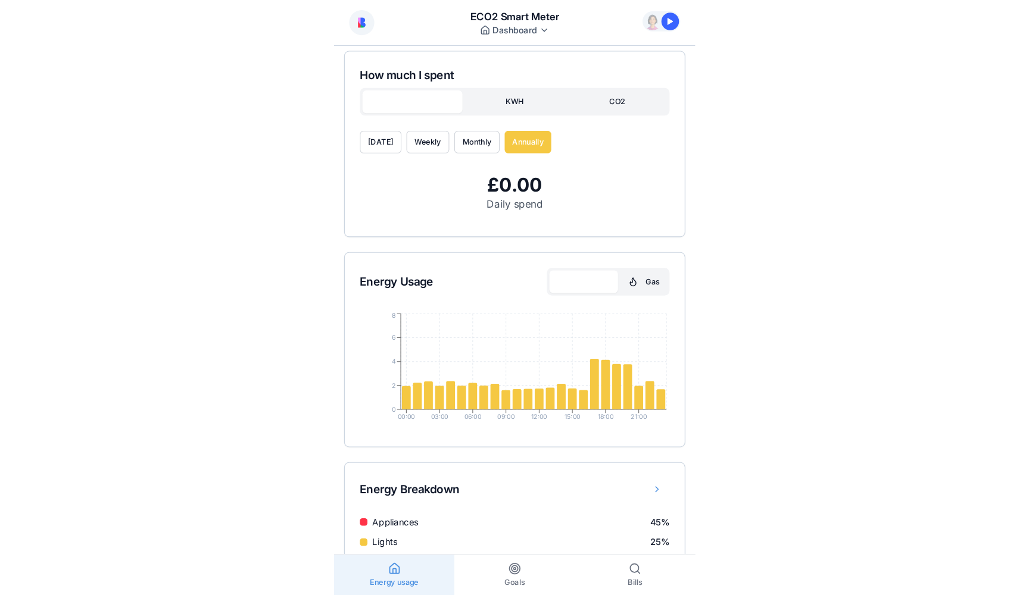
scroll to position [46, 0]
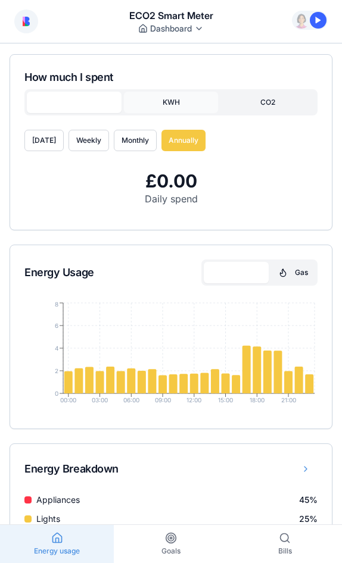
click at [170, 99] on button "KWH" at bounding box center [171, 102] width 95 height 21
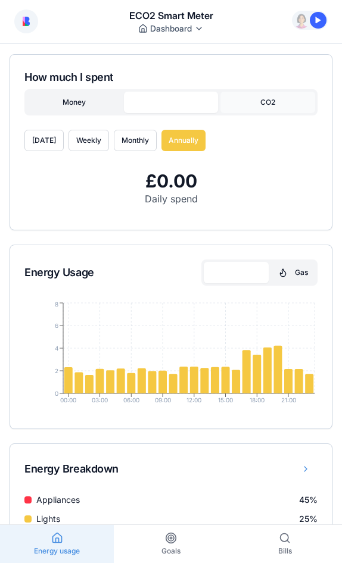
click at [271, 101] on button "CO2" at bounding box center [267, 102] width 95 height 21
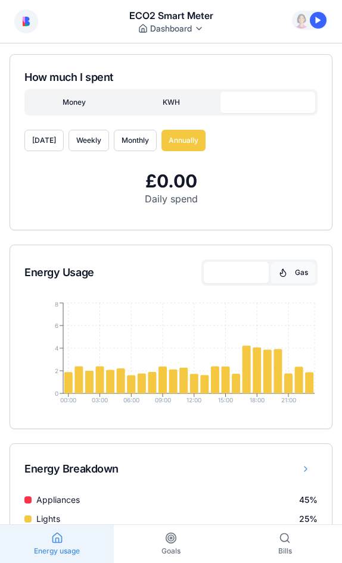
click at [296, 275] on span "Gas" at bounding box center [301, 273] width 13 height 10
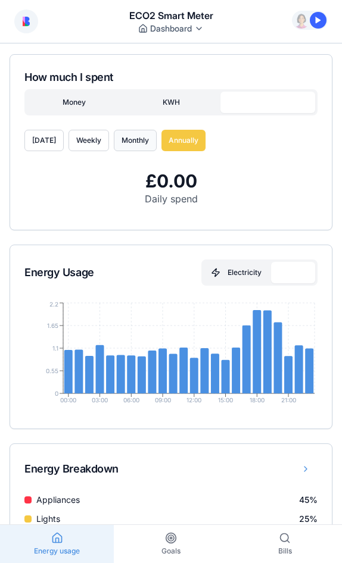
click at [129, 138] on button "Monthly" at bounding box center [135, 140] width 43 height 21
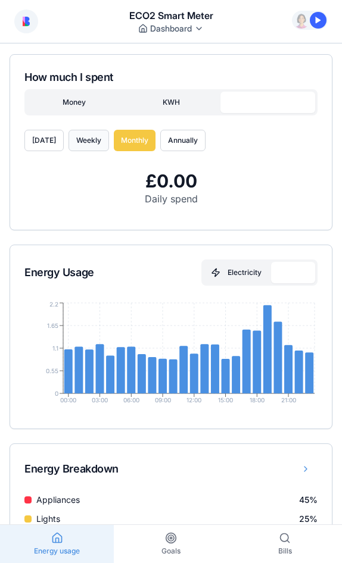
click at [86, 140] on button "Weekly" at bounding box center [88, 140] width 40 height 21
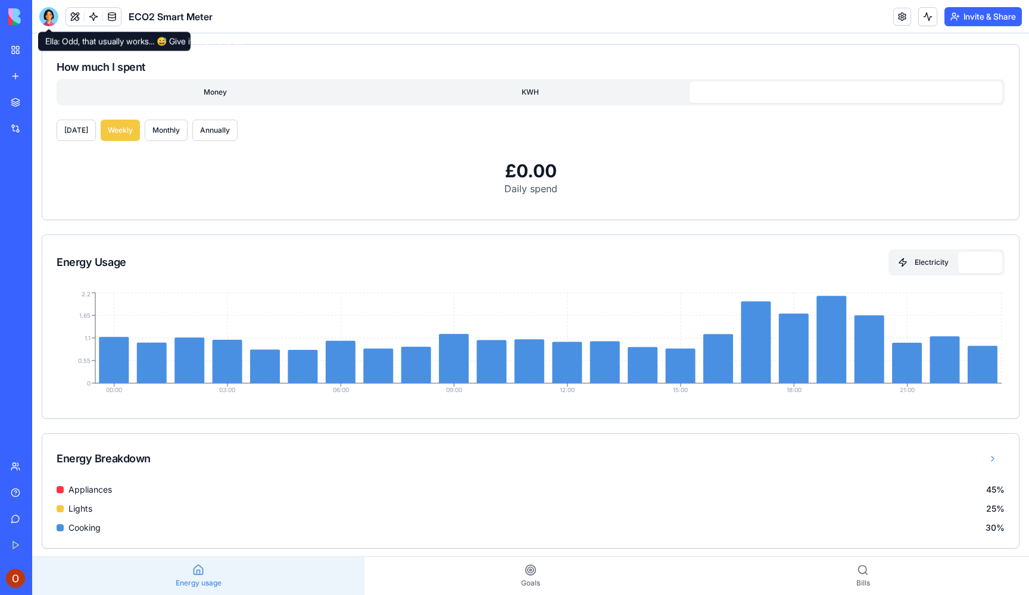
click at [49, 23] on div at bounding box center [48, 16] width 19 height 19
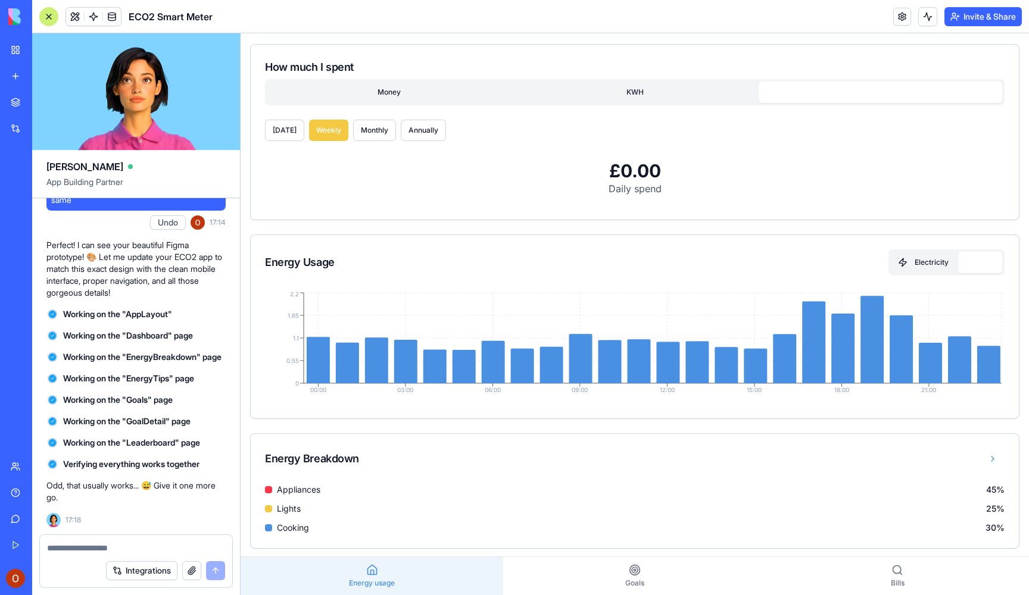
scroll to position [0, 0]
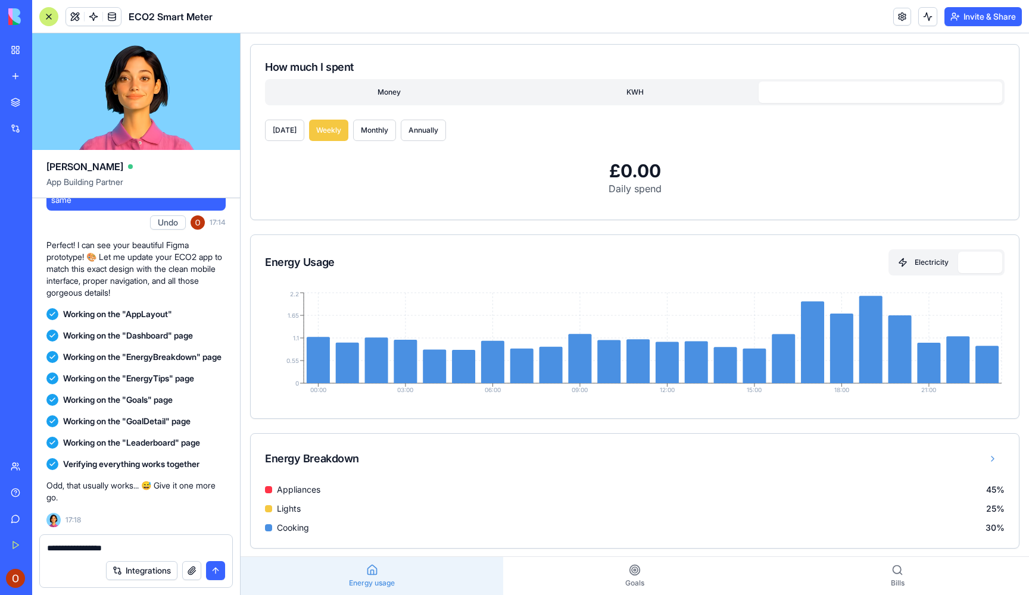
type textarea "**********"
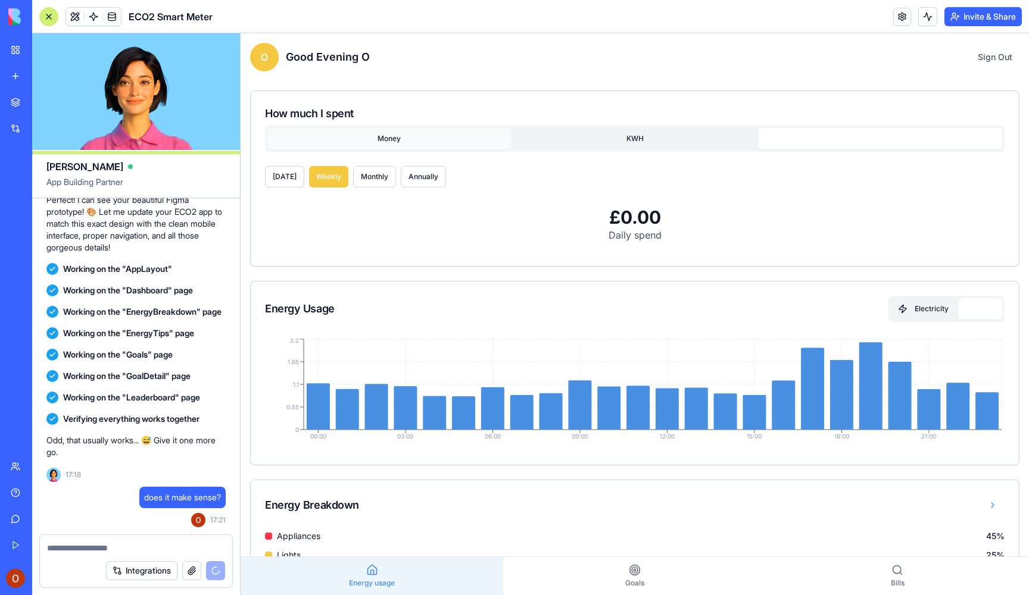
click at [402, 144] on button "Money" at bounding box center [388, 138] width 243 height 21
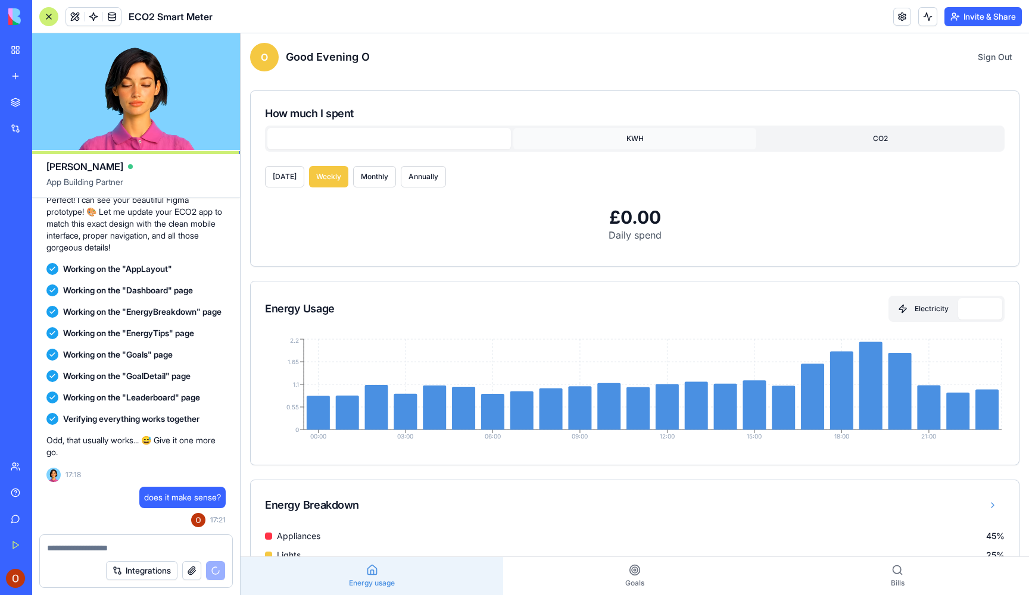
click at [597, 139] on button "KWH" at bounding box center [634, 138] width 243 height 21
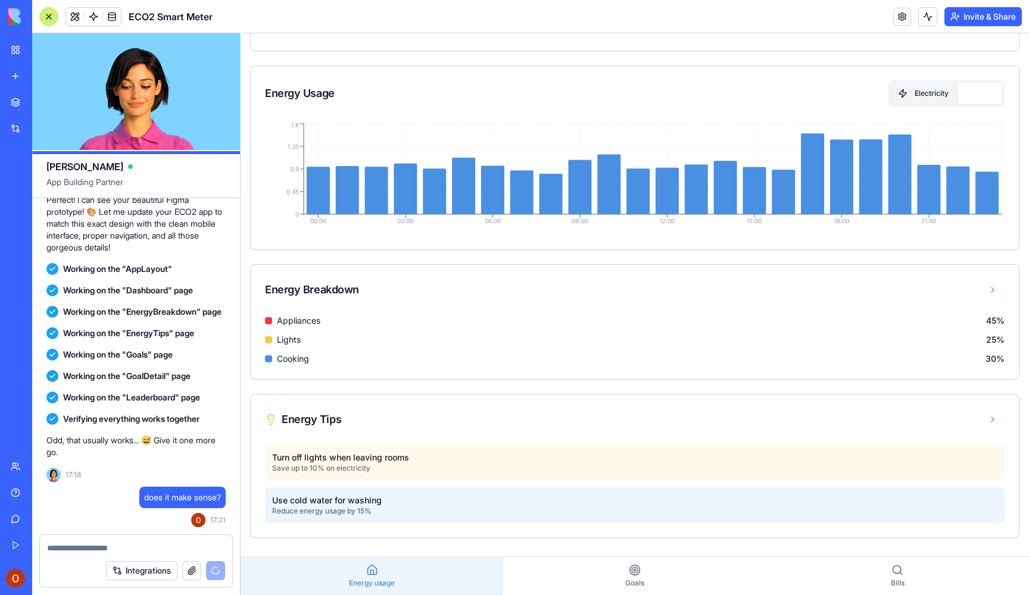
scroll to position [216, 0]
click at [991, 418] on button at bounding box center [992, 419] width 24 height 21
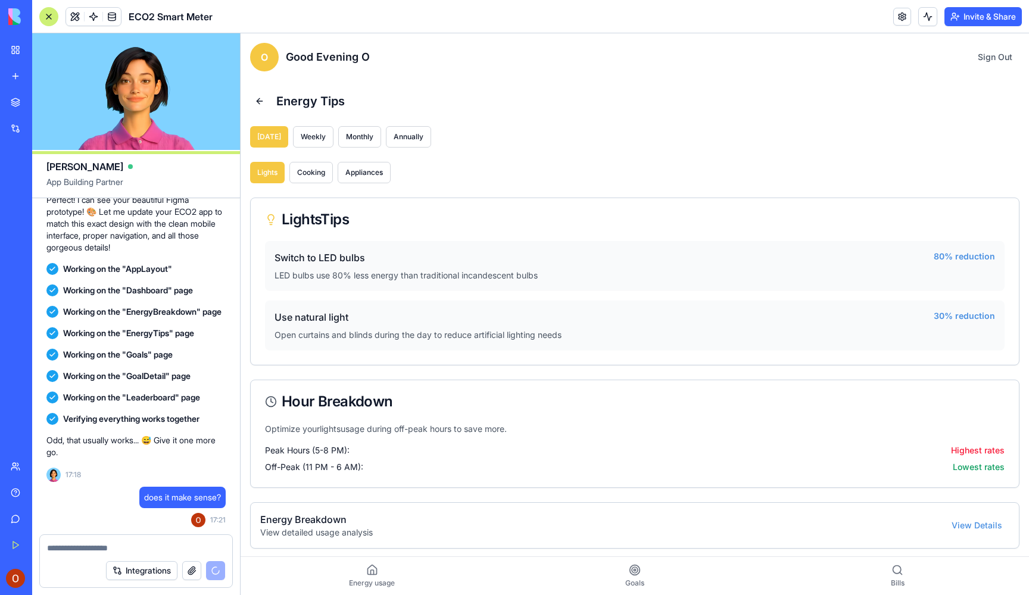
scroll to position [7, 0]
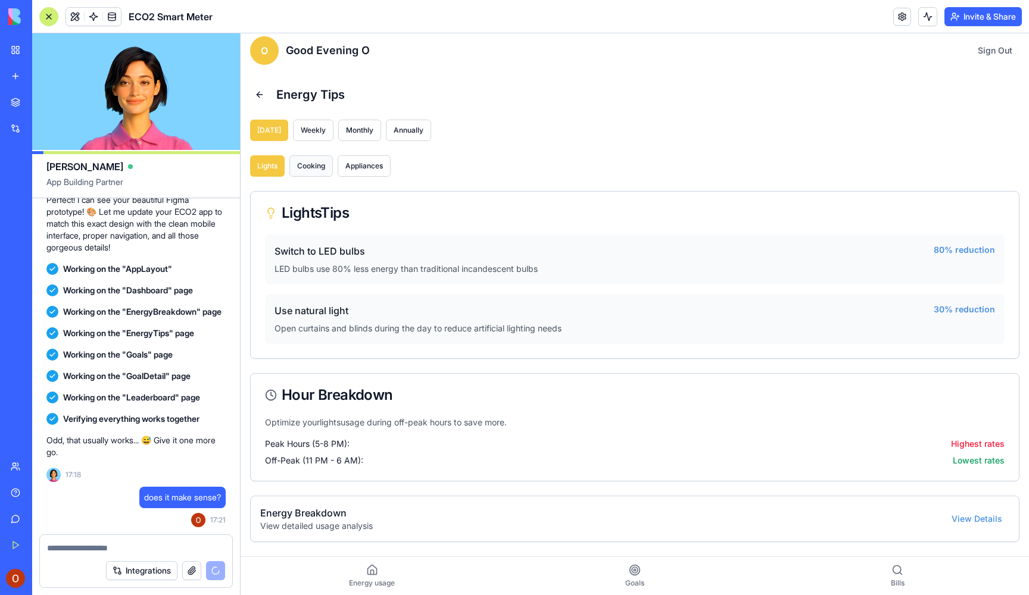
click at [317, 165] on button "Cooking" at bounding box center [310, 165] width 43 height 21
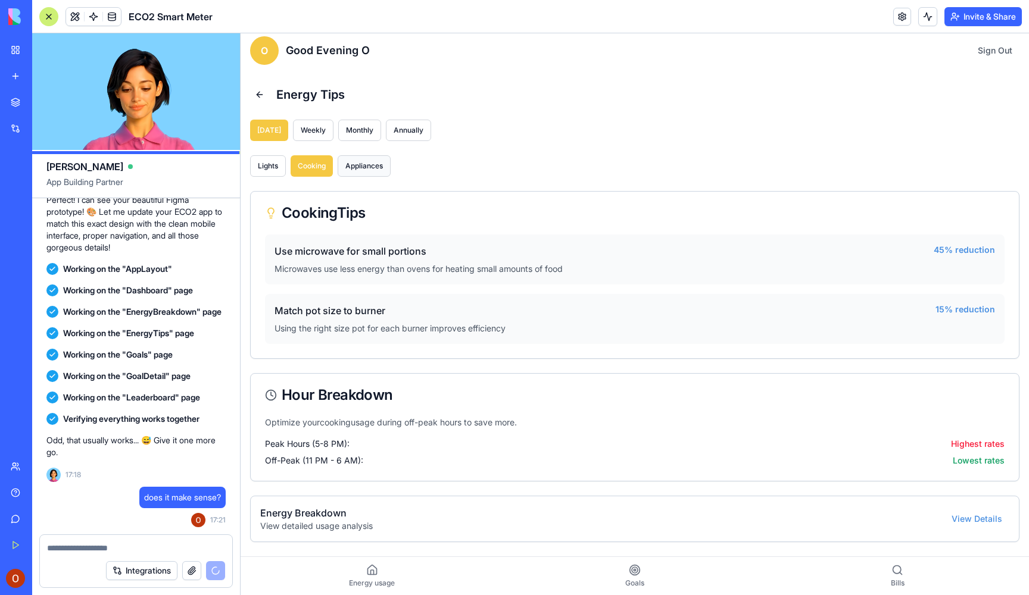
click at [358, 165] on button "Appliances" at bounding box center [364, 165] width 53 height 21
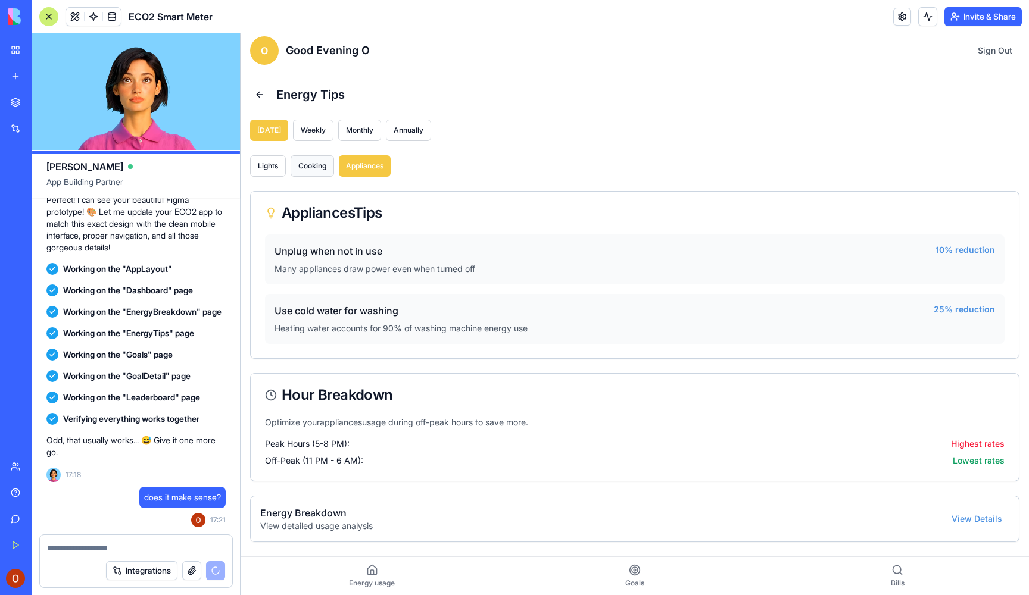
click at [308, 167] on button "Cooking" at bounding box center [312, 165] width 43 height 21
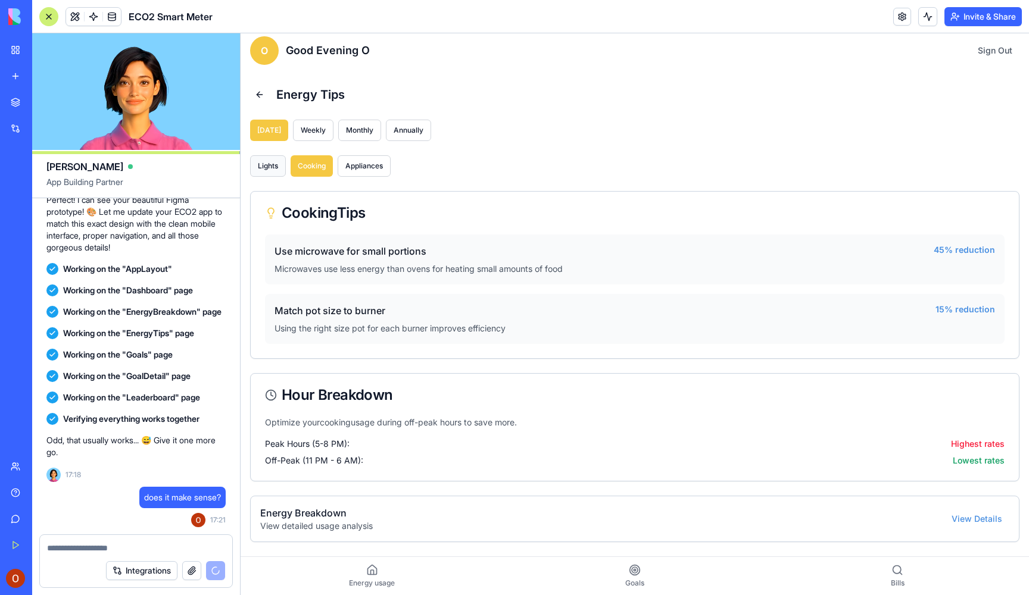
click at [276, 166] on button "Lights" at bounding box center [268, 165] width 36 height 21
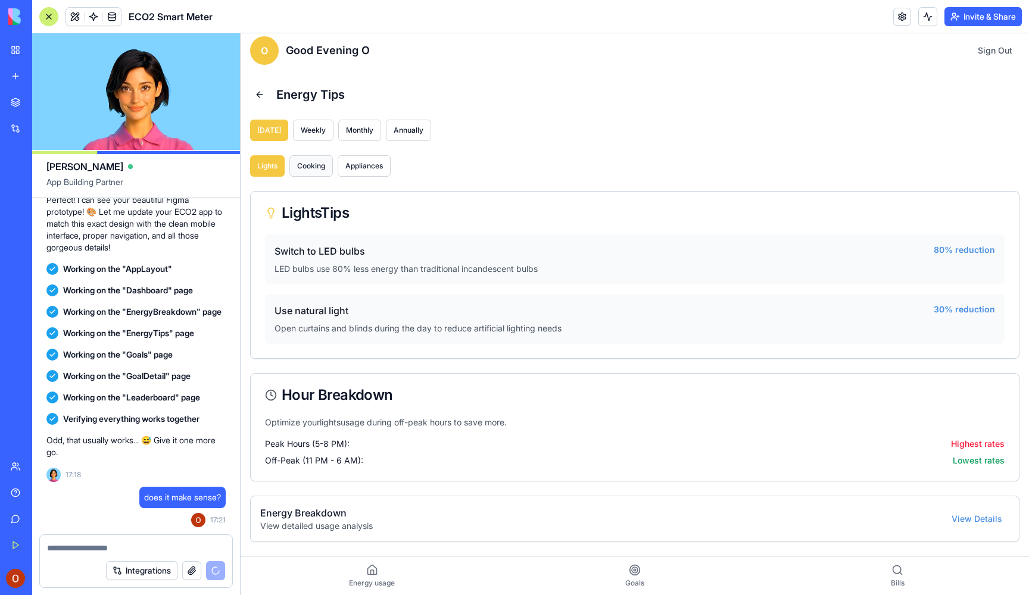
click at [314, 167] on button "Cooking" at bounding box center [310, 165] width 43 height 21
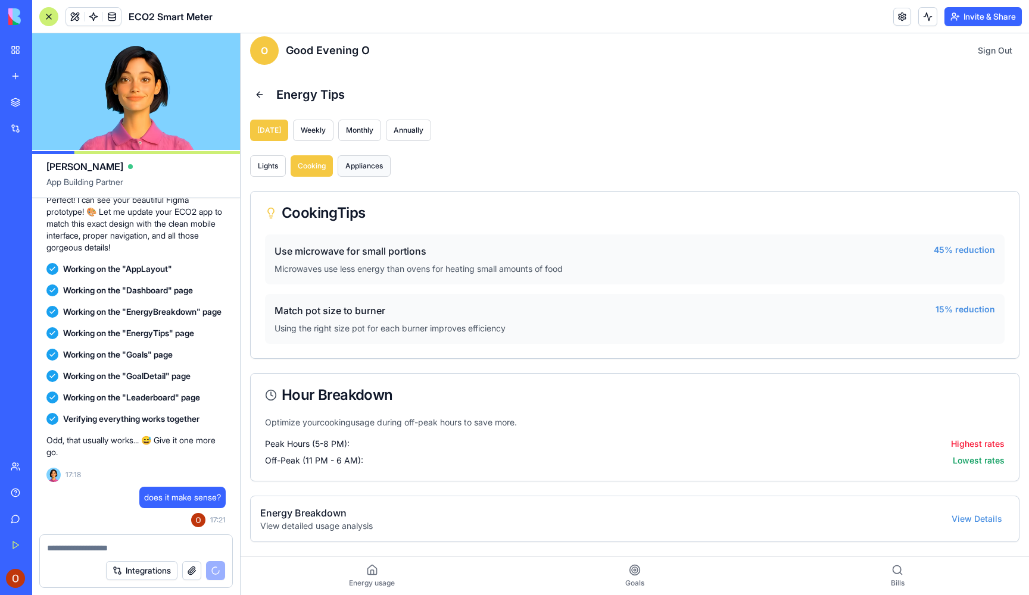
click at [365, 168] on button "Appliances" at bounding box center [364, 165] width 53 height 21
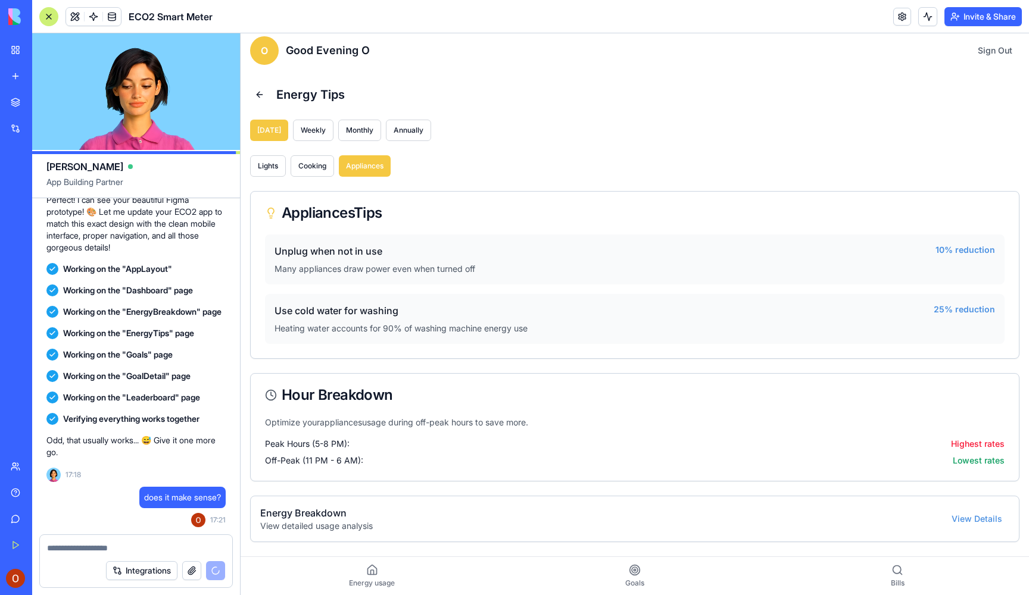
scroll to position [0, 0]
click at [263, 95] on button at bounding box center [259, 94] width 19 height 21
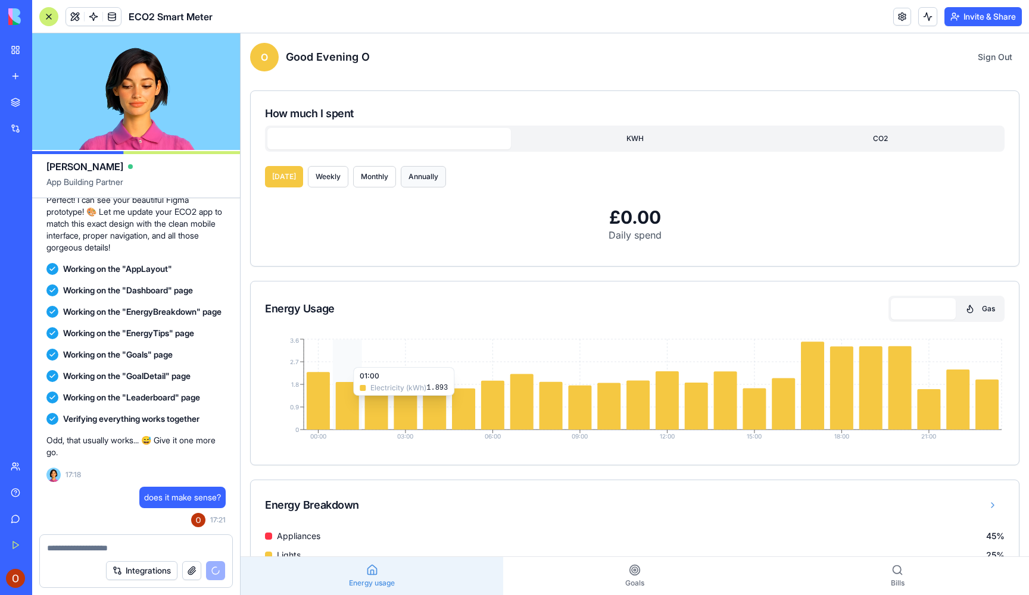
click at [422, 180] on button "Annually" at bounding box center [423, 176] width 45 height 21
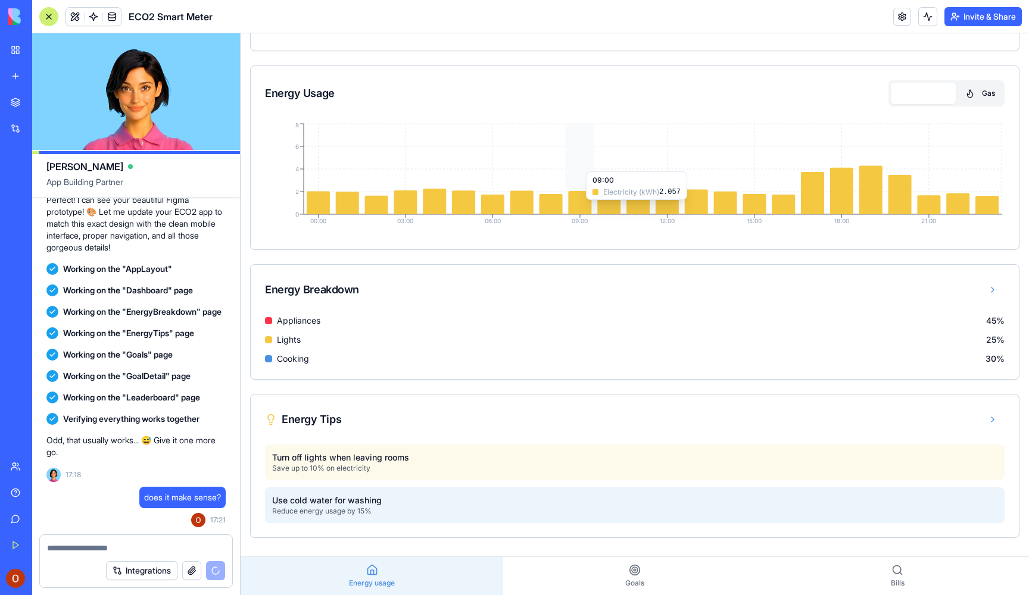
scroll to position [216, 0]
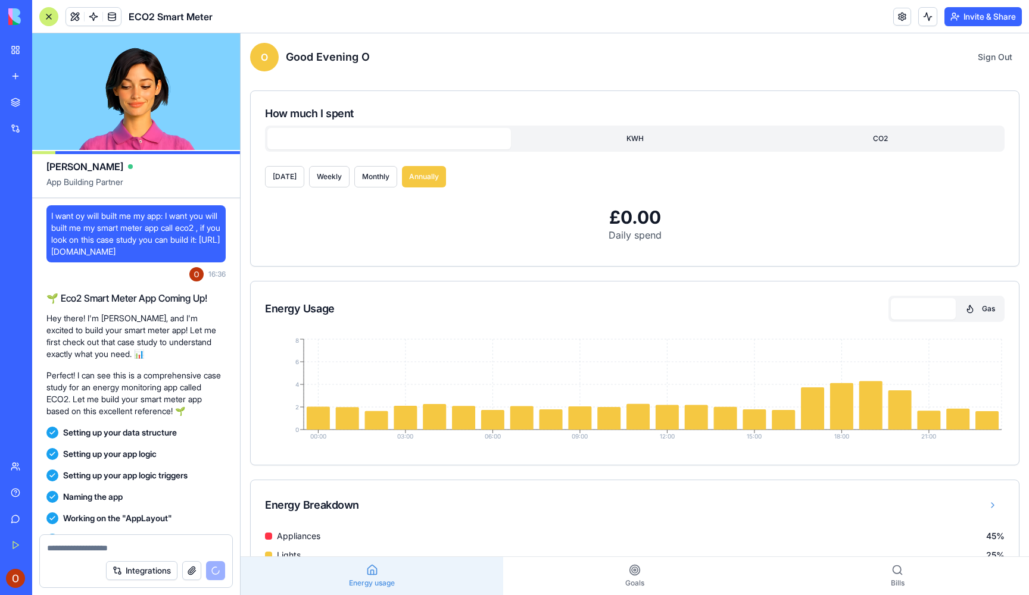
click at [922, 585] on link "Bills" at bounding box center [897, 576] width 263 height 38
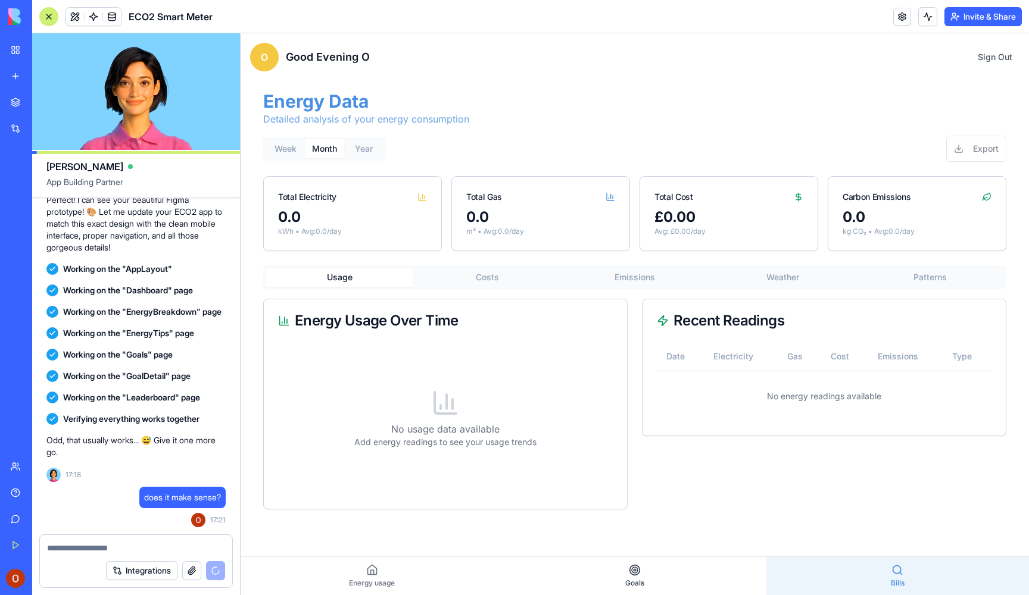
click at [694, 585] on link "Goals" at bounding box center [634, 576] width 263 height 38
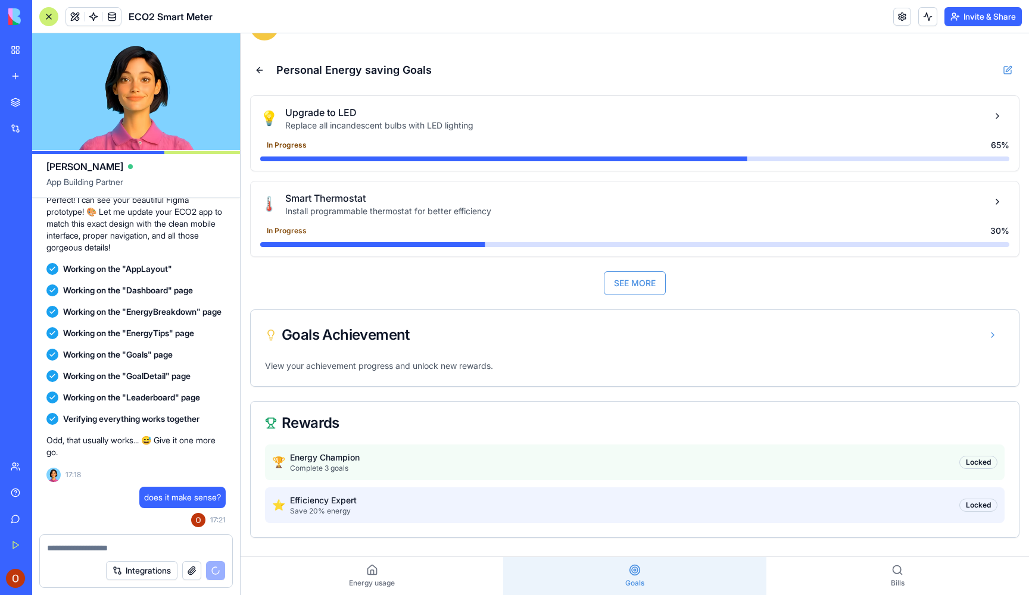
scroll to position [31, 0]
click at [901, 467] on div "🏆 Energy Champion Complete 3 goals Locked" at bounding box center [634, 463] width 739 height 36
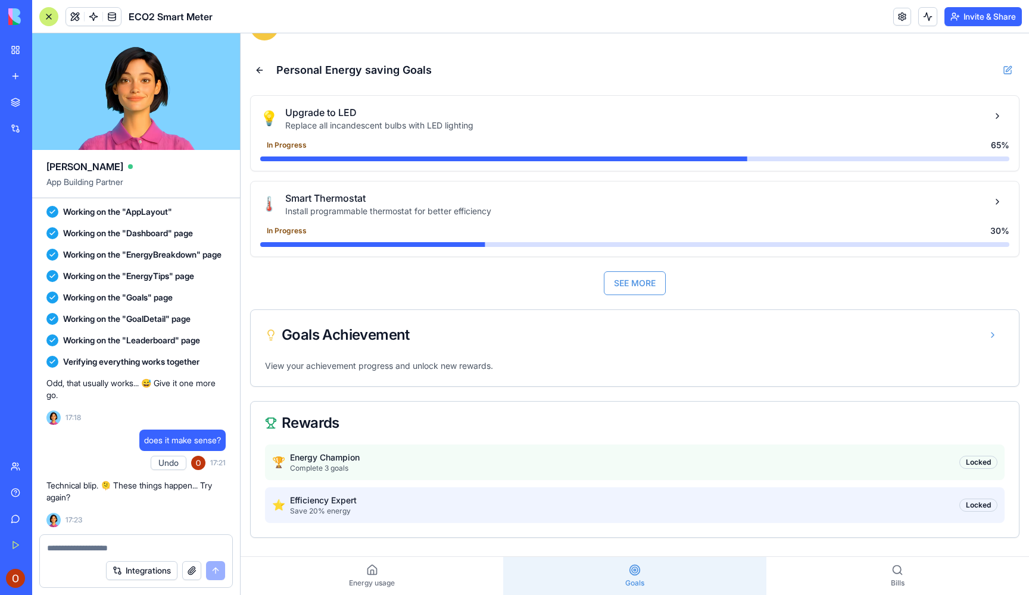
scroll to position [0, 0]
click at [167, 547] on textarea at bounding box center [136, 548] width 178 height 12
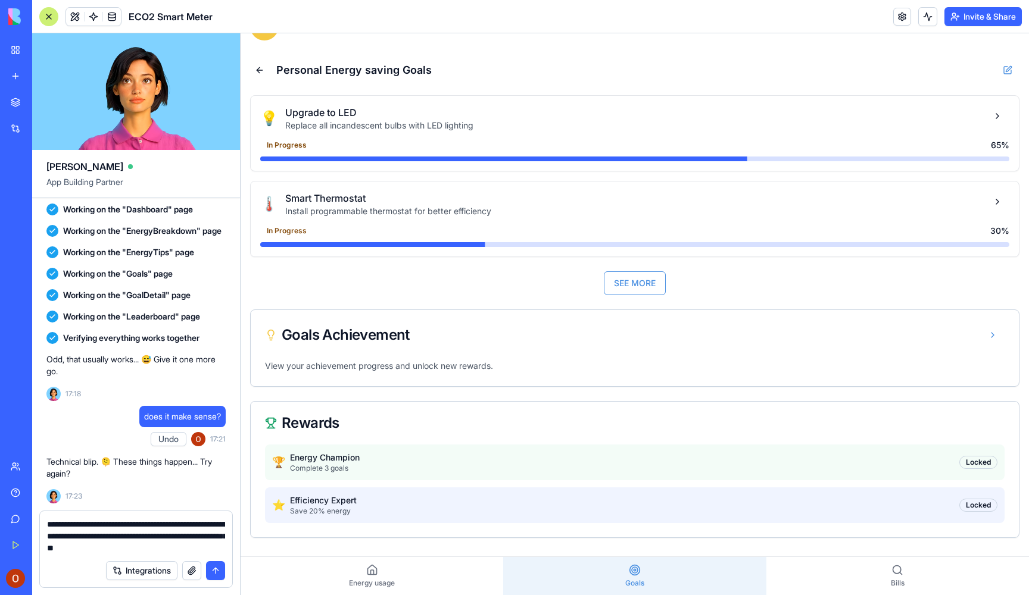
type textarea "**********"
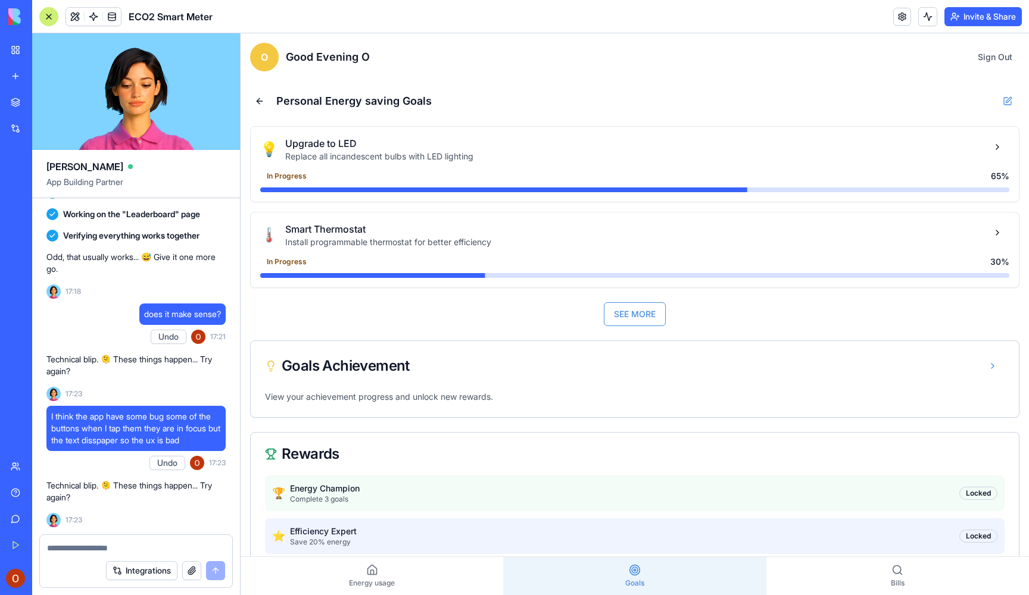
type textarea "*"
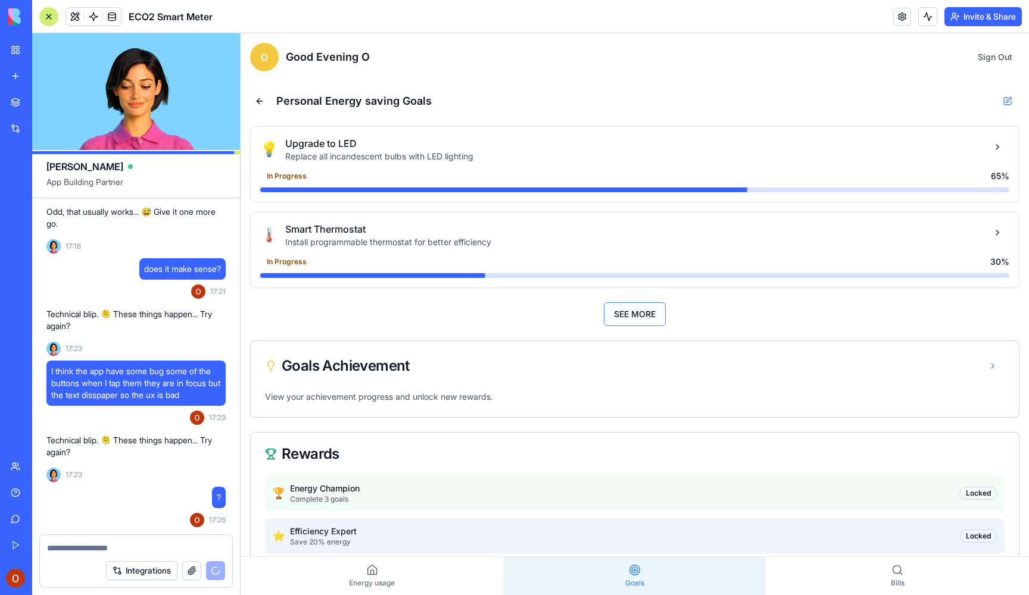
click at [620, 310] on button "SEE MORE" at bounding box center [635, 314] width 62 height 24
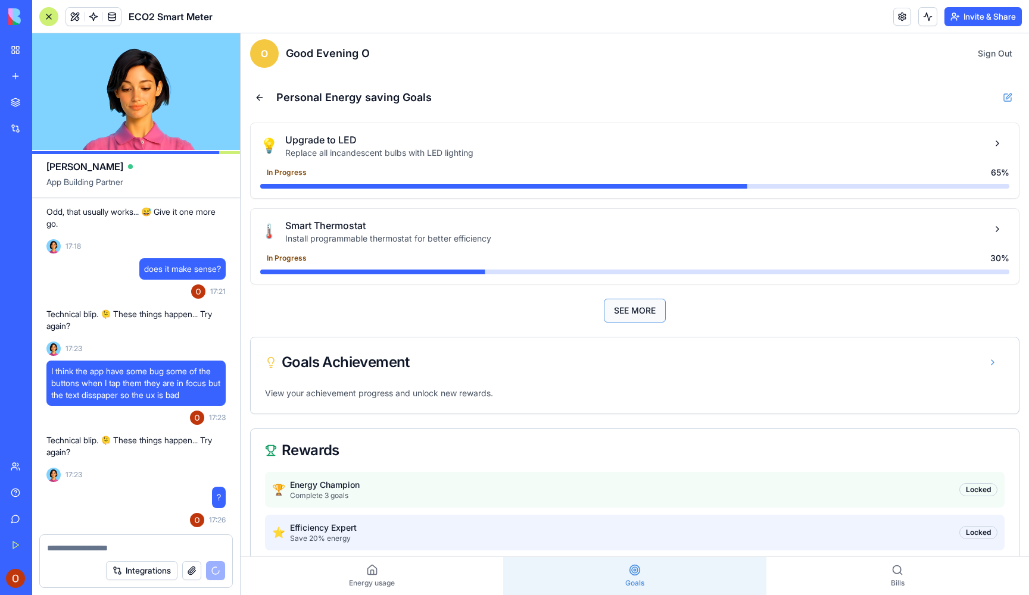
click at [639, 310] on button "SEE MORE" at bounding box center [635, 311] width 62 height 24
click at [638, 314] on button "SEE MORE" at bounding box center [635, 310] width 62 height 24
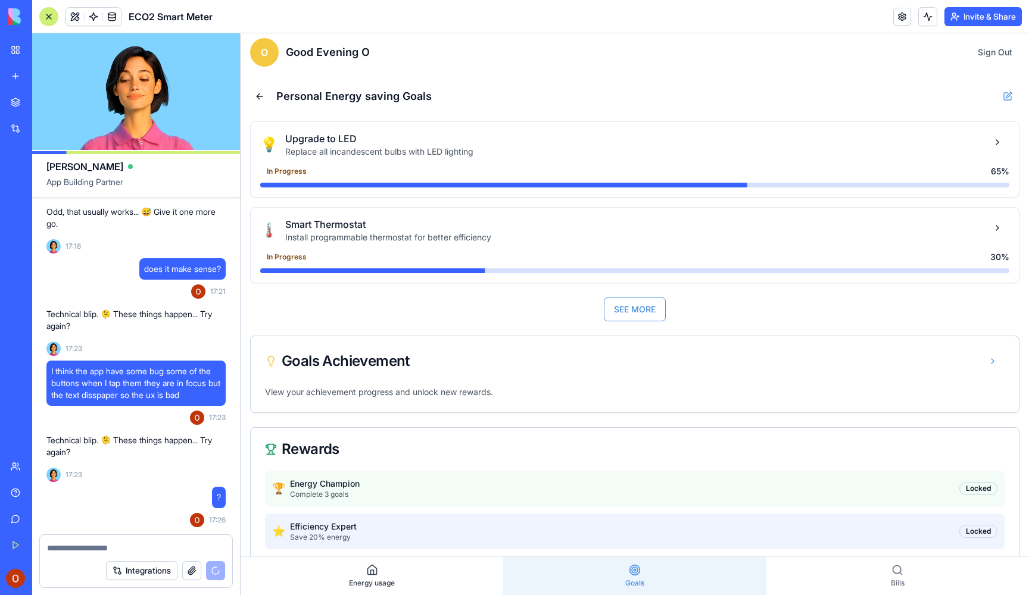
click at [424, 572] on link "Energy usage" at bounding box center [372, 576] width 263 height 38
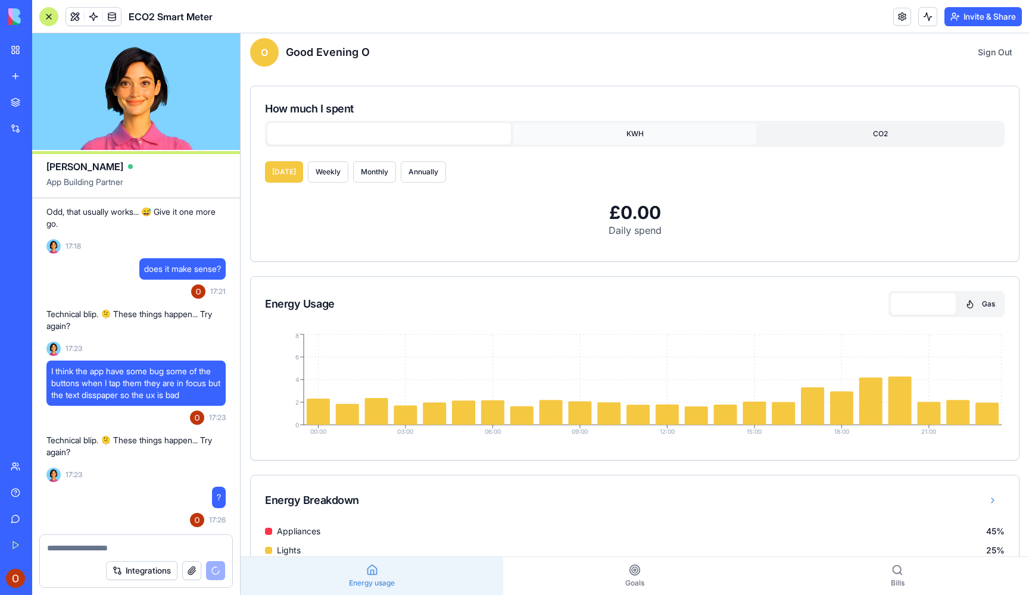
click at [596, 128] on button "KWH" at bounding box center [634, 133] width 243 height 21
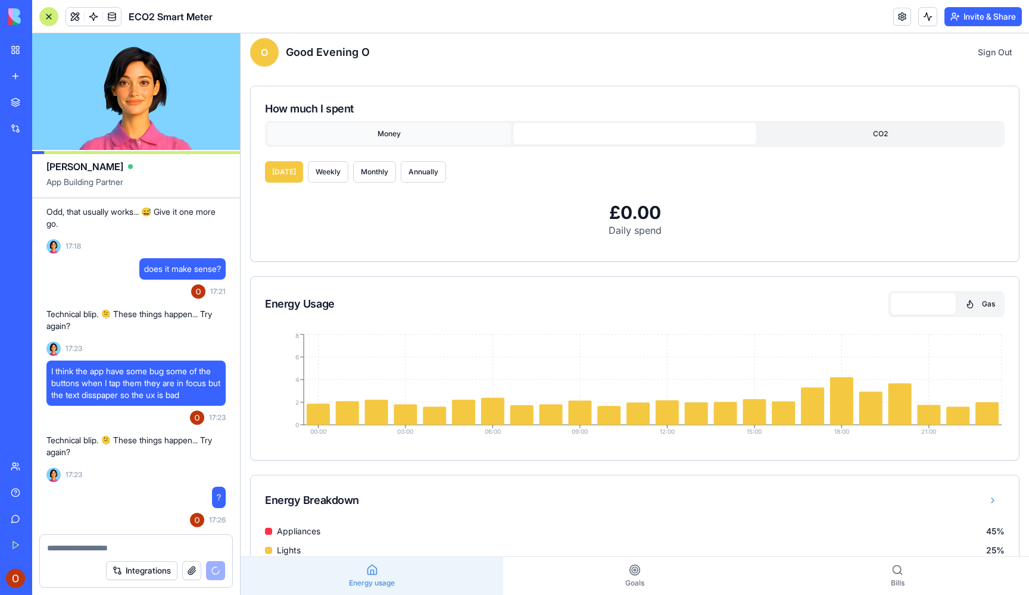
click at [432, 130] on button "Money" at bounding box center [388, 133] width 243 height 21
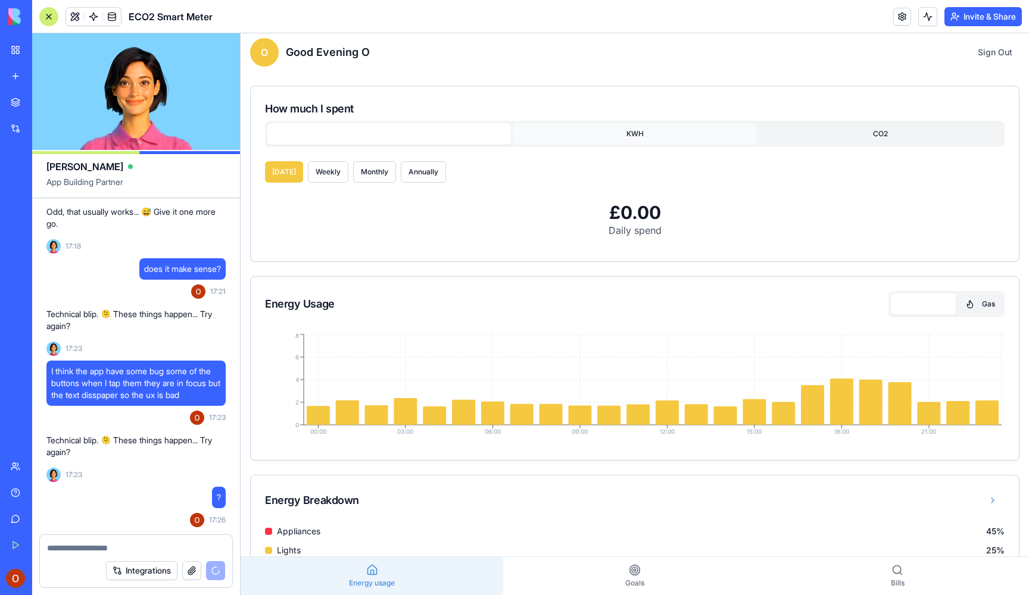
click at [617, 132] on button "KWH" at bounding box center [634, 133] width 243 height 21
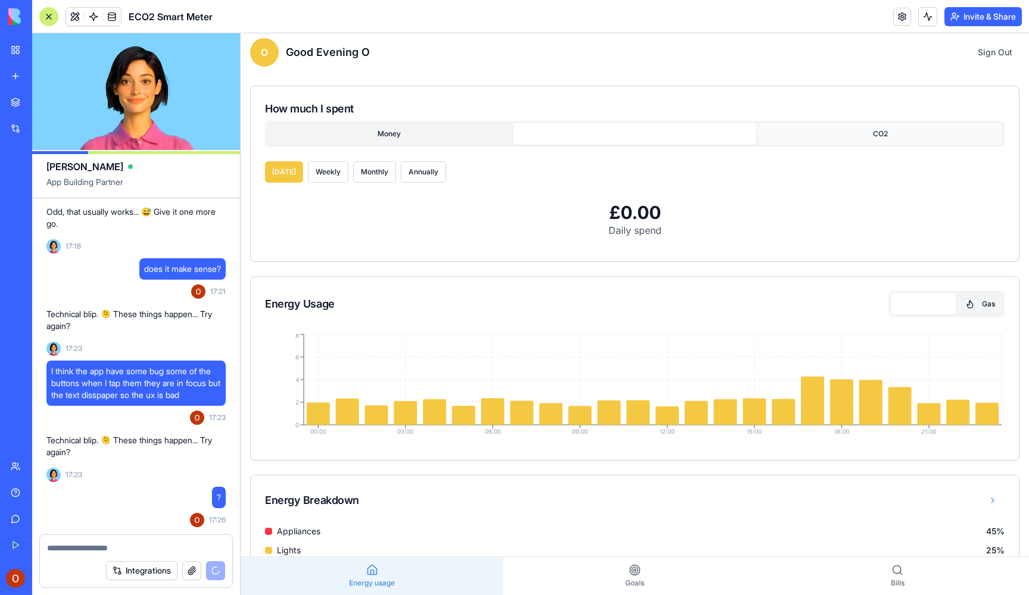
click at [851, 136] on button "CO2" at bounding box center [879, 133] width 243 height 21
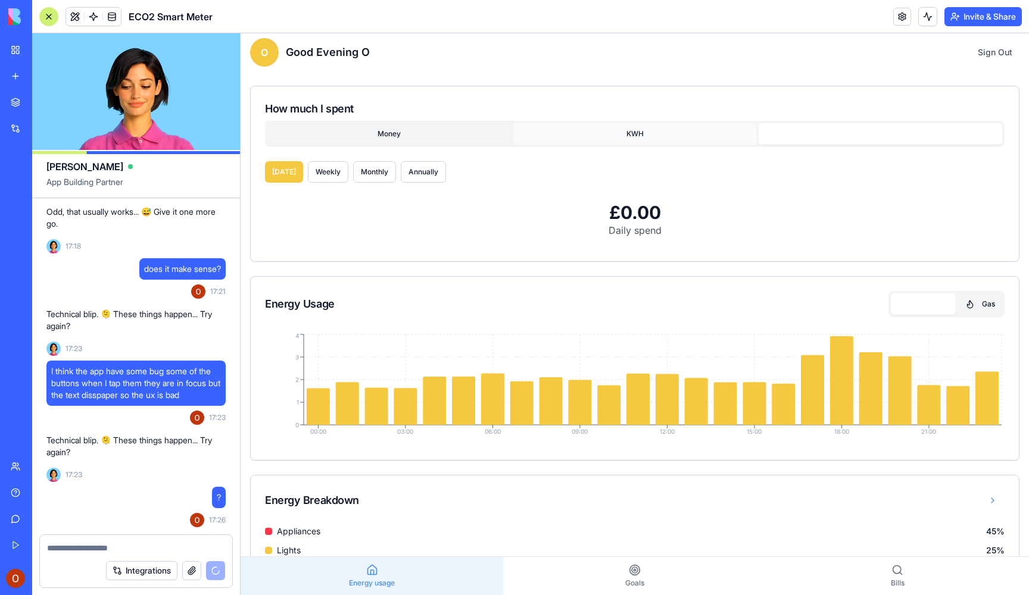
click at [652, 142] on button "KWH" at bounding box center [634, 133] width 243 height 21
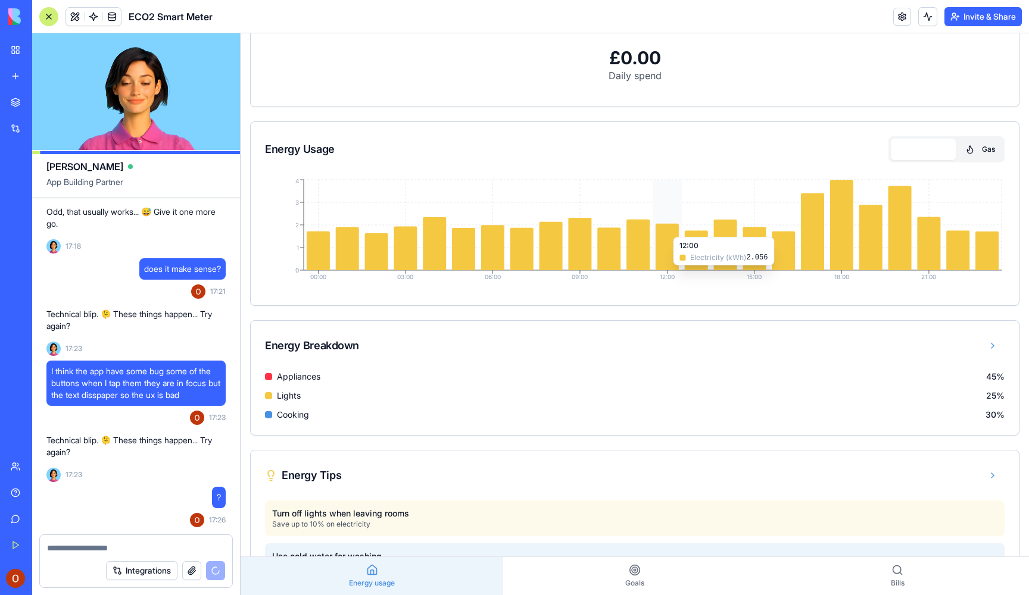
scroll to position [7, 0]
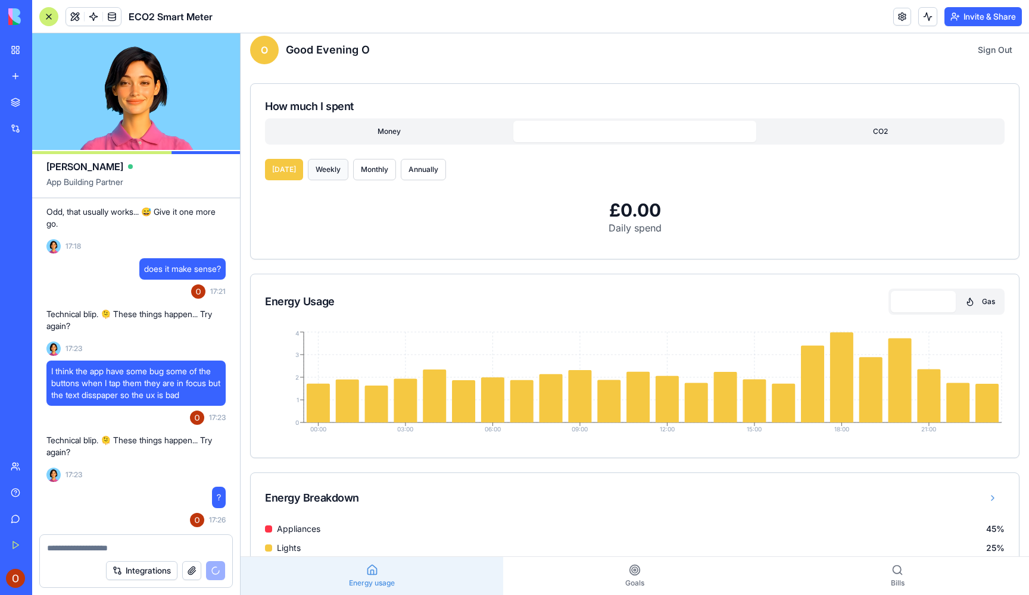
click at [321, 171] on button "Weekly" at bounding box center [328, 169] width 40 height 21
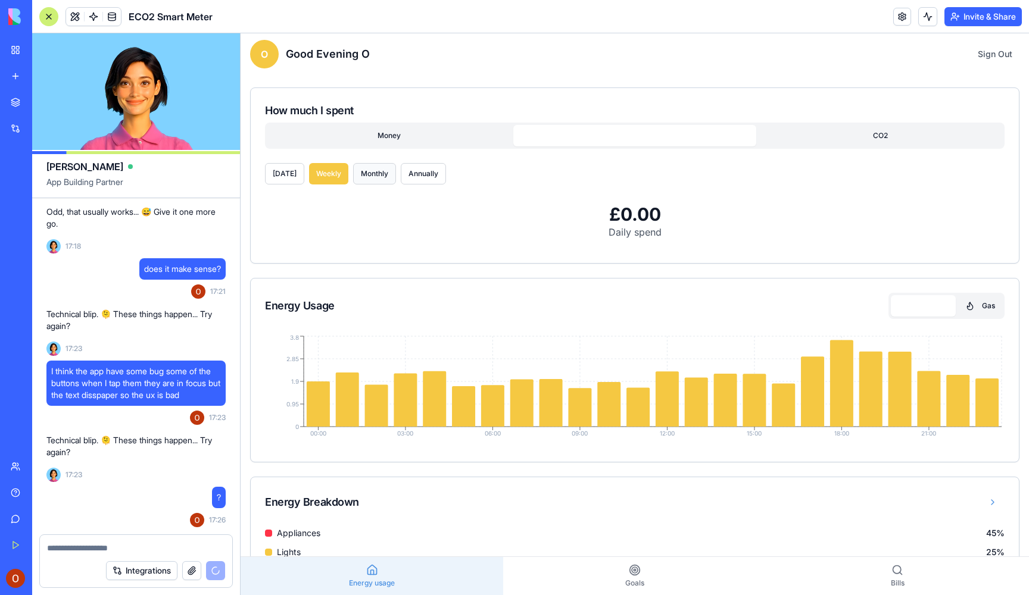
scroll to position [4, 0]
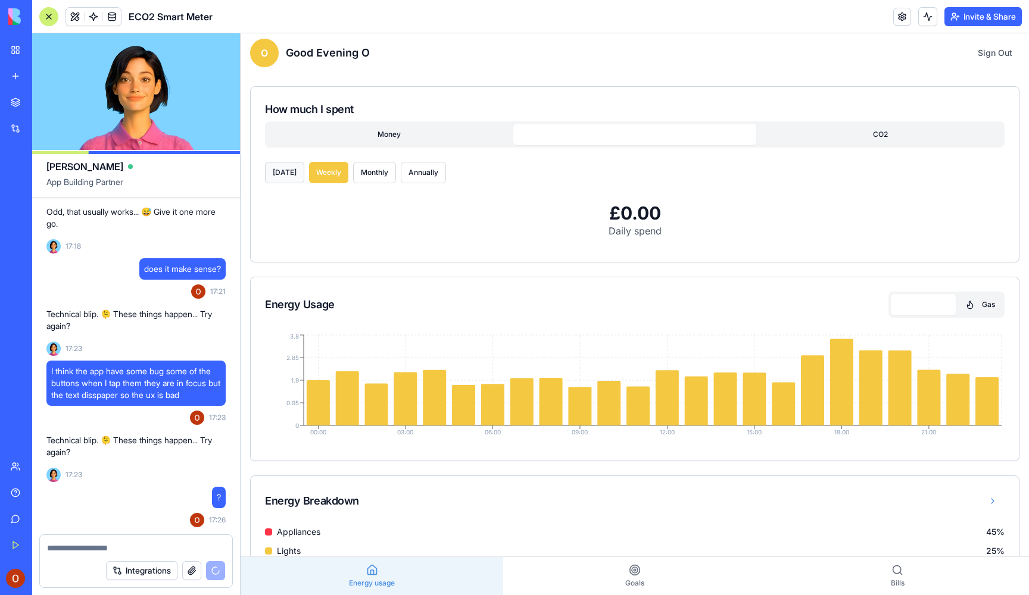
click at [282, 166] on button "[DATE]" at bounding box center [284, 172] width 39 height 21
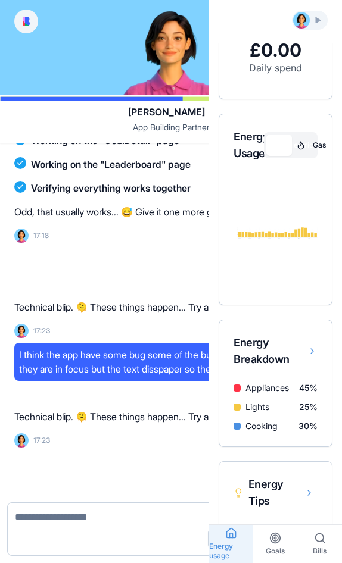
scroll to position [3458, 0]
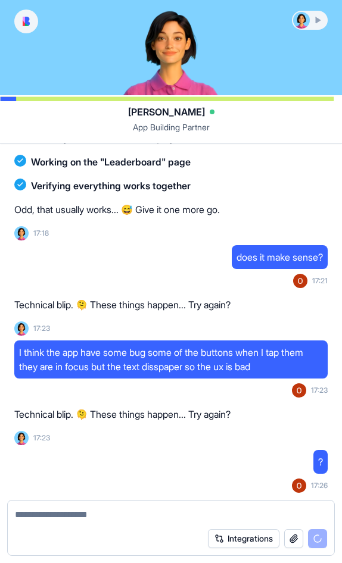
click at [310, 18] on div at bounding box center [309, 20] width 33 height 17
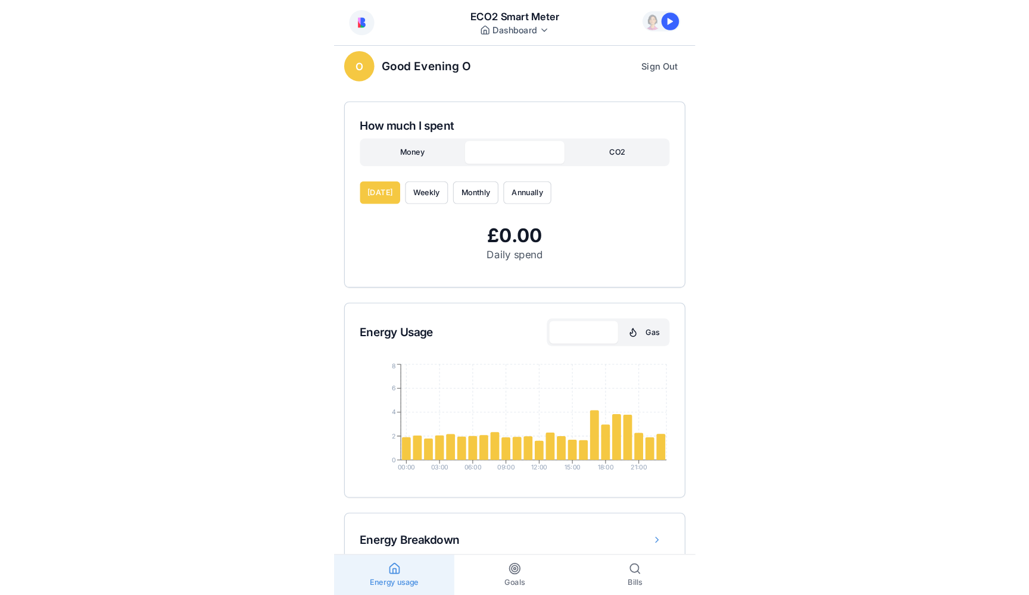
scroll to position [0, 0]
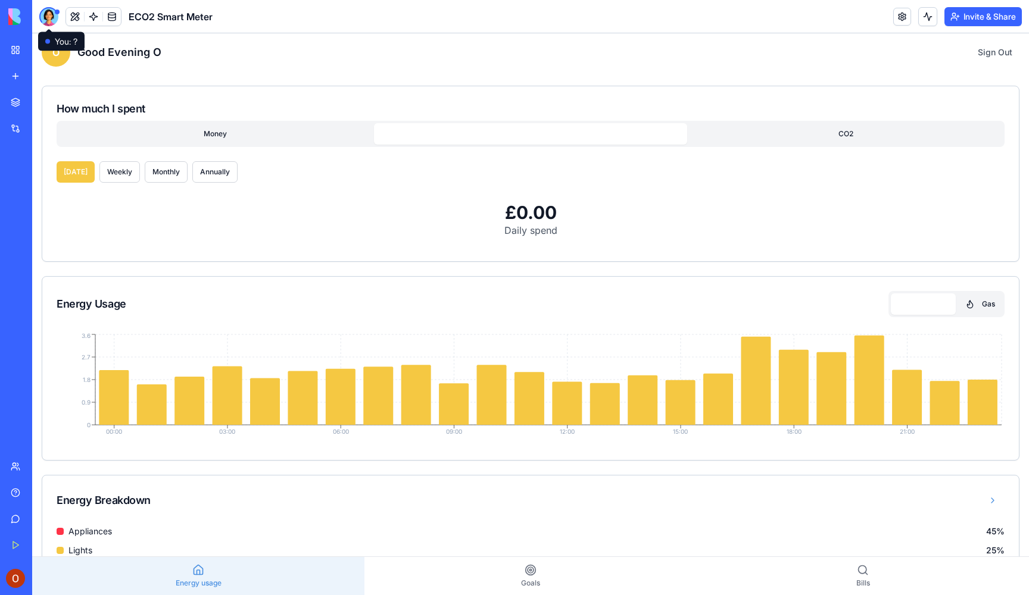
click at [54, 18] on div at bounding box center [48, 16] width 19 height 19
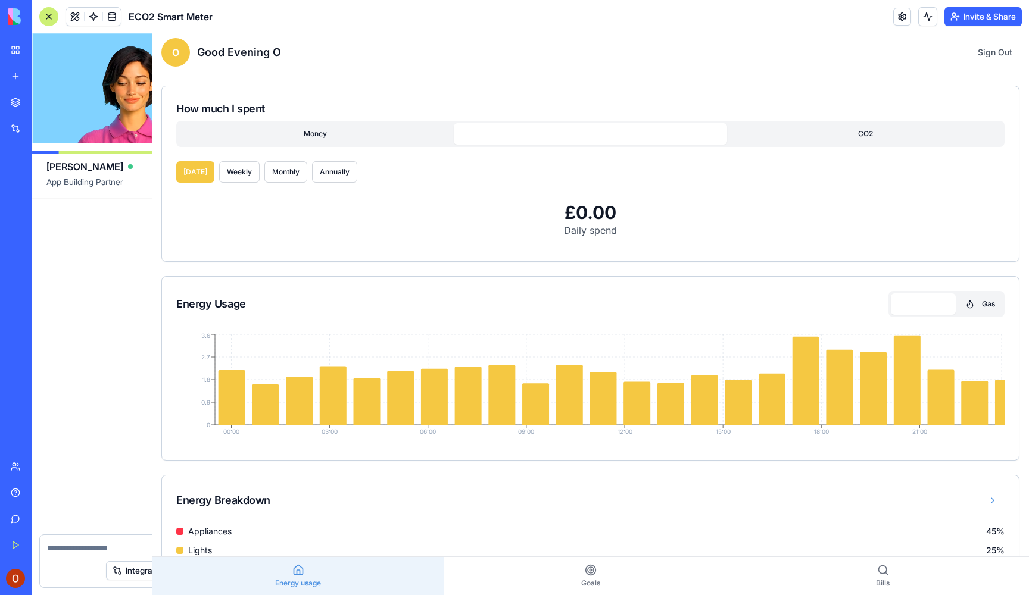
scroll to position [3890, 0]
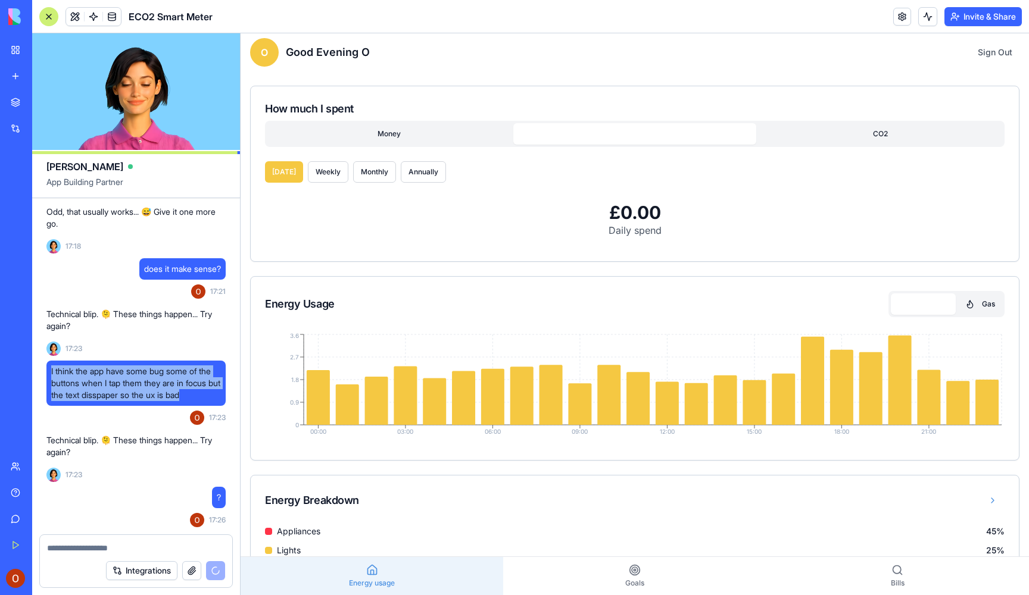
drag, startPoint x: 209, startPoint y: 402, endPoint x: 51, endPoint y: 371, distance: 161.5
click at [51, 371] on div "I think the app have some bug some of the buttons when I tap them they are in f…" at bounding box center [135, 383] width 179 height 45
copy span "I think the app have some bug some of the buttons when I tap them they are in f…"
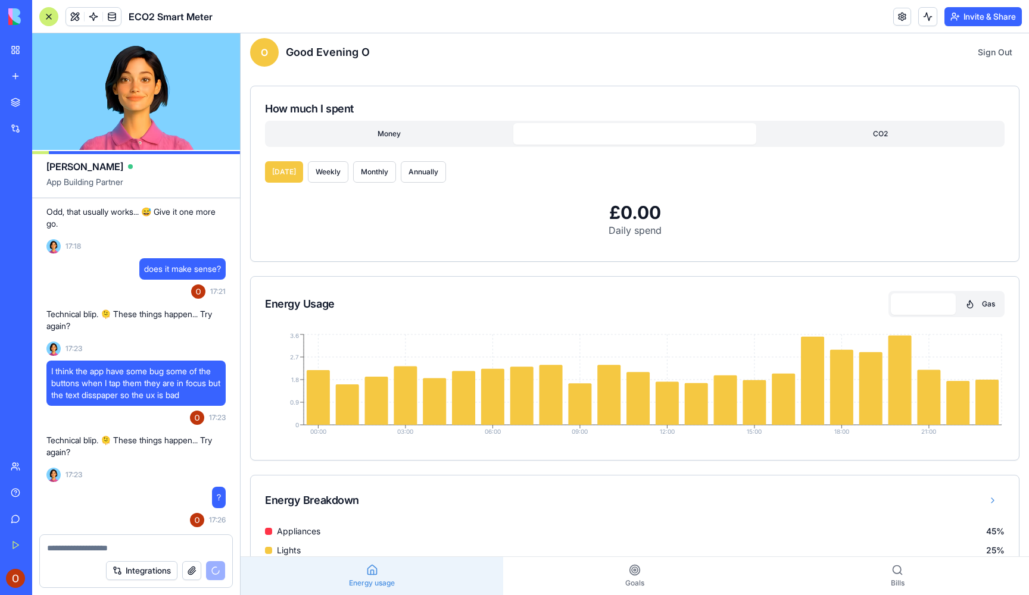
click at [146, 551] on textarea at bounding box center [136, 548] width 178 height 12
paste textarea "**********"
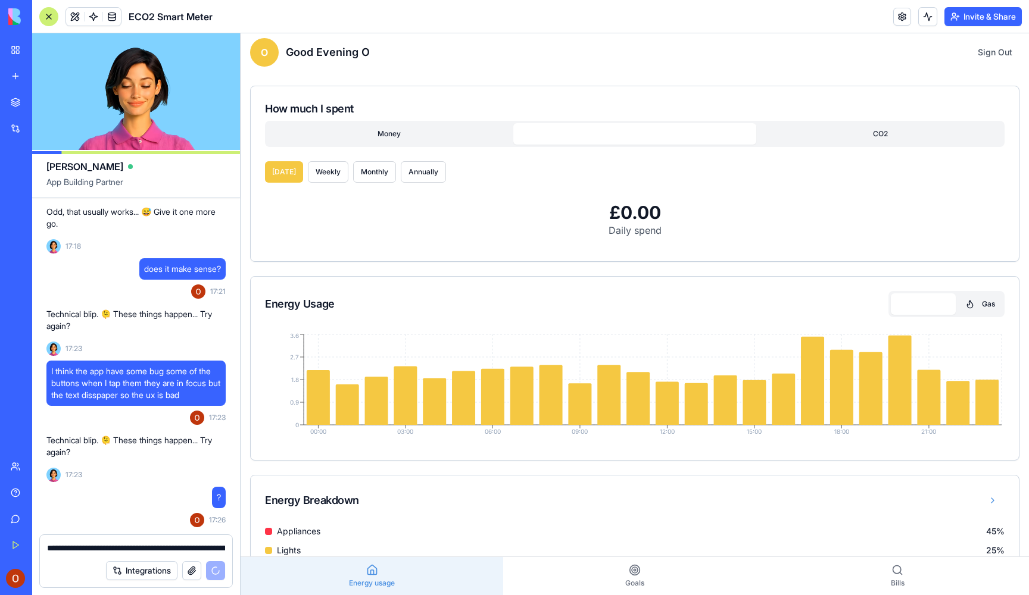
scroll to position [3971, 0]
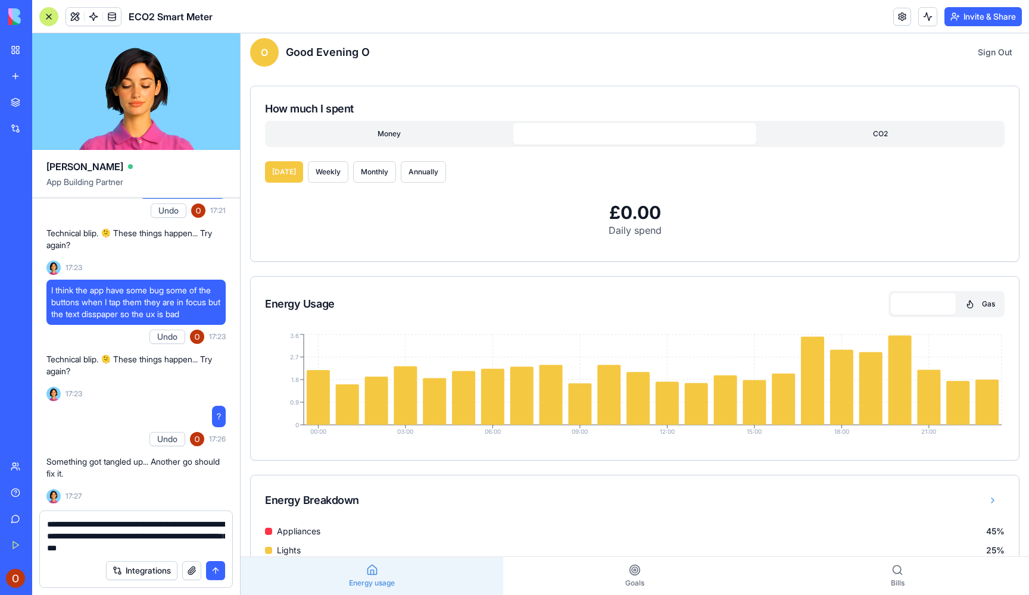
type textarea "**********"
click at [211, 576] on button "submit" at bounding box center [215, 570] width 19 height 19
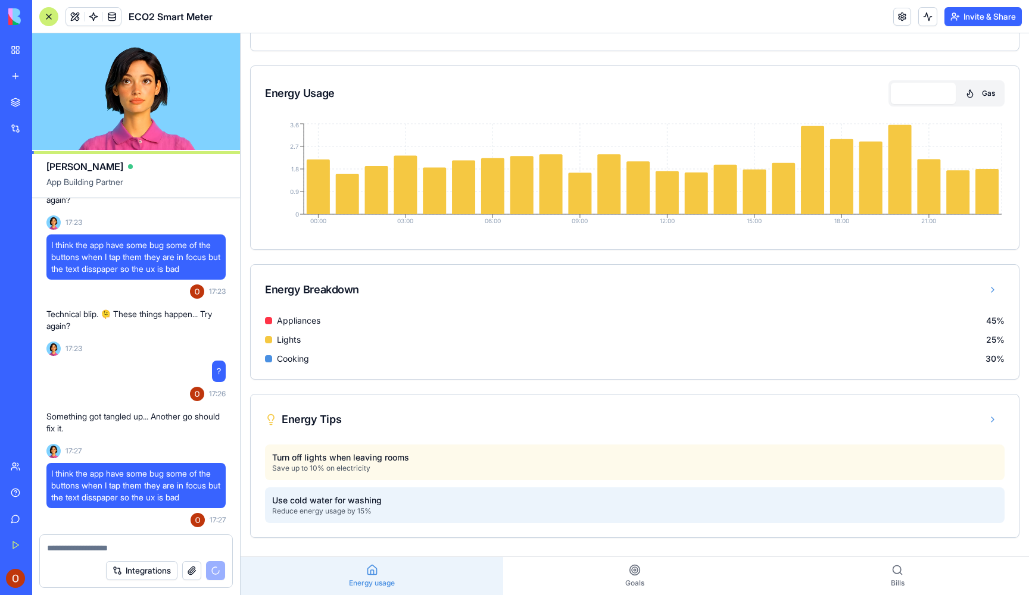
scroll to position [216, 0]
click at [988, 292] on button at bounding box center [992, 289] width 24 height 21
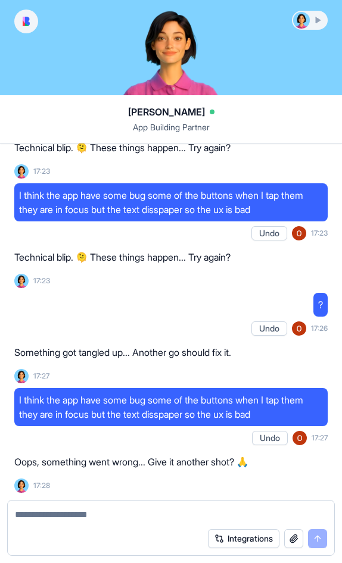
scroll to position [3746, 0]
click at [152, 524] on div "Integrations" at bounding box center [171, 538] width 326 height 33
click at [104, 512] on textarea at bounding box center [171, 515] width 312 height 14
type textarea "***"
click at [322, 536] on button "submit" at bounding box center [317, 538] width 19 height 19
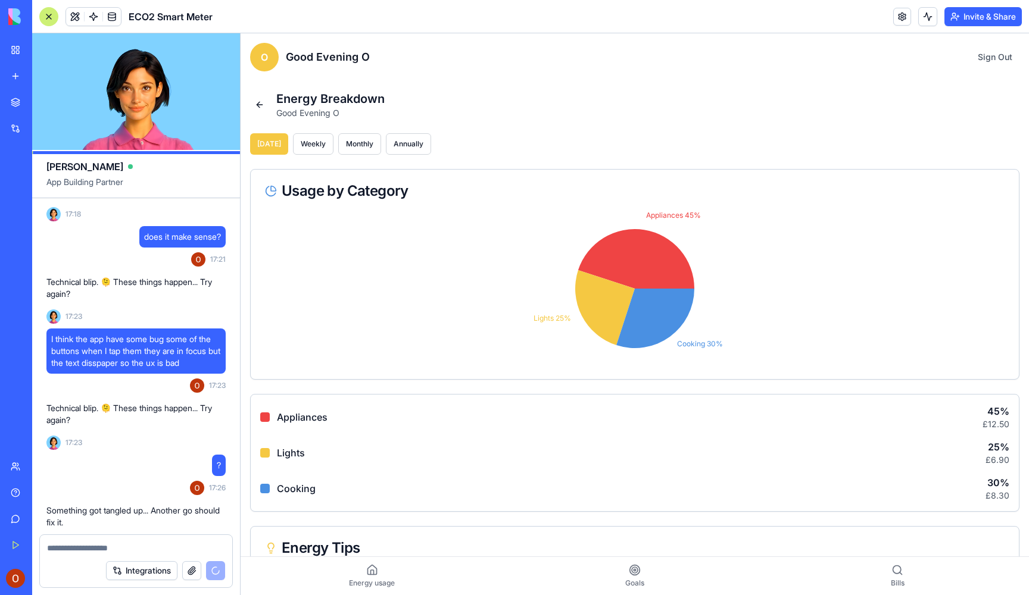
scroll to position [0, 0]
click at [372, 592] on link "Energy usage" at bounding box center [372, 576] width 263 height 38
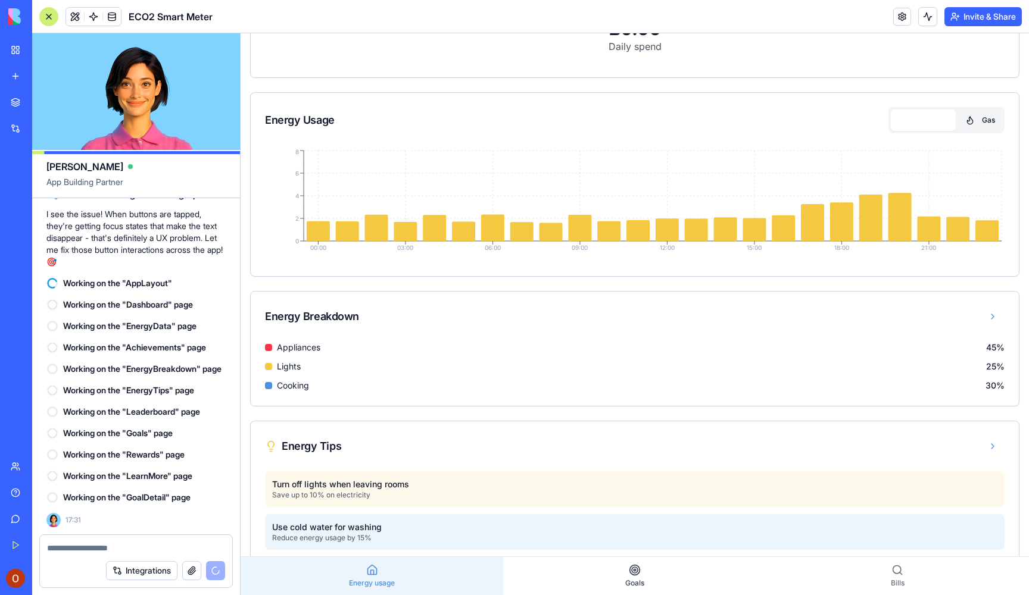
click at [648, 586] on link "Goals" at bounding box center [634, 576] width 263 height 38
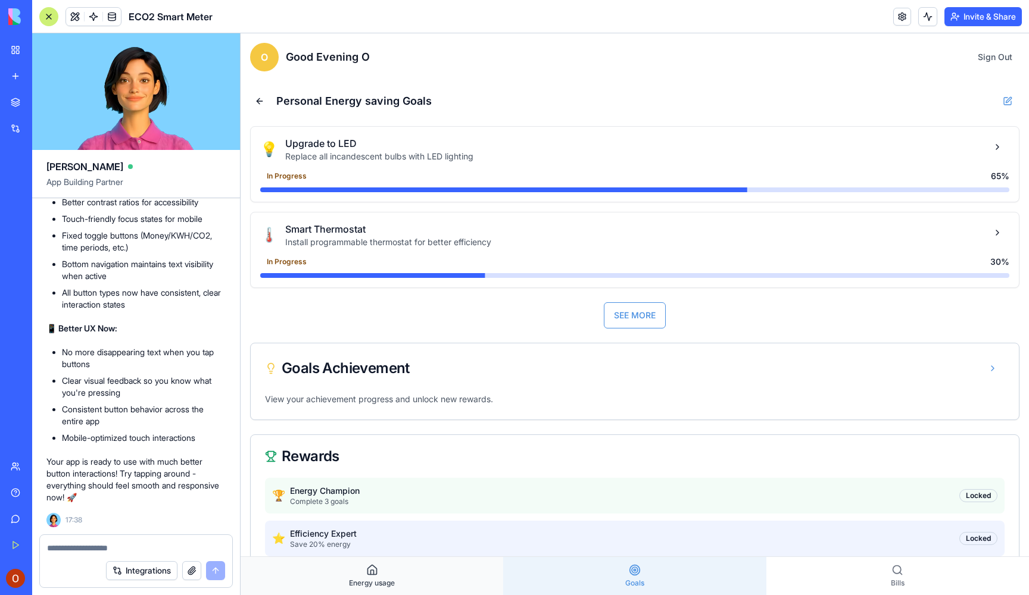
click at [371, 576] on link "Energy usage" at bounding box center [372, 576] width 263 height 38
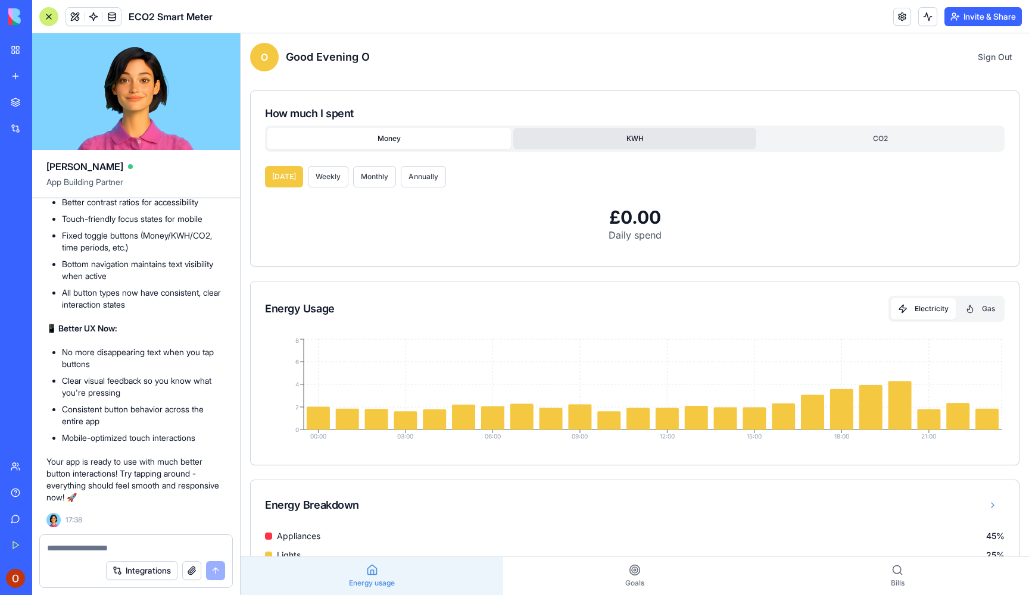
click at [614, 140] on button "KWH" at bounding box center [634, 138] width 243 height 21
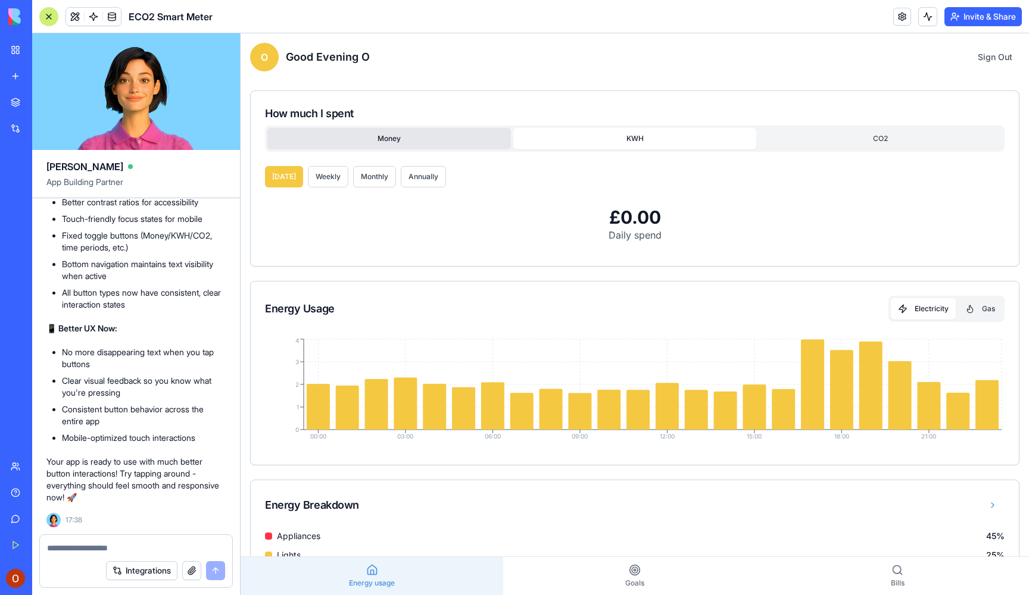
click at [427, 139] on button "Money" at bounding box center [388, 138] width 243 height 21
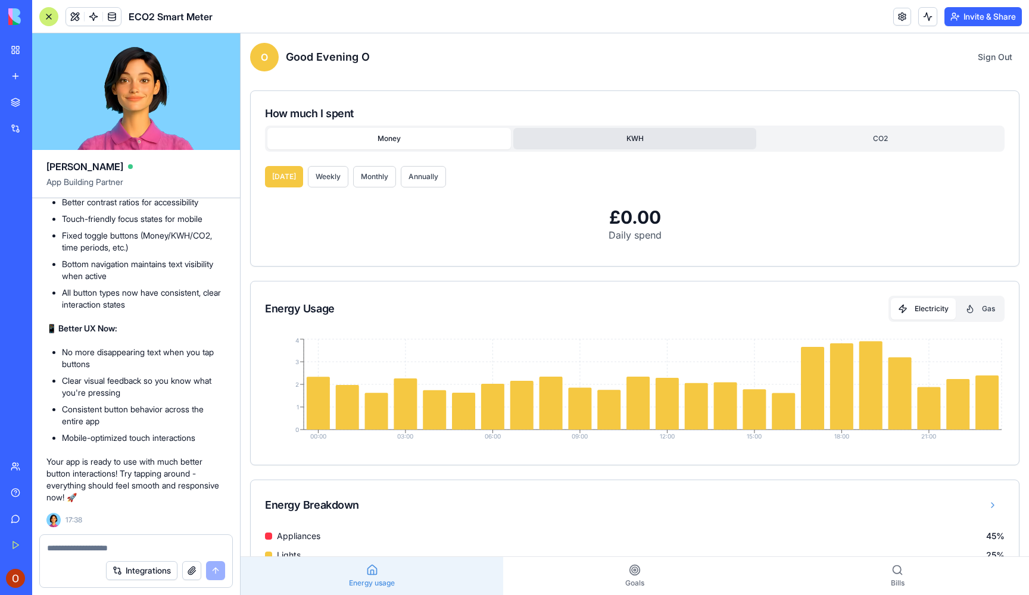
click at [675, 146] on button "KWH" at bounding box center [634, 138] width 243 height 21
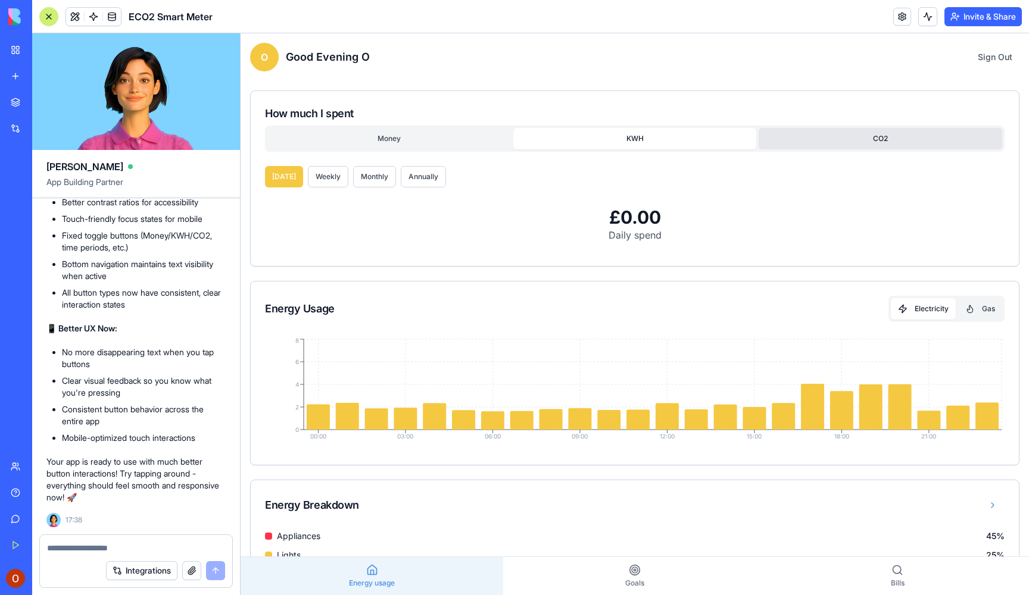
click at [824, 143] on button "CO2" at bounding box center [879, 138] width 243 height 21
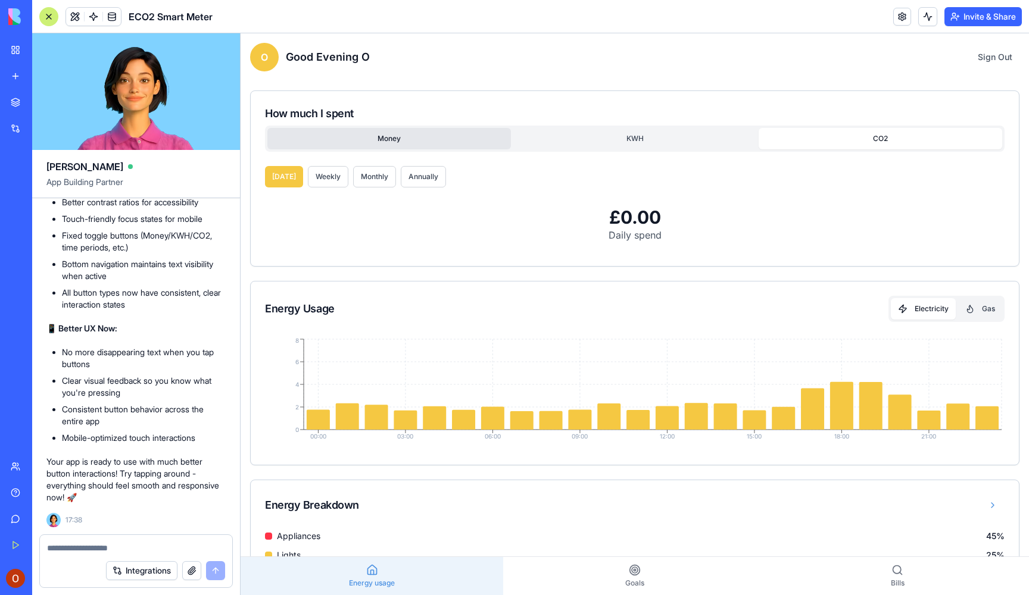
click at [401, 144] on button "Money" at bounding box center [388, 138] width 243 height 21
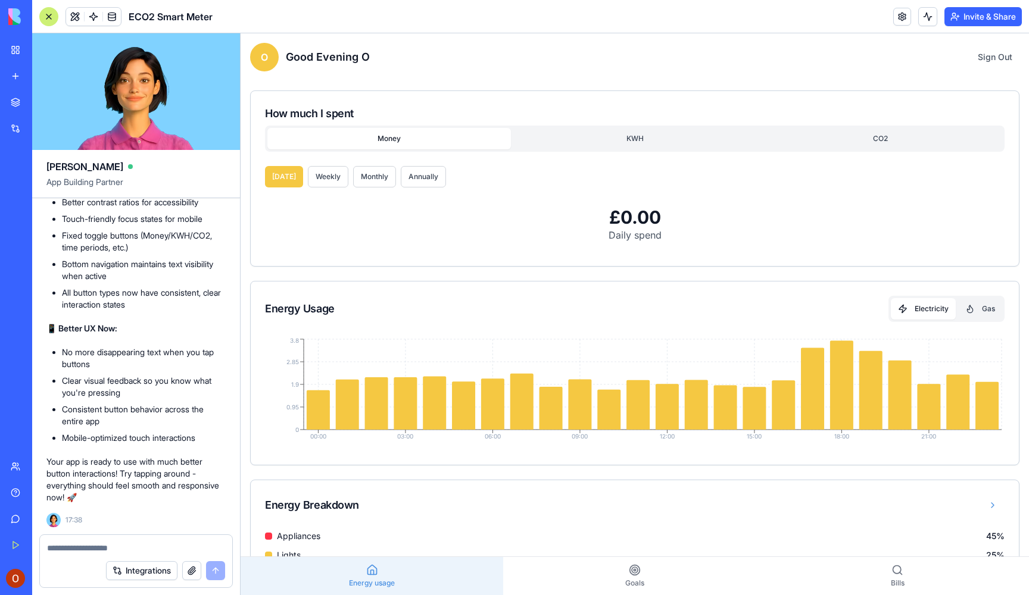
click at [611, 152] on div "How much I spent Money KWH CO2" at bounding box center [635, 128] width 768 height 75
click at [608, 144] on button "KWH" at bounding box center [634, 138] width 243 height 21
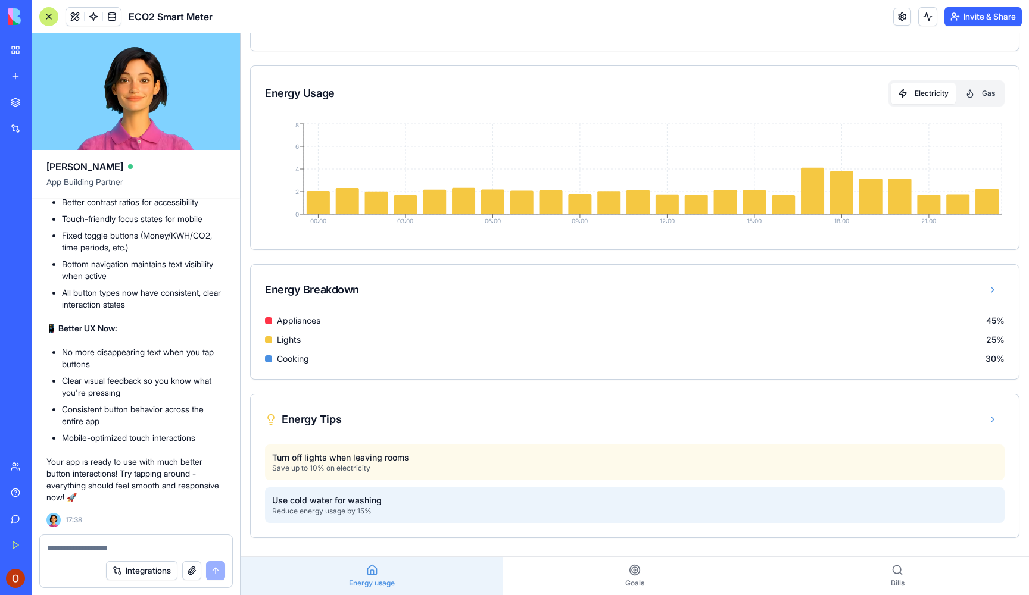
scroll to position [4817, 0]
click at [357, 577] on link "Energy usage" at bounding box center [372, 576] width 263 height 38
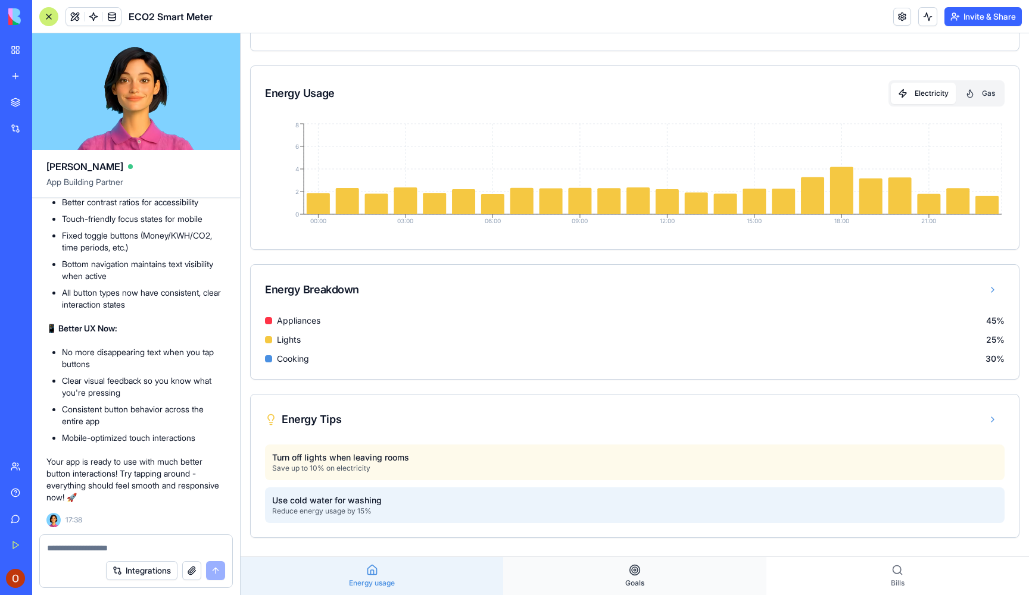
click at [595, 589] on link "Goals" at bounding box center [634, 576] width 263 height 38
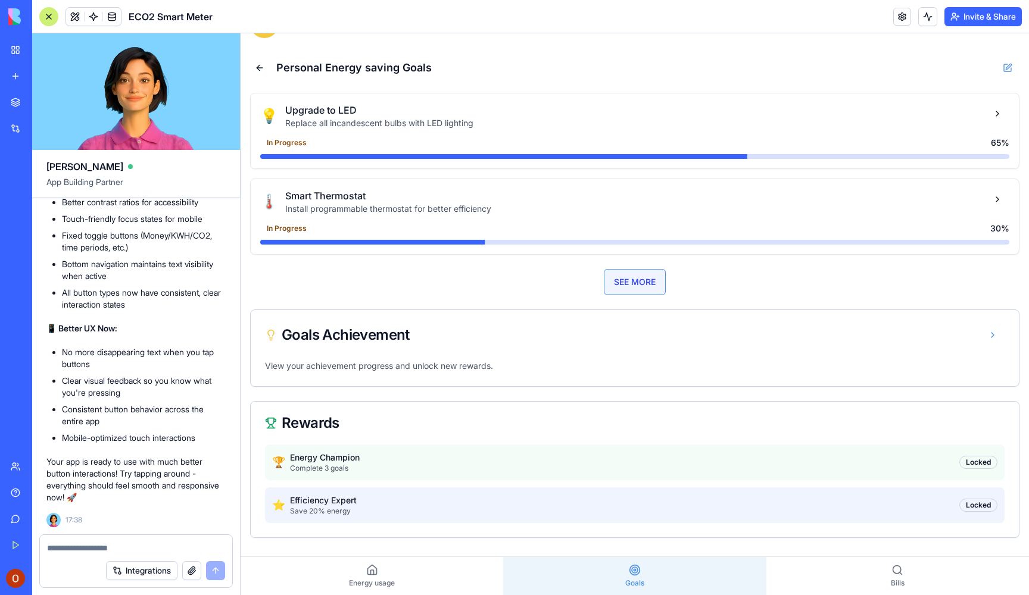
scroll to position [33, 0]
click at [633, 285] on button "SEE MORE" at bounding box center [635, 282] width 62 height 26
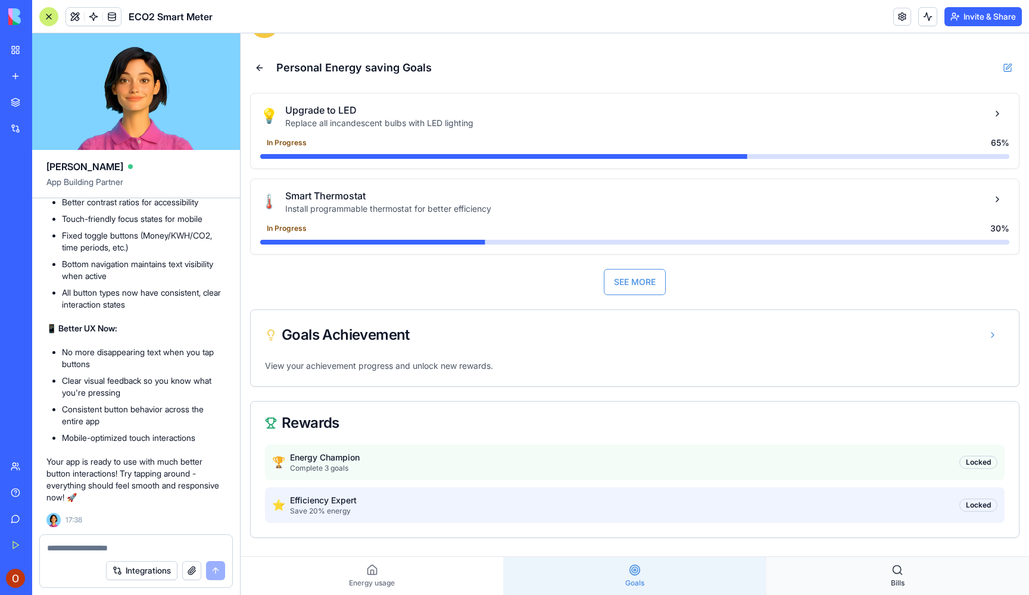
click at [825, 577] on link "Bills" at bounding box center [897, 576] width 263 height 38
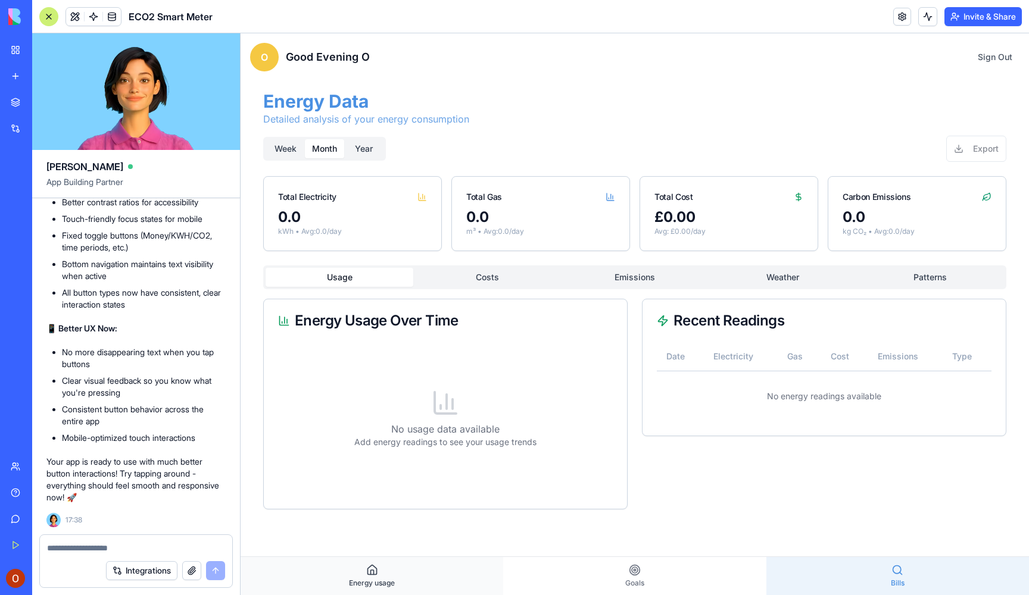
click at [498, 576] on link "Energy usage" at bounding box center [372, 576] width 263 height 38
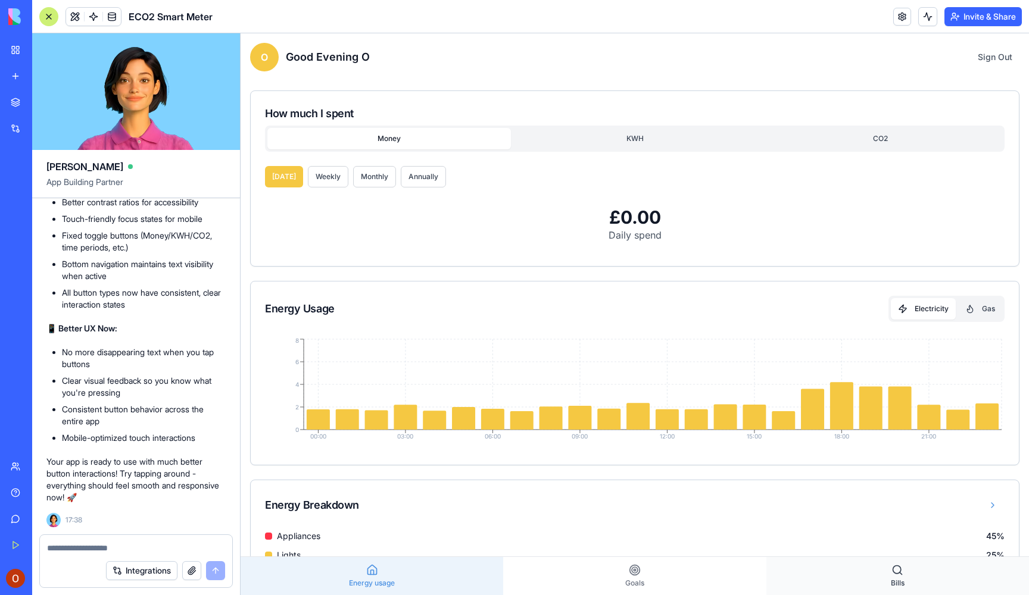
click at [843, 569] on link "Bills" at bounding box center [897, 576] width 263 height 38
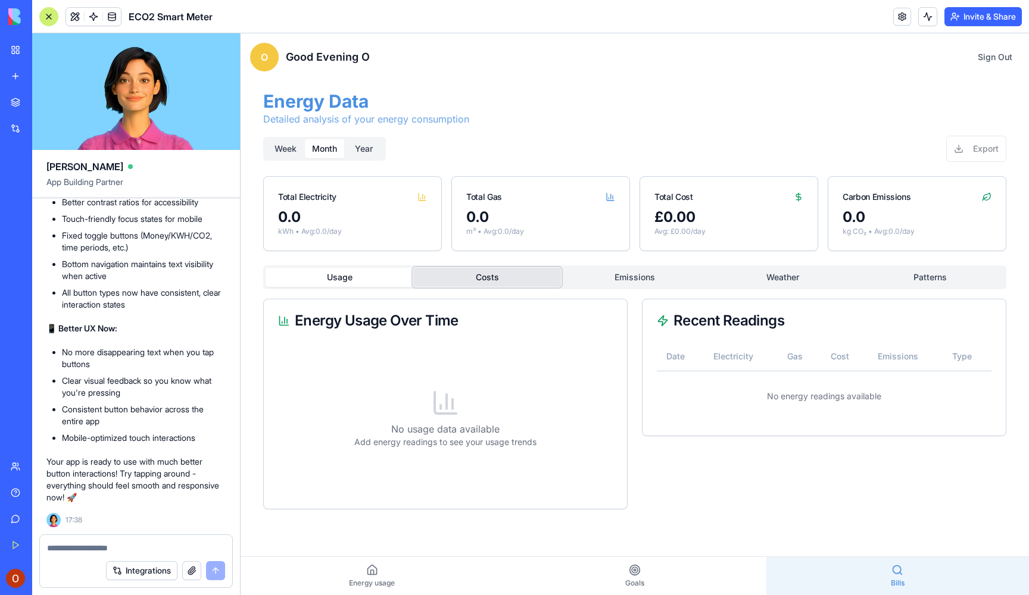
click at [539, 286] on button "Costs" at bounding box center [487, 277] width 148 height 19
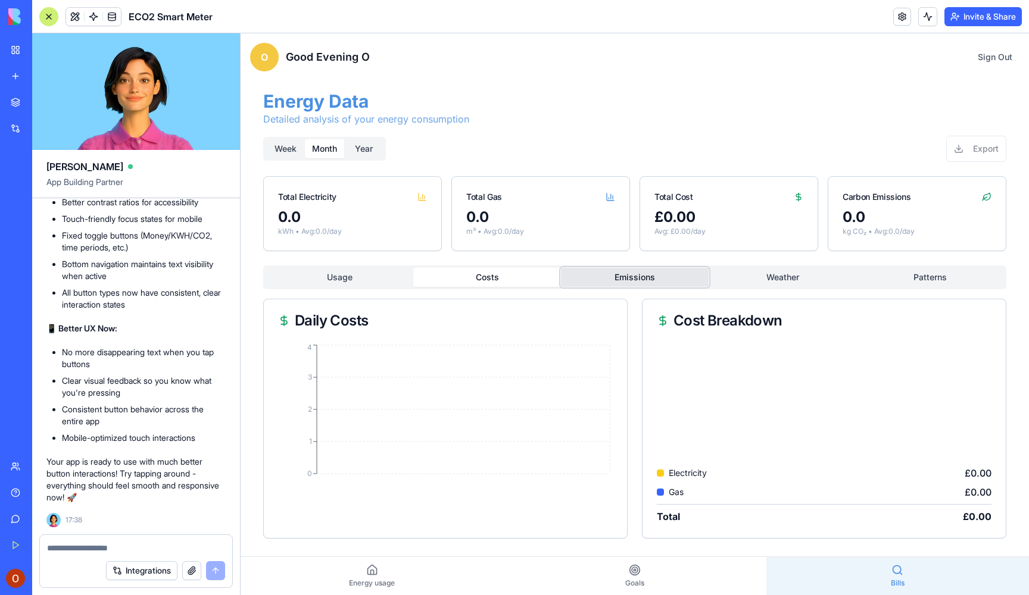
click at [626, 277] on button "Emissions" at bounding box center [635, 277] width 148 height 19
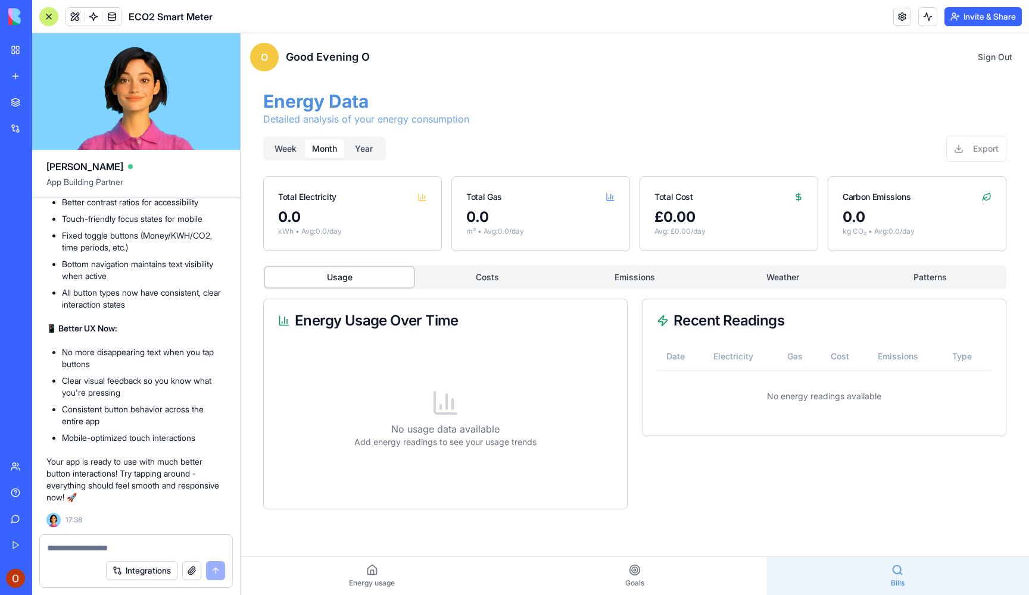
click at [317, 118] on div "Energy Data Detailed analysis of your energy consumption Week Month Year Export…" at bounding box center [635, 300] width 762 height 438
click at [575, 571] on link "Goals" at bounding box center [634, 576] width 263 height 38
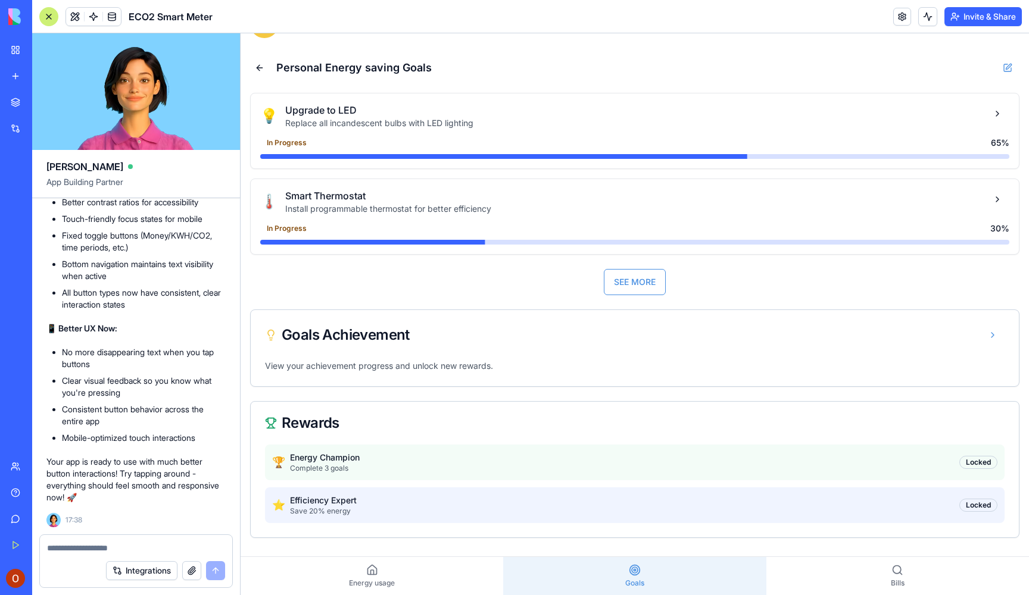
scroll to position [33, 0]
click at [430, 357] on div "Goals Achievement" at bounding box center [635, 335] width 768 height 50
click at [513, 499] on div "⭐ Efficiency Expert Save 20% energy Locked" at bounding box center [634, 506] width 739 height 36
click at [646, 293] on button "SEE MORE" at bounding box center [635, 282] width 62 height 26
click at [658, 219] on div "🌡️ Smart Thermostat Install programmable thermostat for better efficiency In Pr…" at bounding box center [635, 216] width 768 height 75
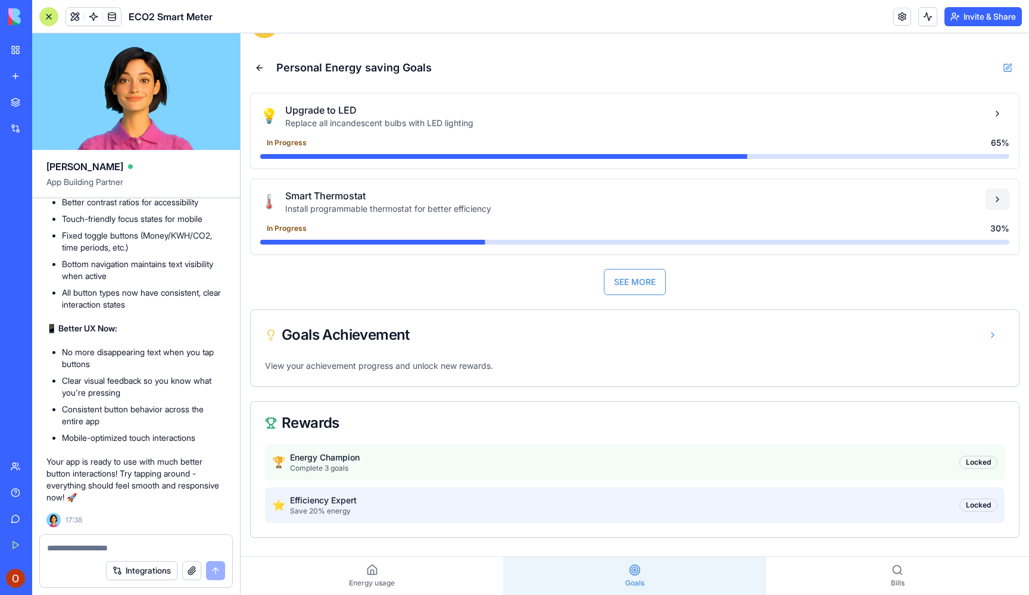
click at [1001, 203] on button at bounding box center [997, 199] width 24 height 21
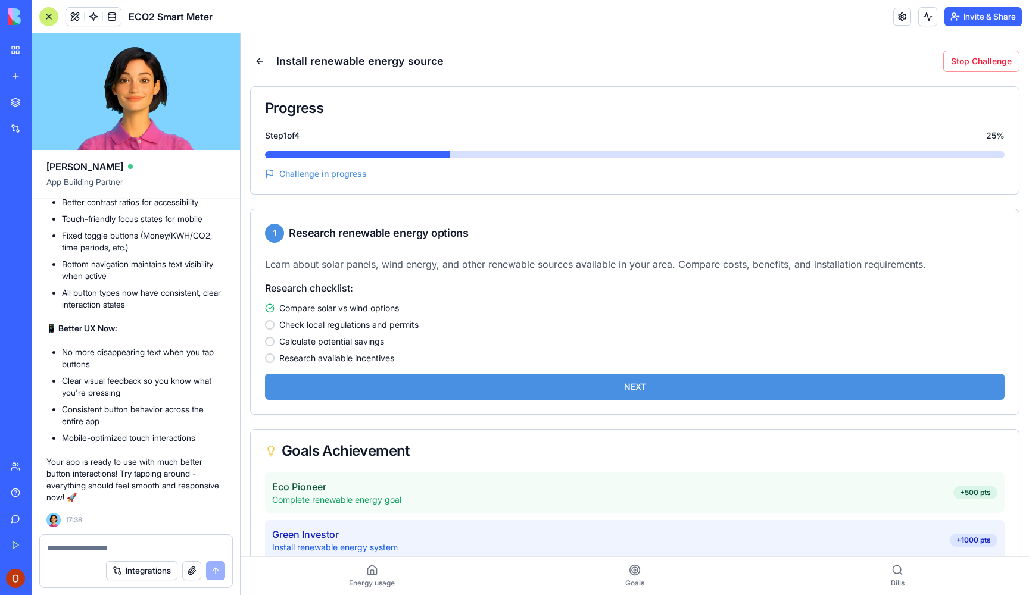
scroll to position [41, 0]
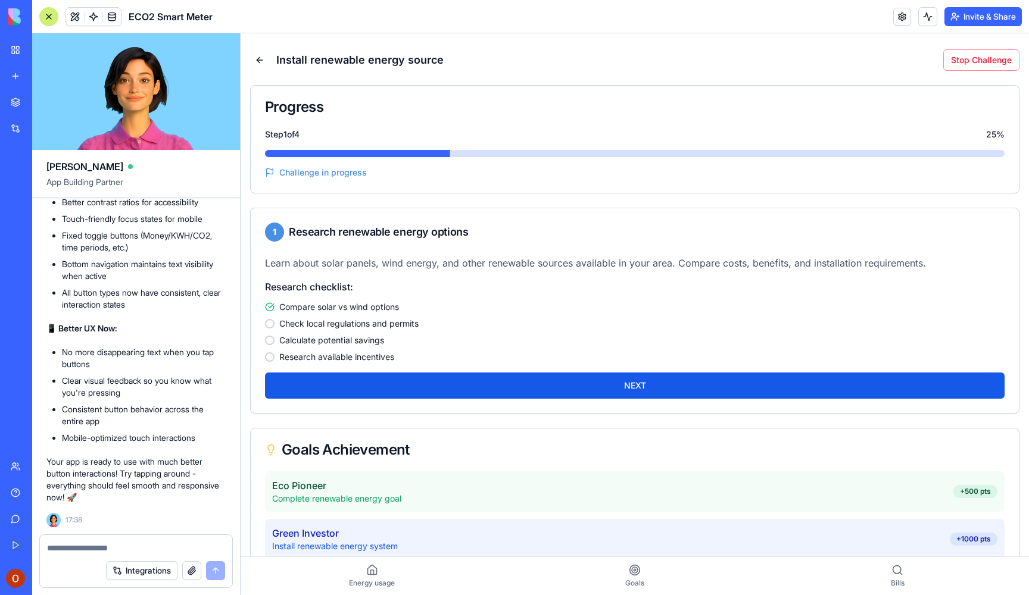
click at [549, 383] on button "NEXT" at bounding box center [634, 386] width 739 height 26
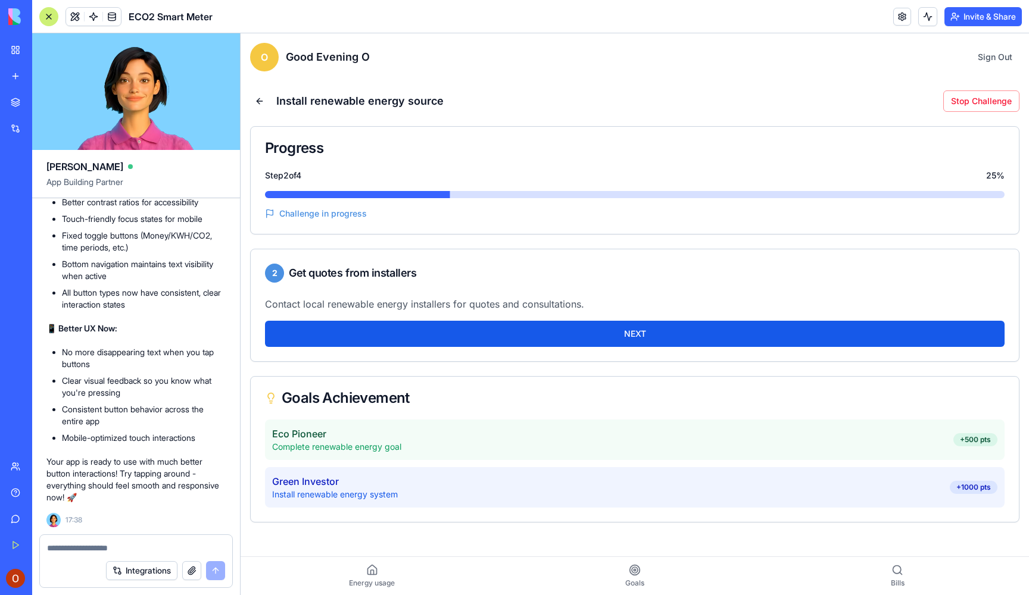
scroll to position [0, 0]
click at [598, 338] on button "NEXT" at bounding box center [634, 334] width 739 height 26
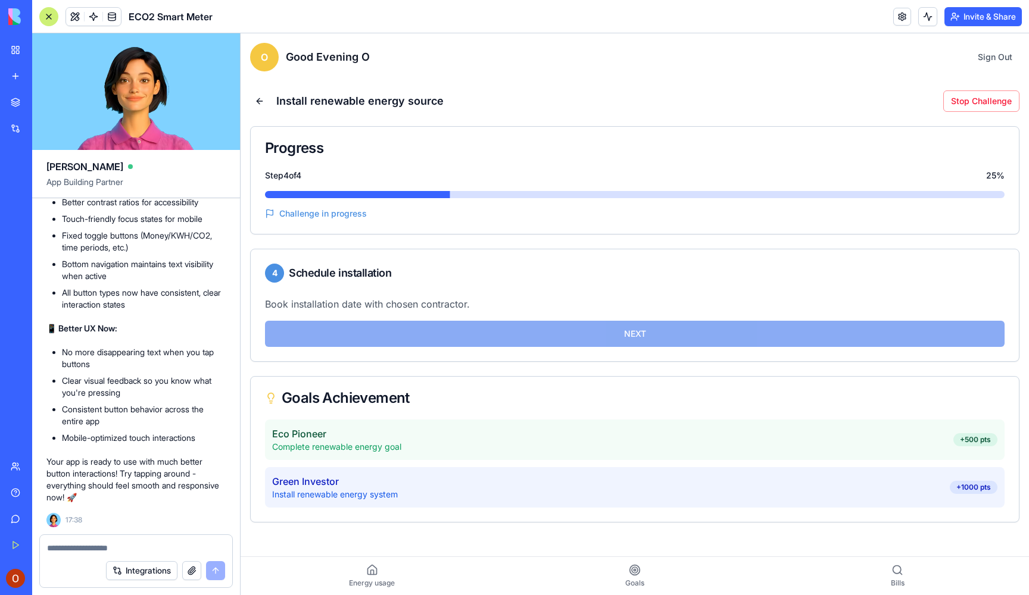
click at [598, 338] on div "Book installation date with chosen contractor. NEXT" at bounding box center [635, 329] width 768 height 64
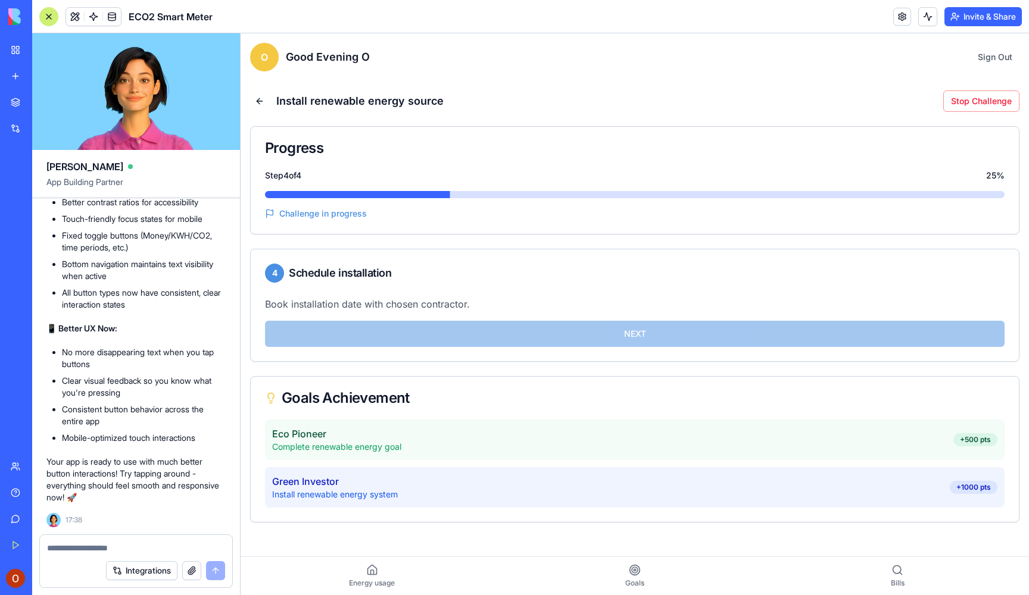
drag, startPoint x: 497, startPoint y: 433, endPoint x: 503, endPoint y: 430, distance: 6.4
click at [498, 433] on div "Eco Pioneer Complete renewable energy goal +500 pts" at bounding box center [634, 440] width 725 height 26
click at [685, 585] on link "Goals" at bounding box center [634, 576] width 263 height 38
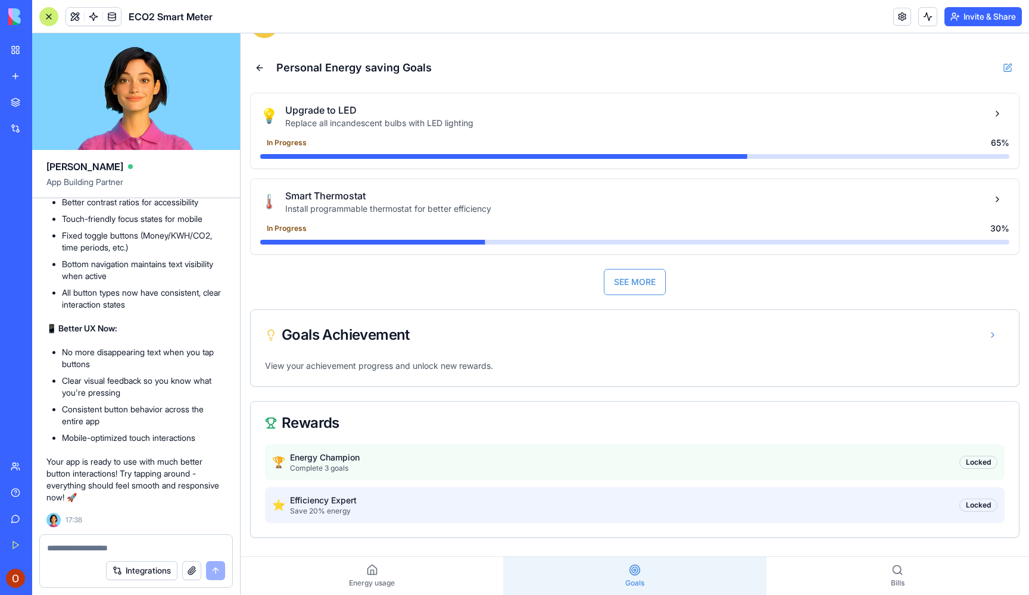
scroll to position [33, 0]
drag, startPoint x: 288, startPoint y: 424, endPoint x: 336, endPoint y: 426, distance: 48.3
click at [290, 424] on div "Rewards" at bounding box center [311, 423] width 58 height 14
click at [976, 459] on div "Locked" at bounding box center [978, 462] width 38 height 13
click at [648, 276] on button "SEE MORE" at bounding box center [635, 282] width 62 height 26
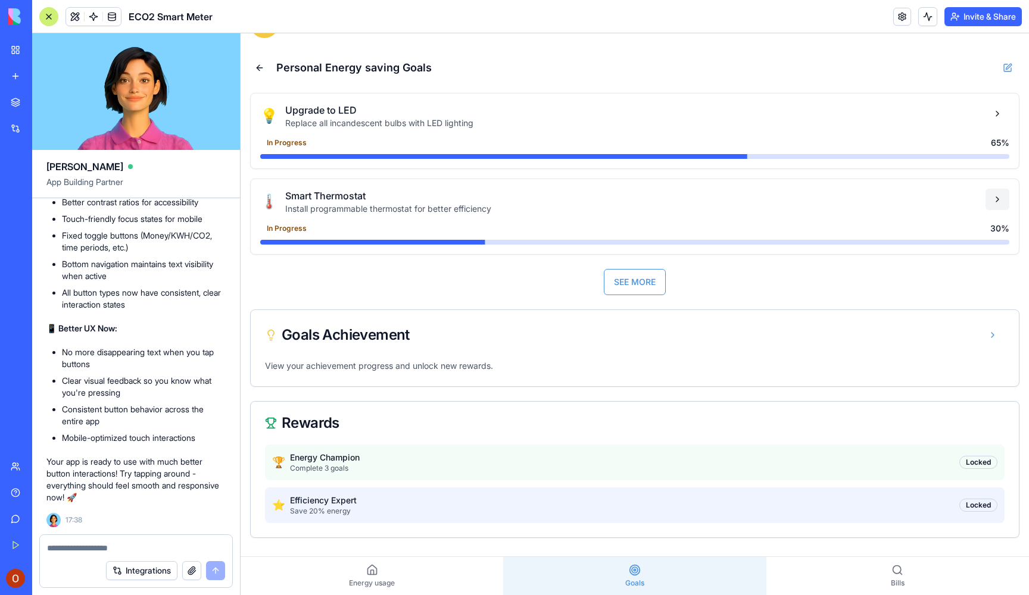
click at [998, 196] on button at bounding box center [997, 199] width 24 height 21
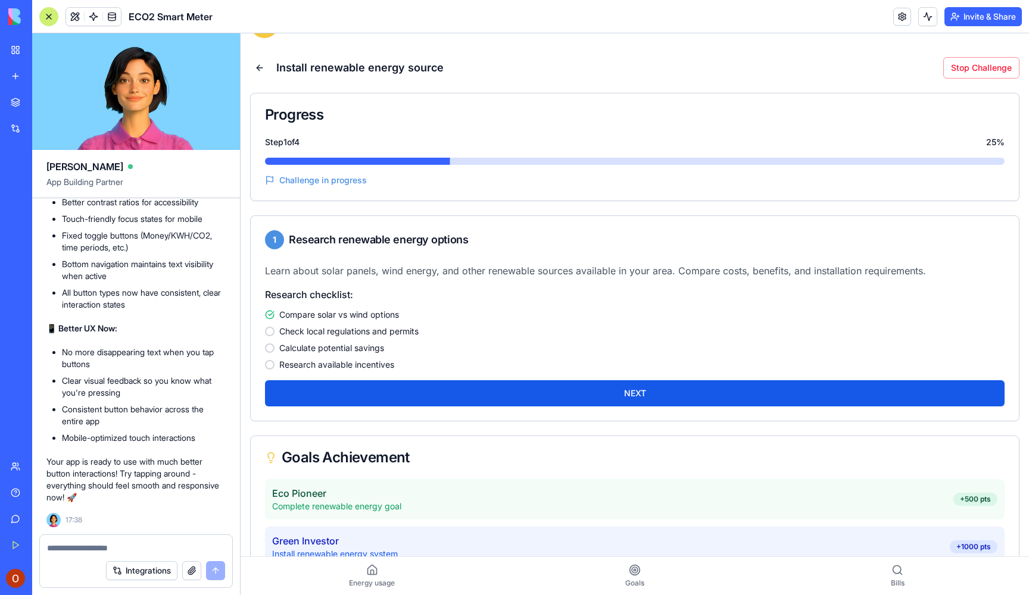
click at [763, 390] on button "NEXT" at bounding box center [634, 393] width 739 height 26
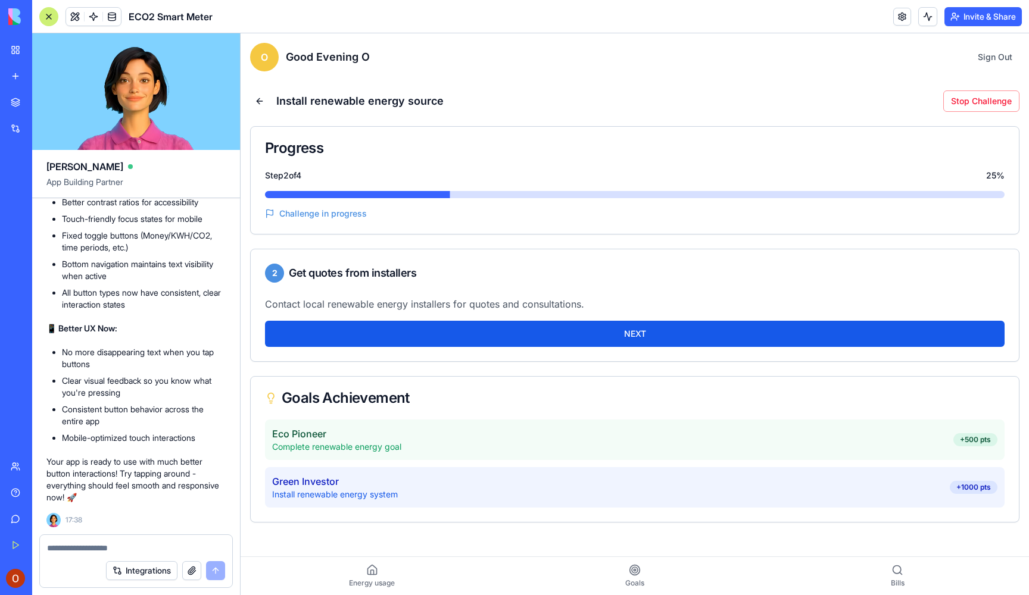
click at [827, 331] on button "NEXT" at bounding box center [634, 334] width 739 height 26
click at [828, 331] on button "NEXT" at bounding box center [634, 334] width 739 height 26
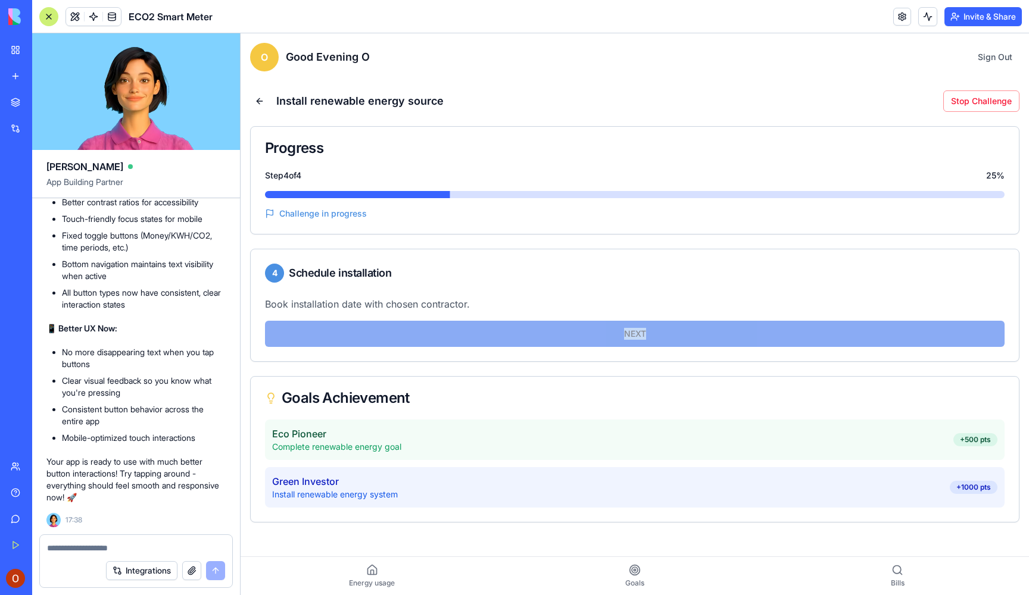
click at [828, 331] on div "Book installation date with chosen contractor. NEXT" at bounding box center [635, 329] width 768 height 64
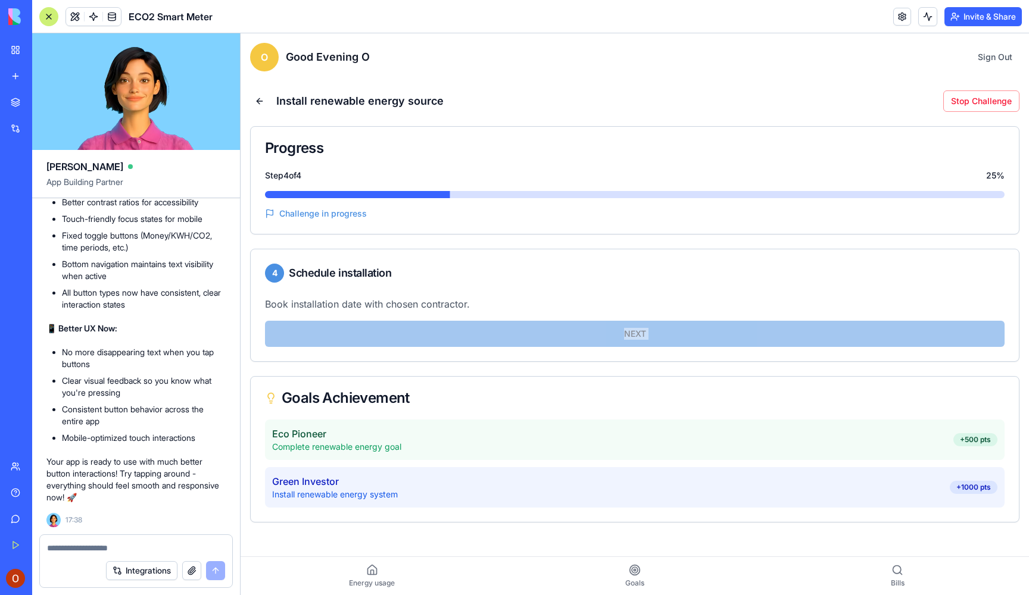
drag, startPoint x: 687, startPoint y: 337, endPoint x: 617, endPoint y: 331, distance: 69.9
click at [675, 337] on div "Book installation date with chosen contractor. NEXT" at bounding box center [635, 329] width 768 height 64
click at [617, 331] on div "Book installation date with chosen contractor. NEXT" at bounding box center [635, 329] width 768 height 64
click at [728, 292] on div "4 Schedule installation" at bounding box center [635, 273] width 768 height 48
click at [658, 325] on div "Book installation date with chosen contractor. NEXT" at bounding box center [635, 329] width 768 height 64
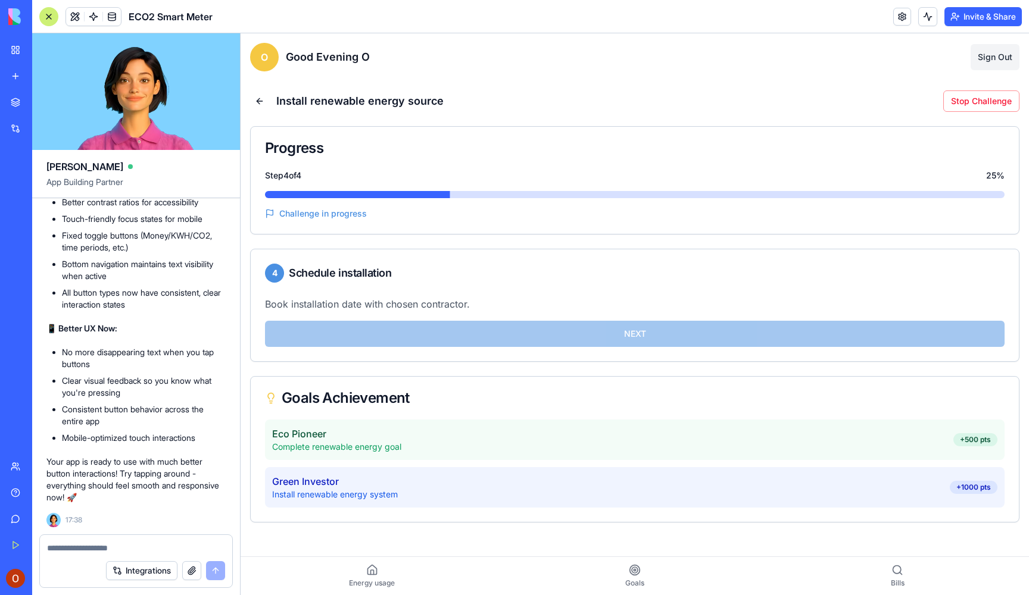
click at [995, 57] on button "Sign Out" at bounding box center [994, 57] width 49 height 26
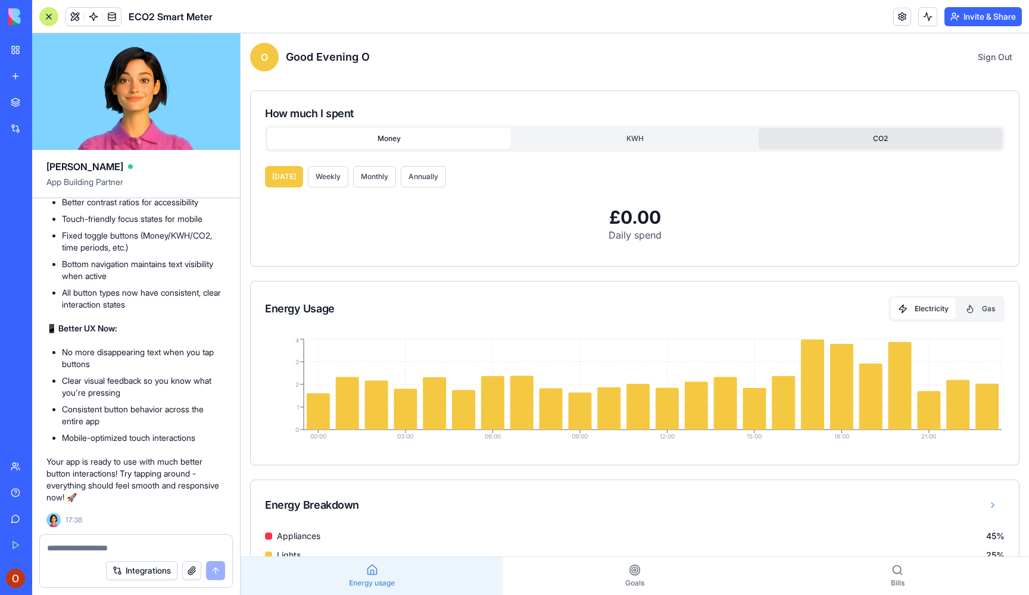
click at [900, 145] on button "CO2" at bounding box center [879, 138] width 243 height 21
